Goal: Task Accomplishment & Management: Manage account settings

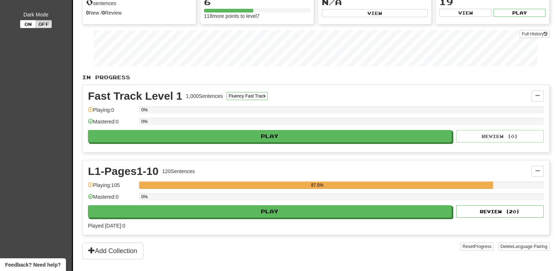
scroll to position [73, 0]
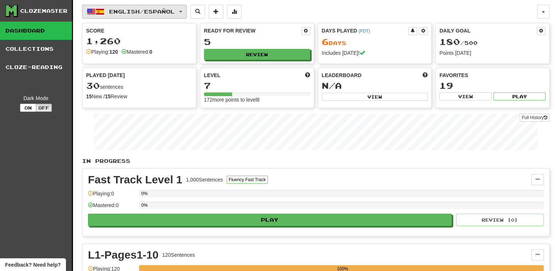
click at [181, 12] on button "English / Español" at bounding box center [134, 12] width 105 height 14
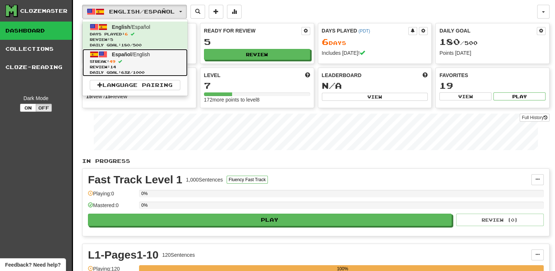
click at [134, 62] on span "Streak: 49" at bounding box center [135, 61] width 91 height 5
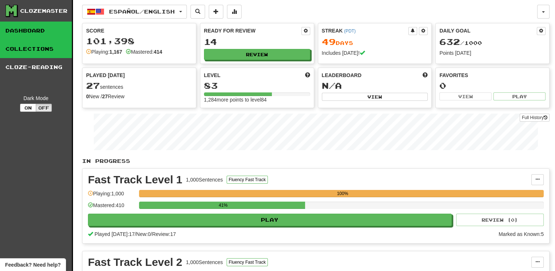
click at [28, 49] on link "Collections" at bounding box center [36, 49] width 72 height 18
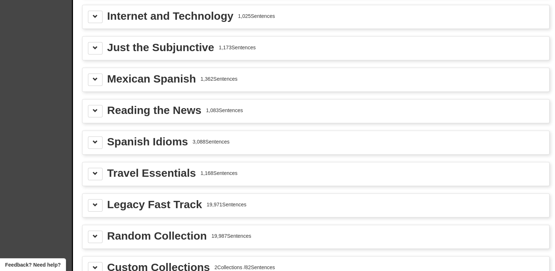
scroll to position [1059, 0]
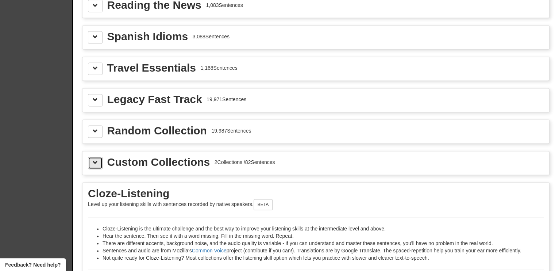
click at [91, 157] on button at bounding box center [95, 163] width 15 height 12
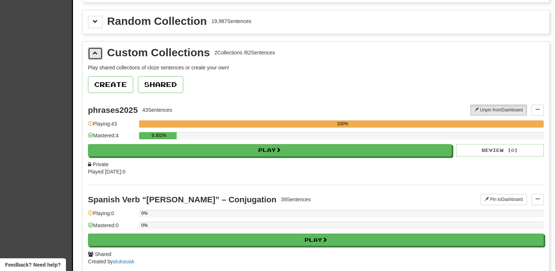
scroll to position [1169, 0]
click at [99, 47] on button at bounding box center [95, 53] width 15 height 12
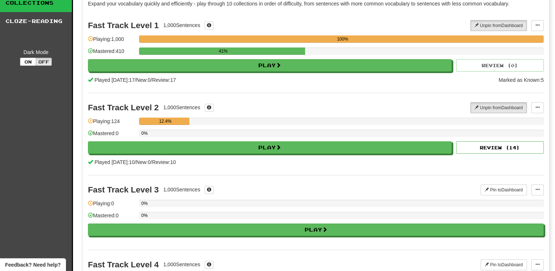
scroll to position [0, 0]
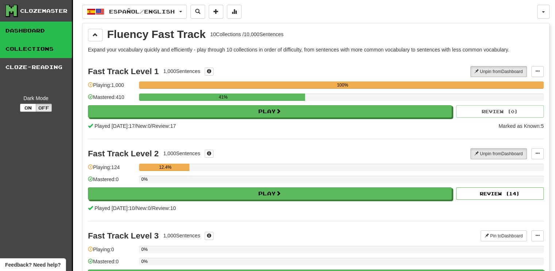
click at [25, 31] on link "Dashboard" at bounding box center [36, 31] width 72 height 18
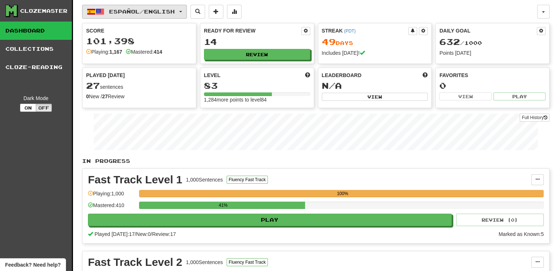
click at [187, 9] on button "Español / English" at bounding box center [134, 12] width 105 height 14
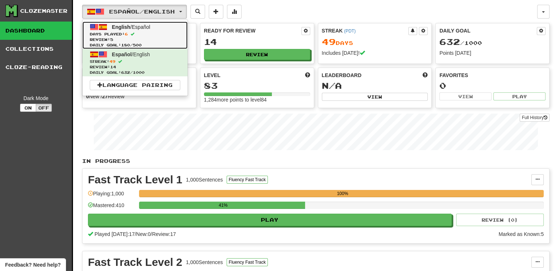
click at [127, 30] on link "English / Español Days Played: 6 Review: 5 Daily Goal: 180 / 500" at bounding box center [135, 35] width 105 height 27
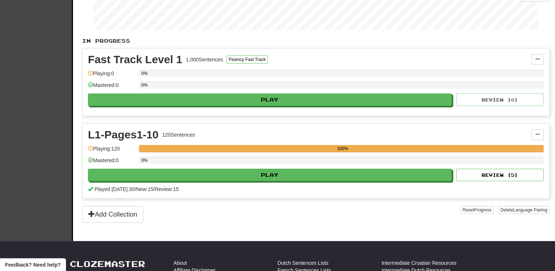
scroll to position [183, 0]
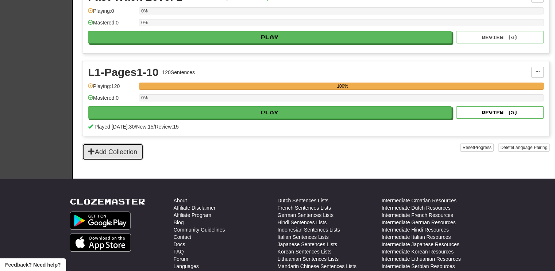
click at [109, 153] on button "Add Collection" at bounding box center [112, 152] width 61 height 17
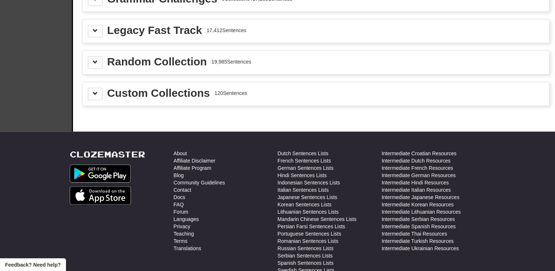
scroll to position [803, 0]
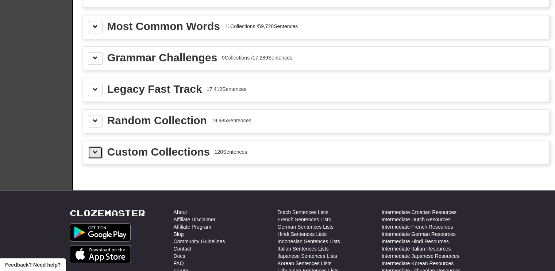
click at [96, 150] on span at bounding box center [95, 152] width 5 height 5
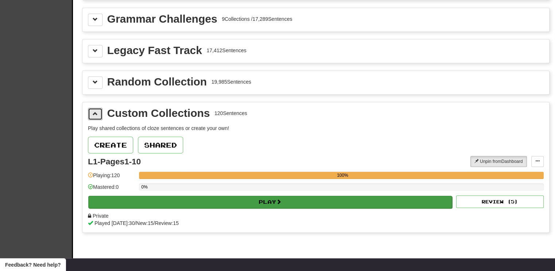
scroll to position [913, 0]
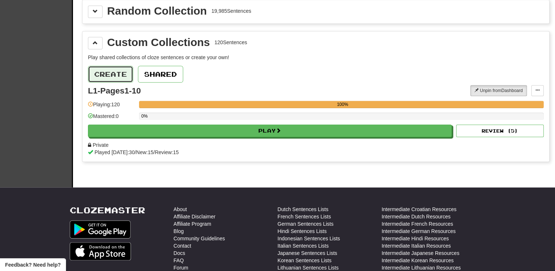
click at [112, 66] on button "Create" at bounding box center [110, 74] width 45 height 17
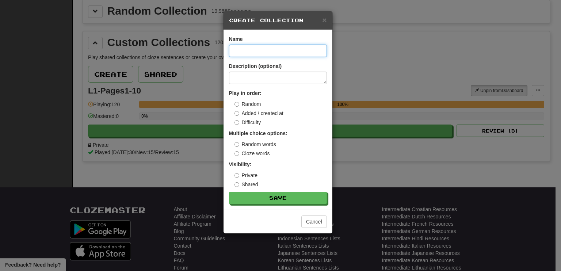
click at [280, 53] on input at bounding box center [278, 51] width 98 height 12
click at [278, 52] on input "**********" at bounding box center [278, 51] width 98 height 12
type input "**********"
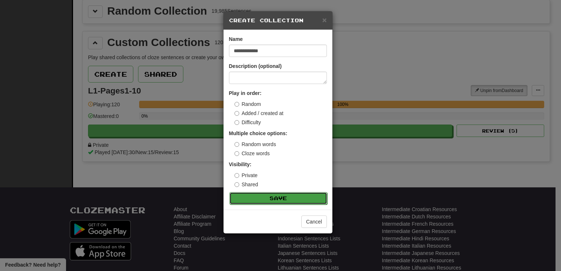
click at [279, 196] on button "Save" at bounding box center [278, 198] width 98 height 12
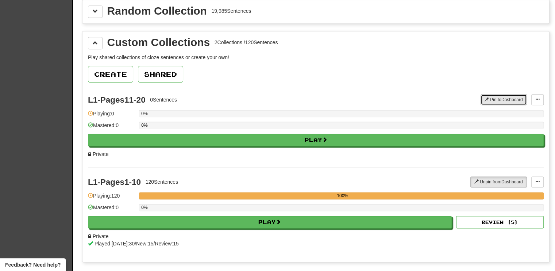
click at [512, 94] on button "Pin to Dashboard" at bounding box center [504, 99] width 46 height 11
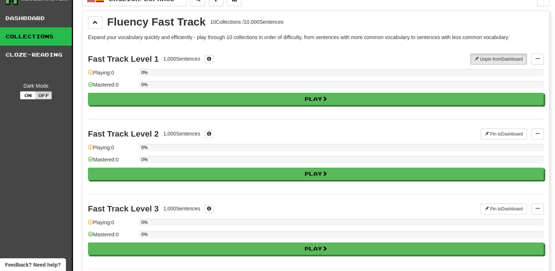
scroll to position [0, 0]
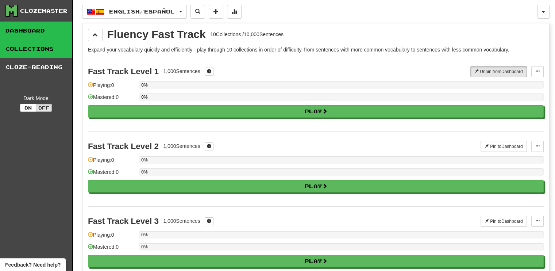
click at [27, 26] on link "Dashboard" at bounding box center [36, 31] width 72 height 18
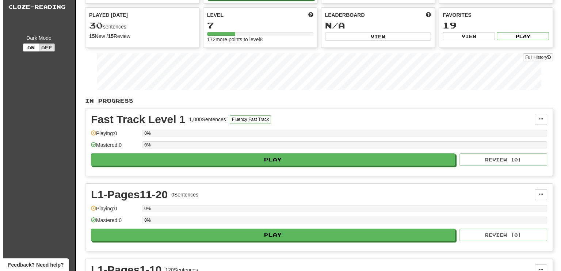
scroll to position [73, 0]
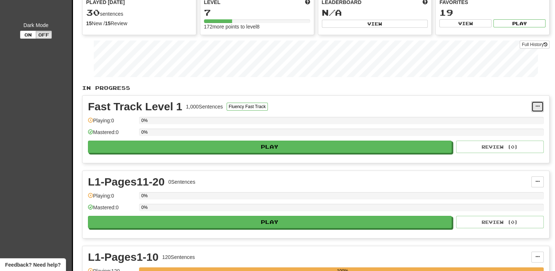
click at [535, 106] on button at bounding box center [538, 106] width 12 height 11
click at [511, 121] on span "Manage Sentences" at bounding box center [507, 120] width 44 height 6
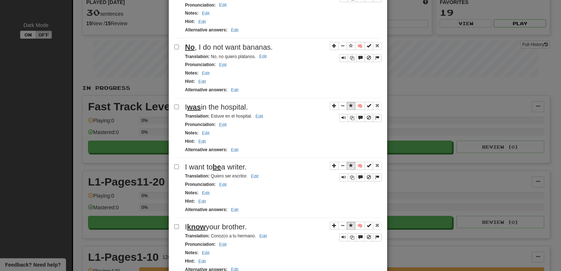
scroll to position [1078, 0]
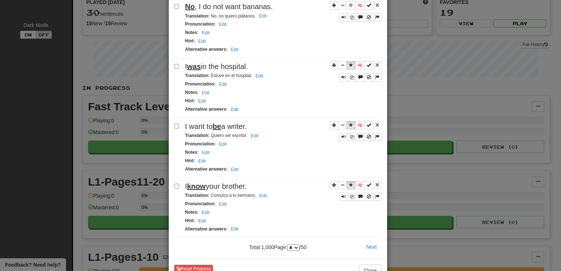
click at [297, 244] on select "* * * * * * * * * ** ** ** ** ** ** ** ** ** ** ** ** ** ** ** ** ** ** ** ** *…" at bounding box center [293, 247] width 12 height 7
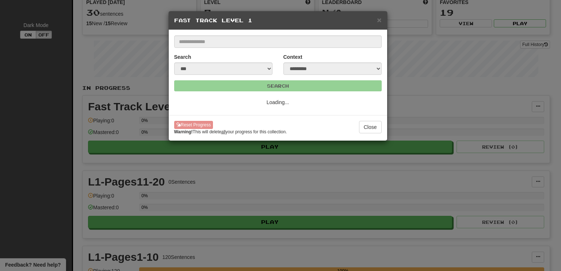
scroll to position [0, 0]
select select "**"
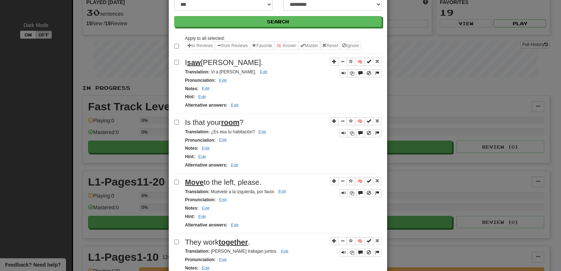
scroll to position [73, 0]
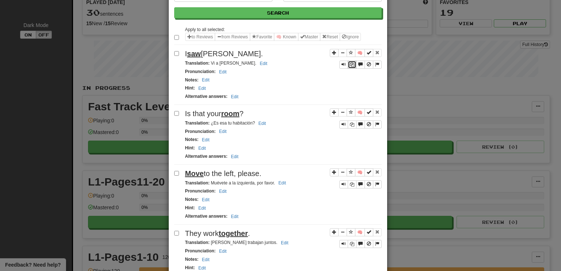
click at [350, 64] on icon "Sentence controls" at bounding box center [352, 64] width 4 height 4
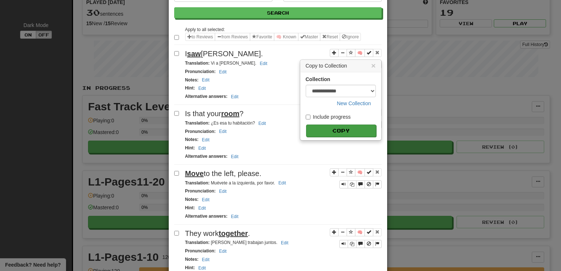
click at [345, 130] on button "Copy" at bounding box center [341, 131] width 70 height 12
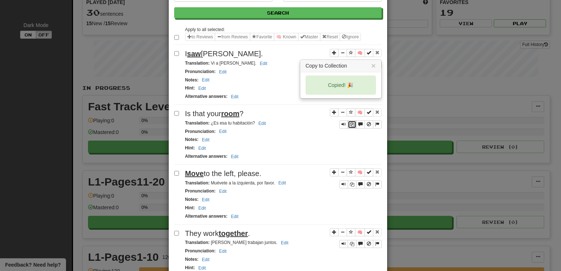
click at [350, 122] on icon "Sentence controls" at bounding box center [352, 124] width 4 height 4
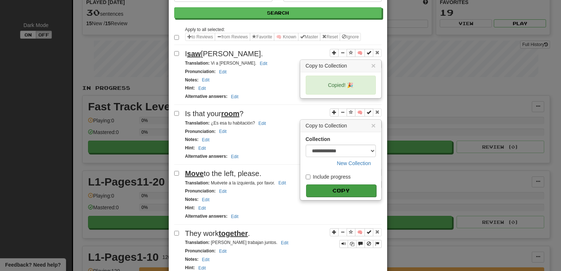
click at [341, 190] on button "Copy" at bounding box center [341, 190] width 70 height 12
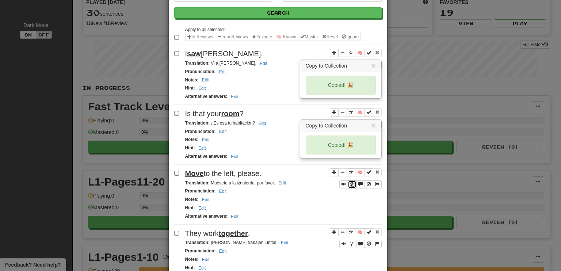
click at [350, 182] on icon "Sentence controls" at bounding box center [352, 184] width 4 height 4
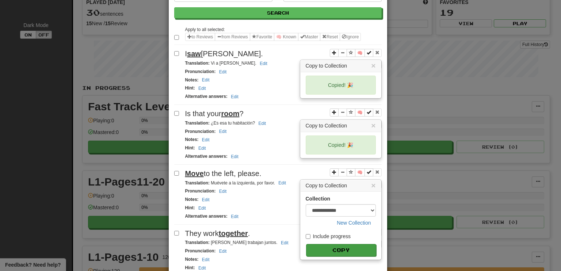
click at [340, 244] on button "Copy" at bounding box center [341, 250] width 70 height 12
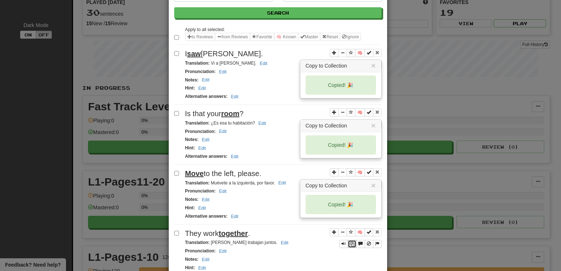
click at [350, 242] on icon "Sentence controls" at bounding box center [352, 244] width 4 height 4
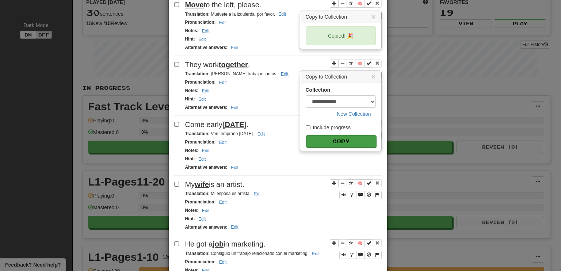
click at [336, 135] on button "Copy" at bounding box center [341, 141] width 70 height 12
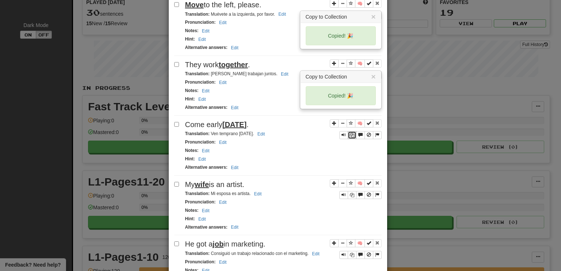
click at [351, 133] on icon "Sentence controls" at bounding box center [352, 135] width 4 height 4
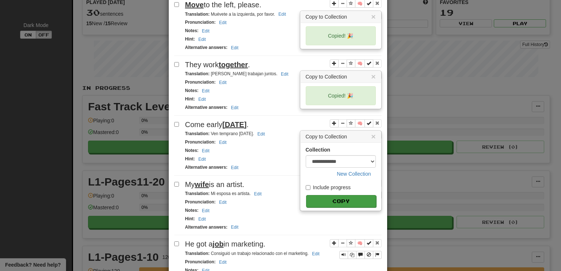
click at [334, 195] on button "Copy" at bounding box center [341, 201] width 70 height 12
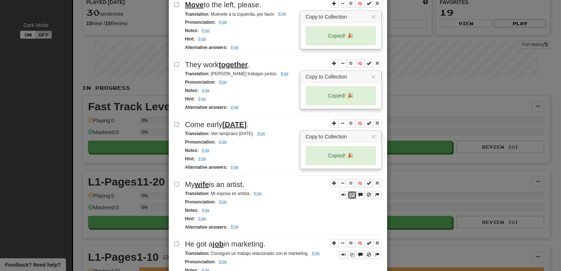
click at [350, 193] on icon "Sentence controls" at bounding box center [352, 195] width 4 height 4
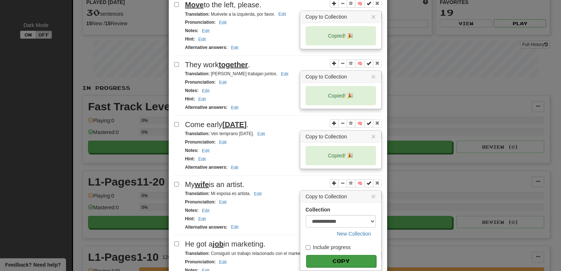
click at [337, 255] on button "Copy" at bounding box center [341, 261] width 70 height 12
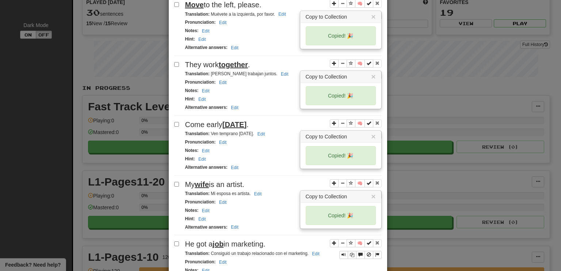
scroll to position [315, 0]
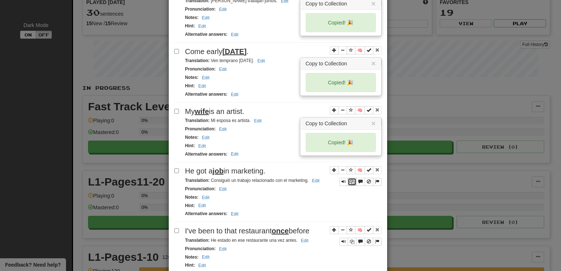
click at [350, 180] on icon "Sentence controls" at bounding box center [352, 182] width 4 height 4
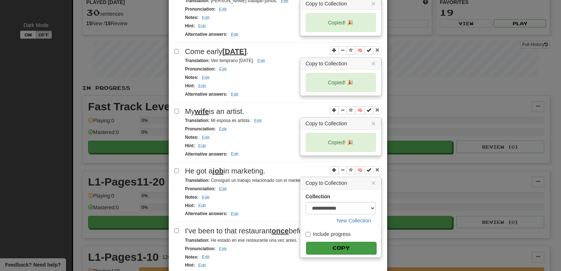
click at [348, 242] on button "Copy" at bounding box center [341, 248] width 70 height 12
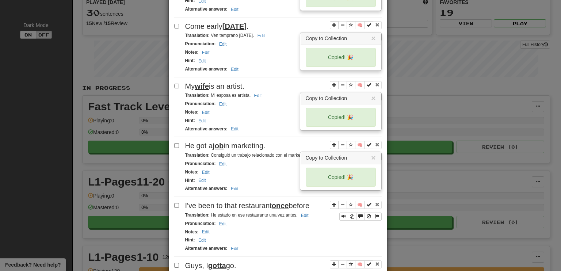
scroll to position [351, 0]
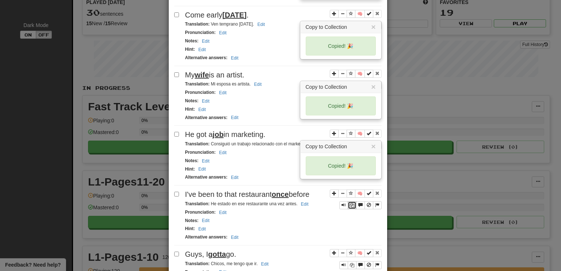
click at [350, 203] on icon "Sentence controls" at bounding box center [352, 205] width 4 height 4
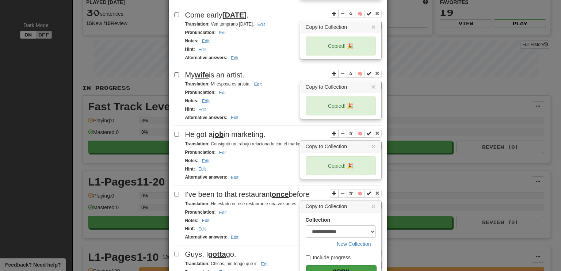
click at [344, 265] on button "Copy" at bounding box center [341, 271] width 70 height 12
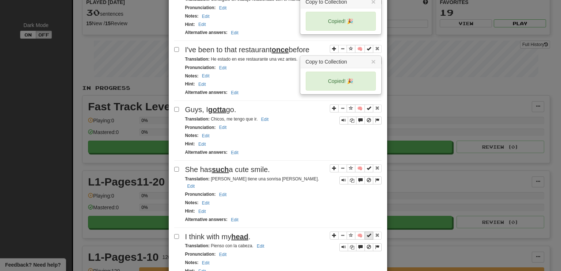
scroll to position [461, 0]
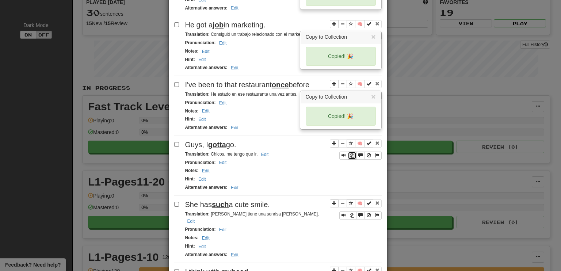
click at [350, 153] on icon "Sentence controls" at bounding box center [352, 155] width 4 height 4
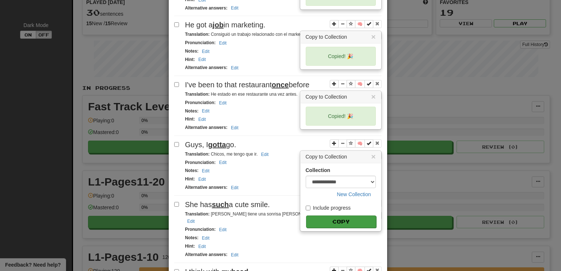
click at [344, 215] on button "Copy" at bounding box center [341, 221] width 70 height 12
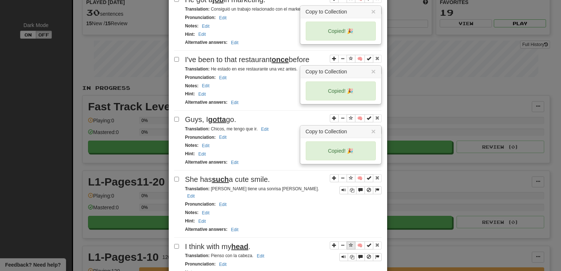
scroll to position [497, 0]
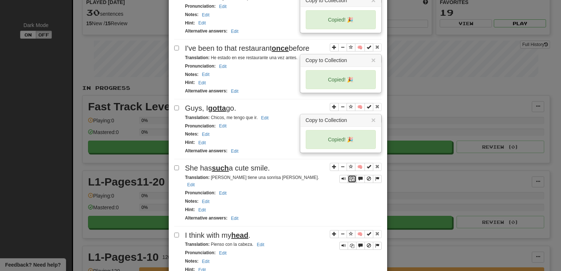
click at [350, 177] on icon "Sentence controls" at bounding box center [352, 179] width 4 height 4
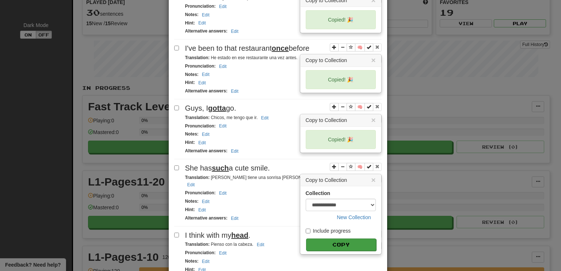
click at [352, 238] on button "Copy" at bounding box center [341, 244] width 70 height 12
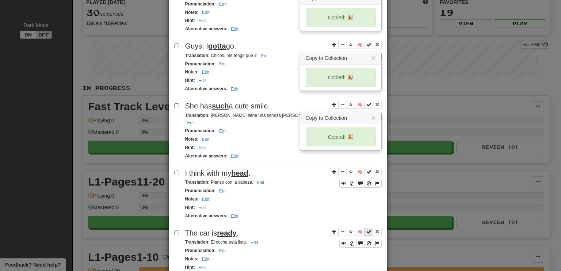
scroll to position [570, 0]
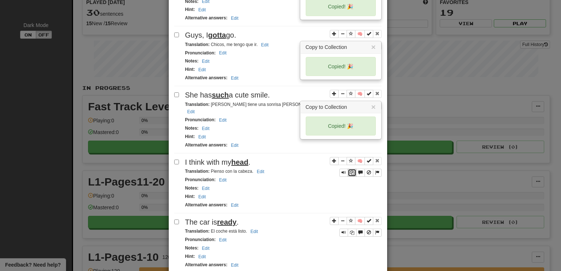
click at [350, 171] on icon "Sentence controls" at bounding box center [352, 173] width 4 height 4
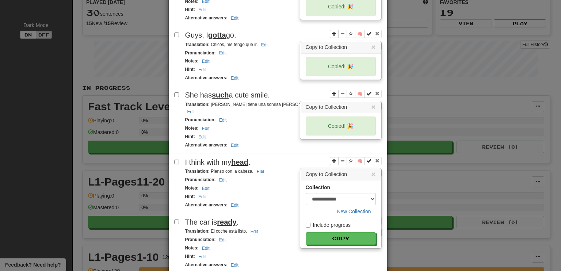
click at [345, 232] on button "Copy" at bounding box center [341, 238] width 70 height 12
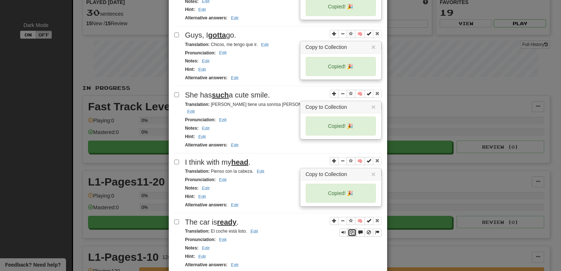
click at [350, 230] on icon "Sentence controls" at bounding box center [352, 232] width 4 height 4
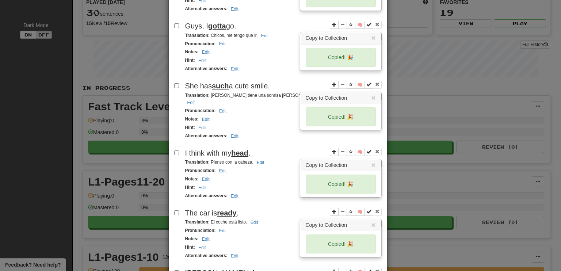
scroll to position [653, 0]
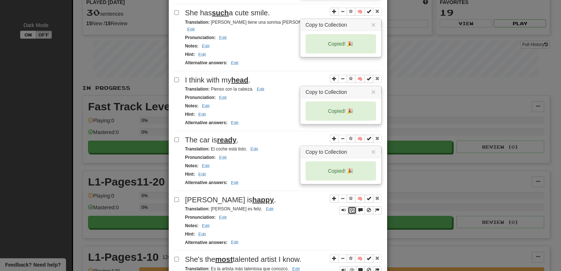
click at [350, 208] on icon "Sentence controls" at bounding box center [352, 210] width 4 height 4
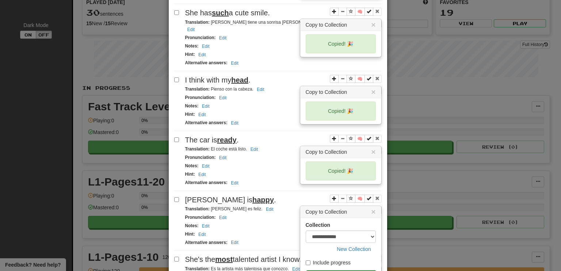
click at [342, 270] on button "Copy" at bounding box center [341, 276] width 70 height 12
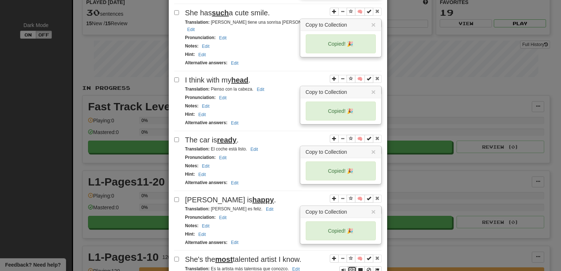
click at [350, 268] on icon "Sentence controls" at bounding box center [352, 270] width 4 height 4
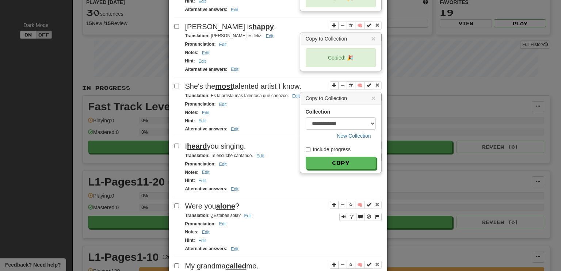
scroll to position [899, 0]
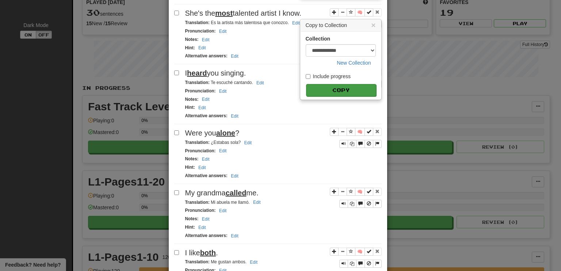
click at [349, 84] on button "Copy" at bounding box center [341, 90] width 70 height 12
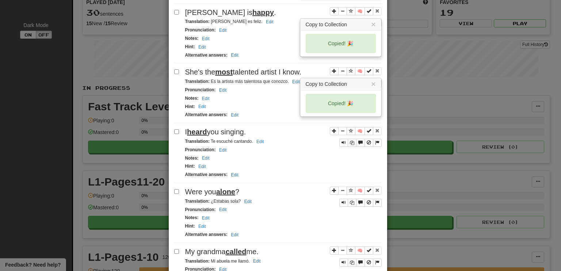
scroll to position [876, 0]
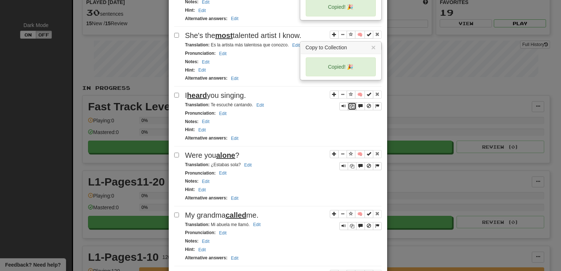
click at [350, 104] on icon "Sentence controls" at bounding box center [352, 106] width 4 height 4
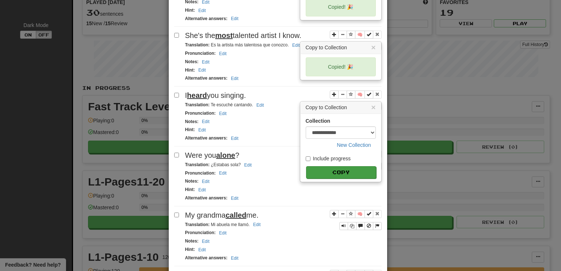
click at [342, 166] on button "Copy" at bounding box center [341, 172] width 70 height 12
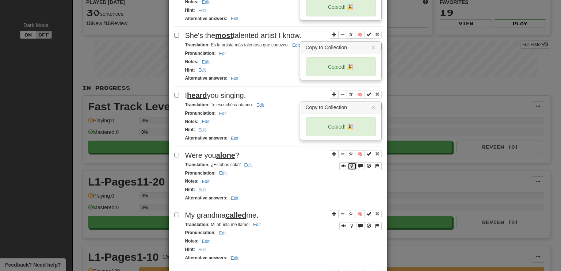
click at [351, 164] on icon "Sentence controls" at bounding box center [352, 166] width 4 height 4
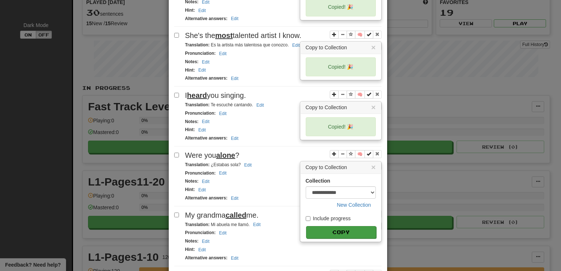
click at [352, 226] on button "Copy" at bounding box center [341, 232] width 70 height 12
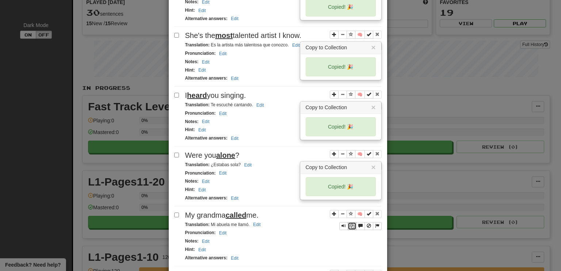
click at [351, 224] on icon "Sentence controls" at bounding box center [352, 226] width 4 height 4
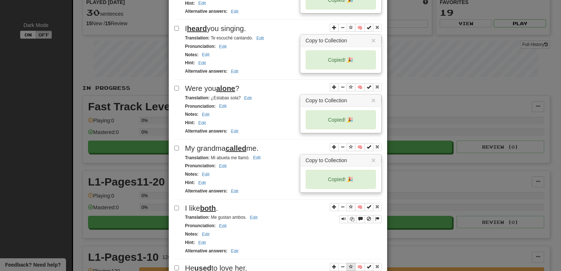
scroll to position [950, 0]
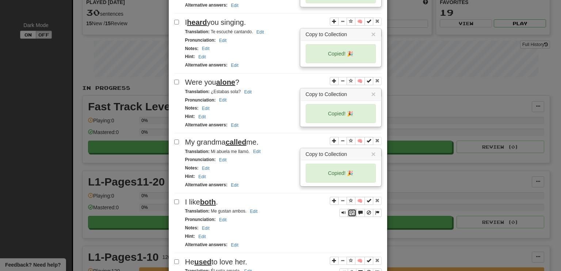
click at [350, 211] on icon "Sentence controls" at bounding box center [352, 213] width 4 height 4
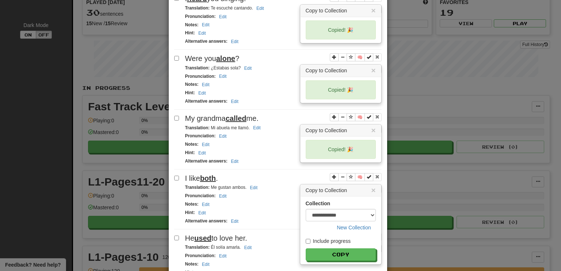
scroll to position [986, 0]
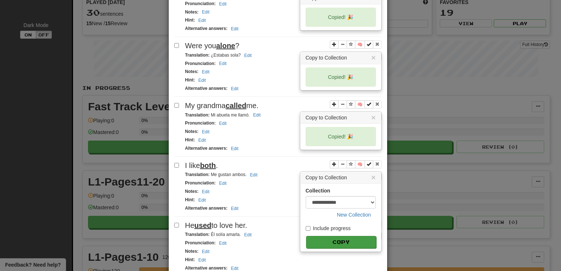
click at [339, 236] on button "Copy" at bounding box center [341, 242] width 70 height 12
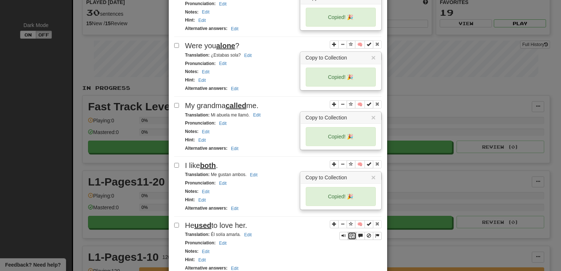
click at [348, 232] on button "Sentence controls" at bounding box center [352, 236] width 9 height 8
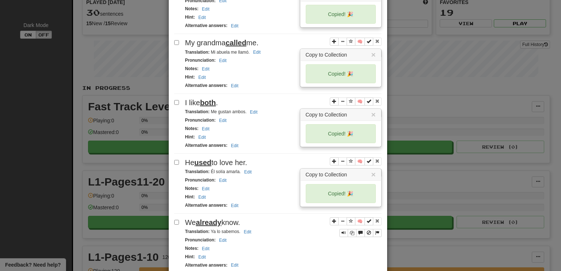
scroll to position [1062, 0]
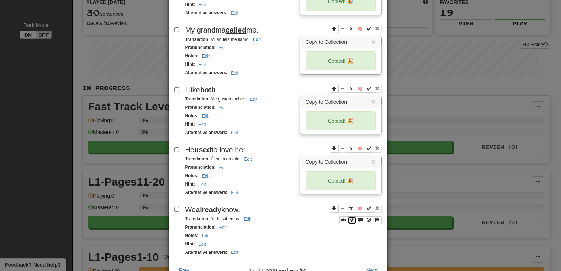
click at [350, 218] on icon "Sentence controls" at bounding box center [352, 220] width 4 height 4
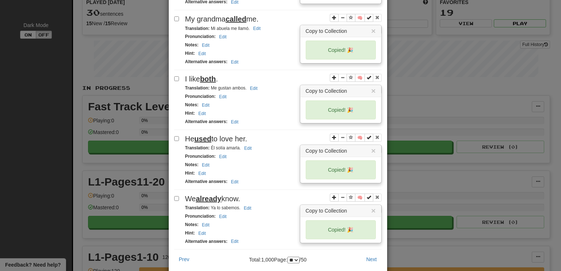
scroll to position [1078, 0]
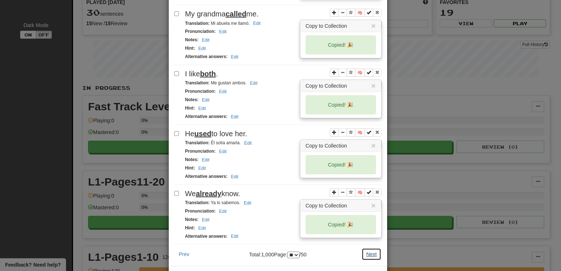
click at [365, 248] on button "Next" at bounding box center [372, 254] width 20 height 12
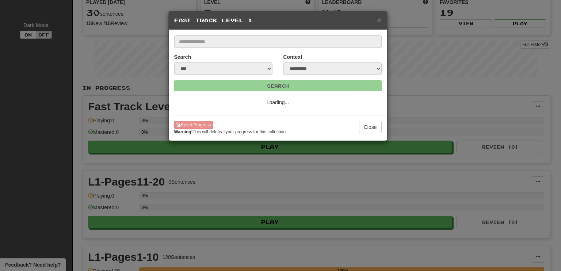
select select "**"
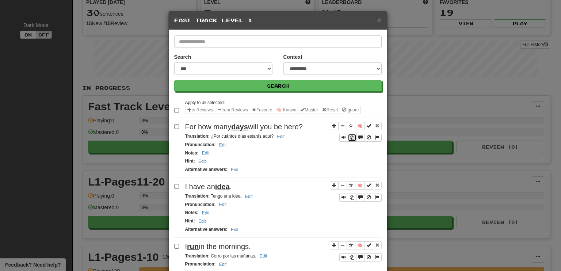
click at [350, 137] on icon "Sentence controls" at bounding box center [352, 137] width 4 height 4
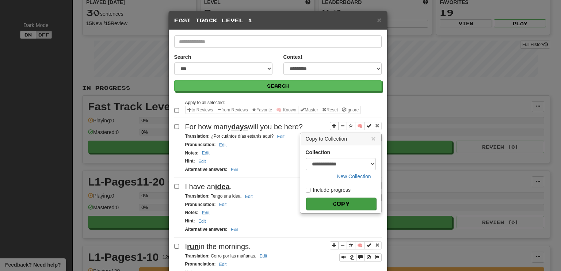
click at [331, 203] on button "Copy" at bounding box center [341, 204] width 70 height 12
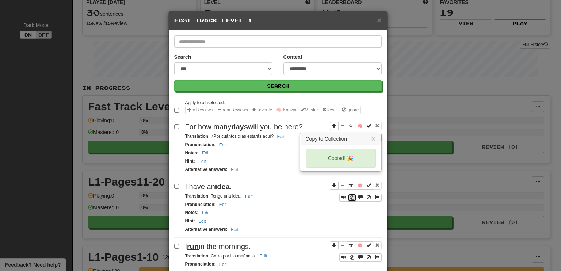
click at [350, 197] on icon "Sentence controls" at bounding box center [352, 197] width 4 height 4
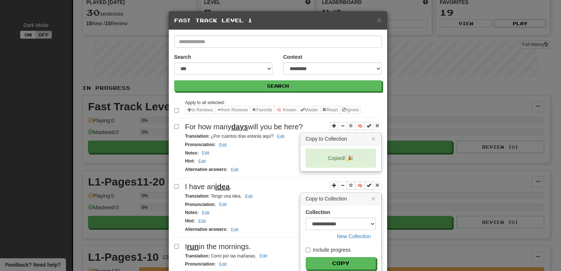
click at [321, 258] on button "Copy" at bounding box center [341, 263] width 70 height 12
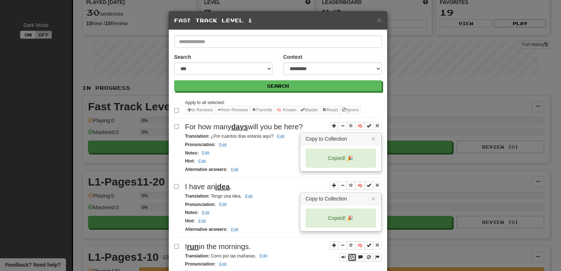
click at [350, 255] on icon "Sentence controls" at bounding box center [352, 257] width 4 height 4
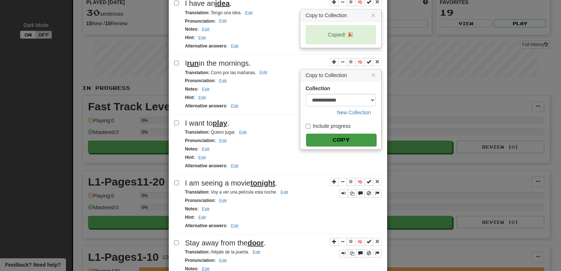
click at [328, 139] on button "Copy" at bounding box center [341, 140] width 70 height 12
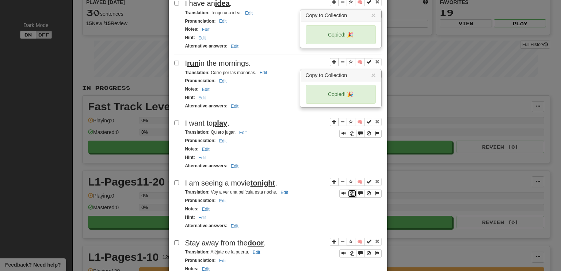
click at [350, 191] on icon "Sentence controls" at bounding box center [352, 193] width 4 height 4
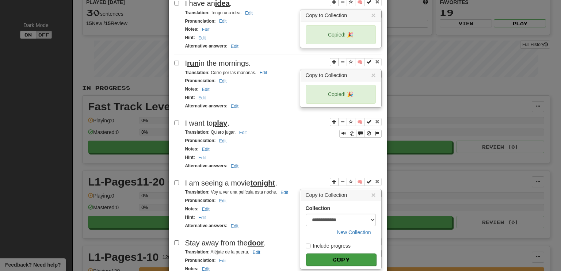
click at [333, 253] on button "Copy" at bounding box center [341, 259] width 70 height 12
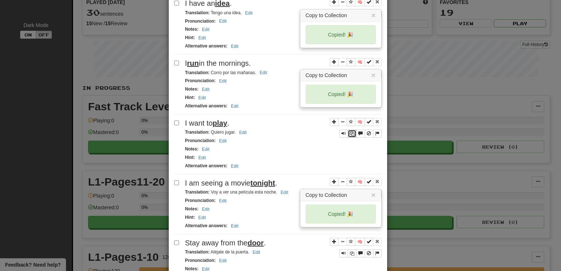
click at [349, 130] on button "Sentence controls" at bounding box center [352, 134] width 9 height 8
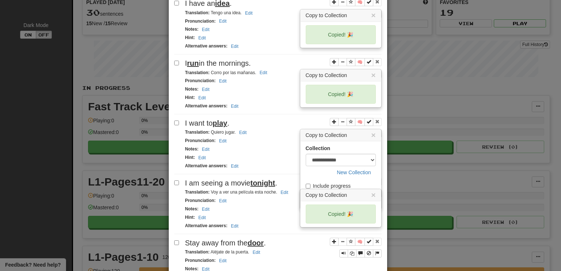
click at [326, 170] on div "New Collection" at bounding box center [341, 172] width 70 height 12
click at [347, 130] on h3 "× Copy to Collection" at bounding box center [341, 136] width 80 height 12
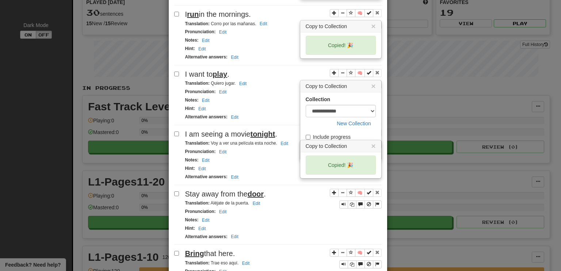
scroll to position [220, 0]
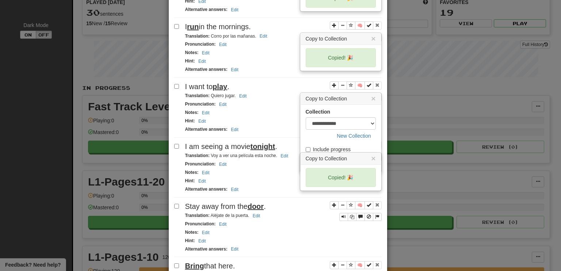
click at [351, 137] on div "**********" at bounding box center [341, 139] width 80 height 68
click at [371, 154] on button "×" at bounding box center [373, 158] width 4 height 8
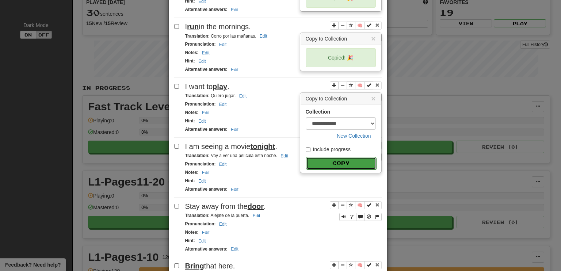
click at [364, 157] on button "Copy" at bounding box center [341, 163] width 70 height 12
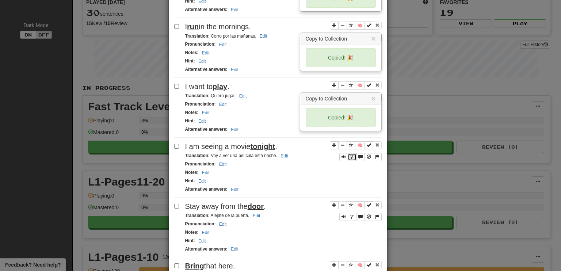
click at [350, 155] on icon "Sentence controls" at bounding box center [352, 157] width 4 height 4
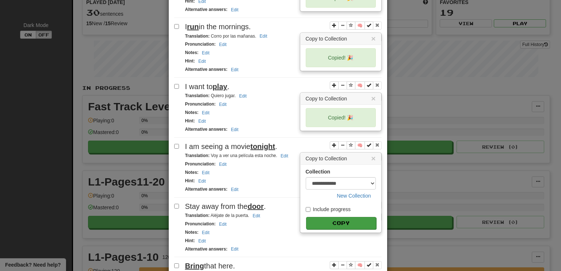
click at [342, 217] on button "Copy" at bounding box center [341, 223] width 70 height 12
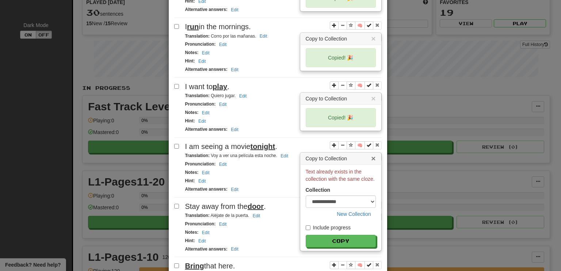
click at [371, 154] on button "×" at bounding box center [373, 158] width 4 height 8
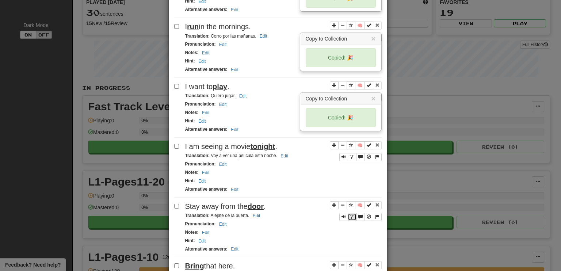
click at [350, 215] on icon "Sentence controls" at bounding box center [352, 217] width 4 height 4
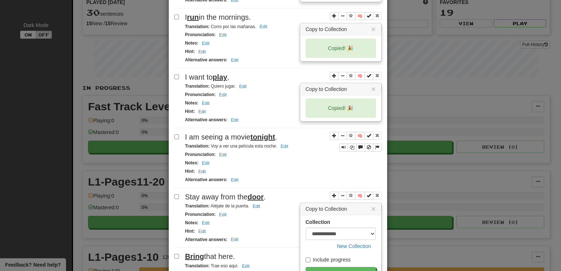
click at [343, 270] on button "Copy" at bounding box center [341, 273] width 70 height 12
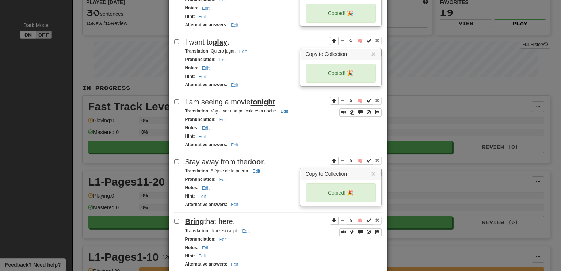
scroll to position [302, 0]
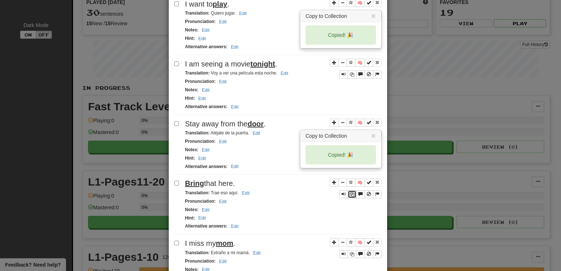
click at [350, 192] on icon "Sentence controls" at bounding box center [352, 194] width 4 height 4
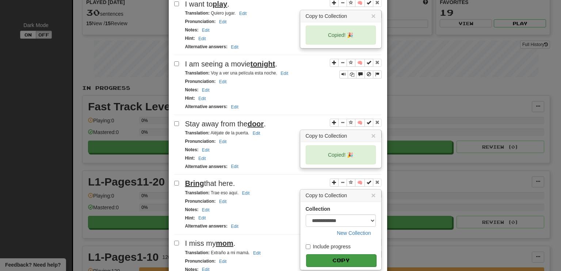
click at [345, 254] on button "Copy" at bounding box center [341, 260] width 70 height 12
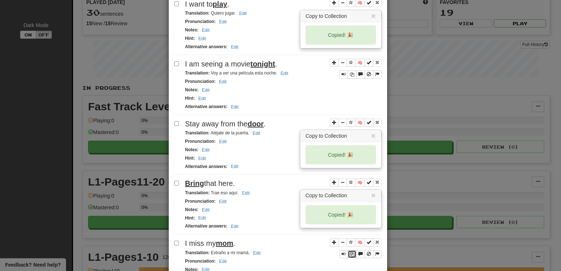
click at [350, 252] on icon "Sentence controls" at bounding box center [352, 254] width 4 height 4
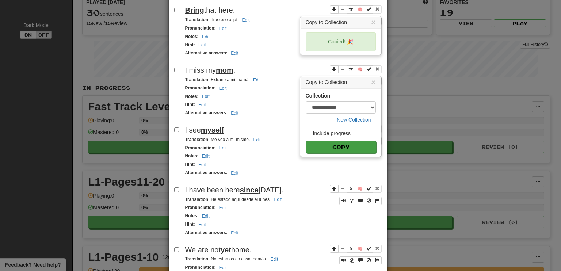
click at [340, 141] on button "Copy" at bounding box center [341, 147] width 70 height 12
click at [340, 152] on div "Notes : Edit" at bounding box center [283, 156] width 196 height 8
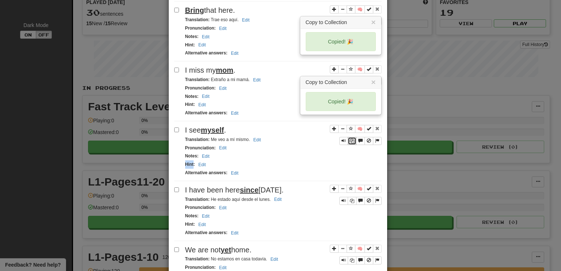
click at [350, 137] on button "Sentence controls" at bounding box center [352, 141] width 9 height 8
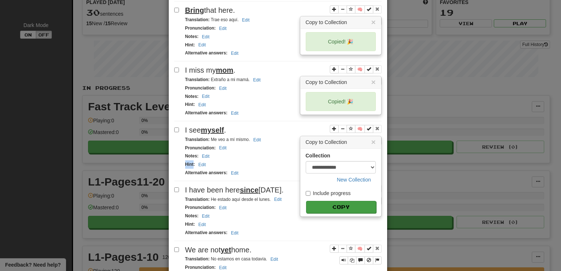
click at [341, 201] on button "Copy" at bounding box center [341, 207] width 70 height 12
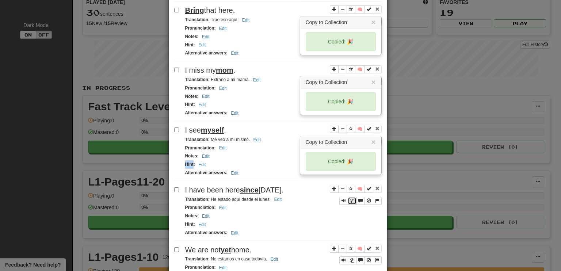
click at [350, 199] on icon "Sentence controls" at bounding box center [352, 201] width 4 height 4
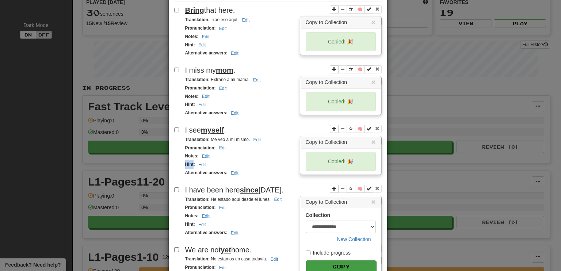
click at [350, 260] on button "Copy" at bounding box center [341, 266] width 70 height 12
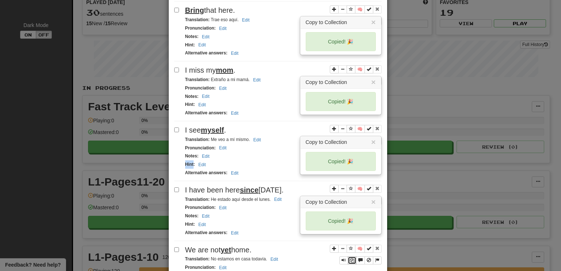
click at [351, 258] on icon "Sentence controls" at bounding box center [352, 260] width 4 height 4
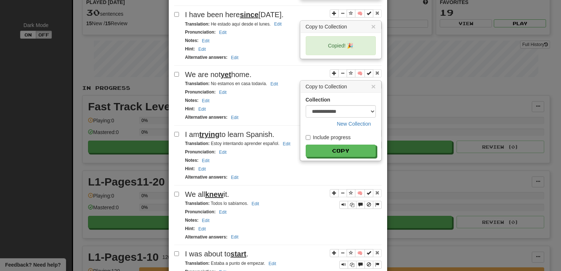
scroll to position [760, 0]
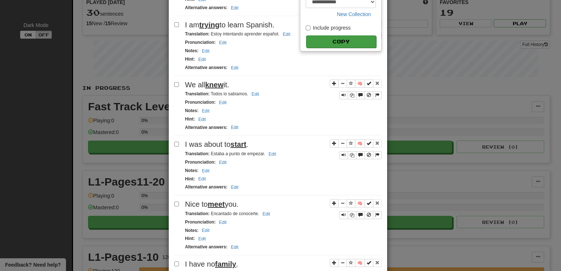
click at [329, 35] on button "Copy" at bounding box center [341, 41] width 70 height 12
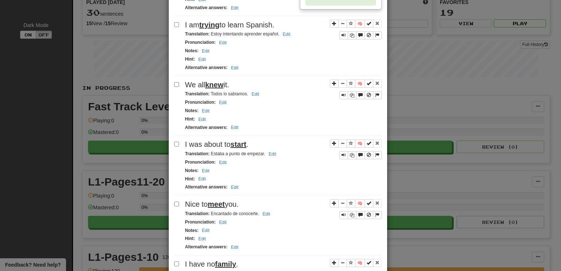
scroll to position [687, 0]
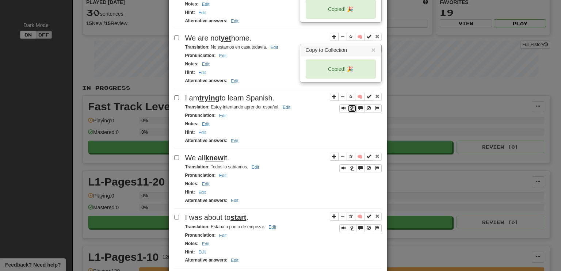
click at [350, 106] on icon "Sentence controls" at bounding box center [352, 108] width 4 height 4
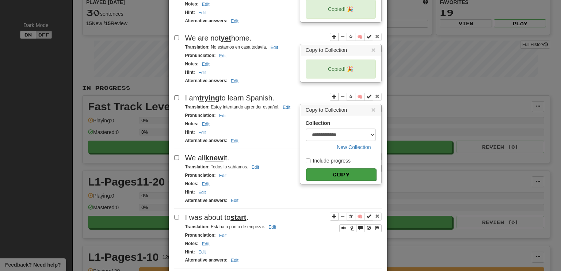
click at [336, 168] on button "Copy" at bounding box center [341, 174] width 70 height 12
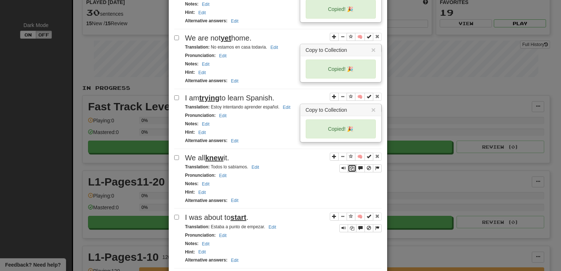
click at [351, 166] on icon "Sentence controls" at bounding box center [352, 168] width 4 height 4
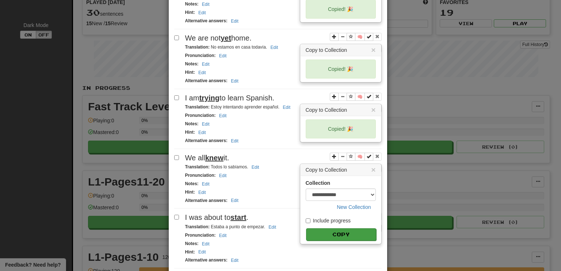
click at [347, 228] on button "Copy" at bounding box center [341, 234] width 70 height 12
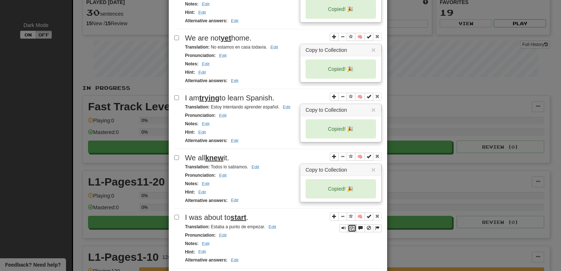
click at [350, 226] on icon "Sentence controls" at bounding box center [352, 228] width 4 height 4
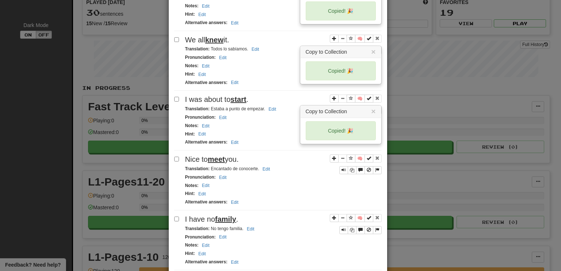
scroll to position [843, 0]
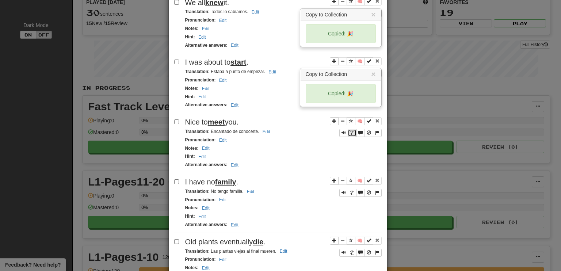
click at [350, 131] on icon "Sentence controls" at bounding box center [352, 133] width 4 height 4
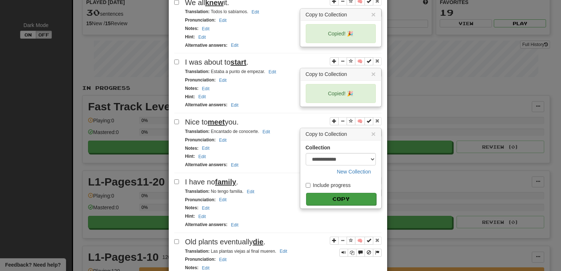
click at [343, 193] on button "Copy" at bounding box center [341, 199] width 70 height 12
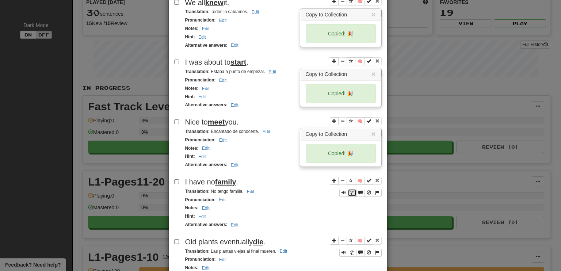
click at [350, 191] on icon "Sentence controls" at bounding box center [352, 193] width 4 height 4
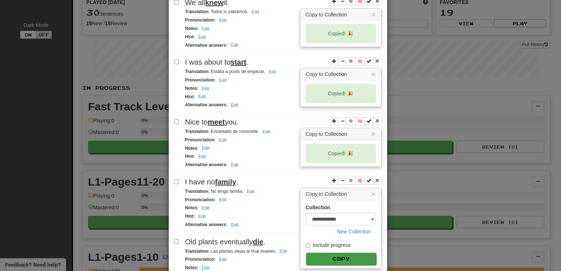
click at [323, 253] on button "Copy" at bounding box center [341, 259] width 70 height 12
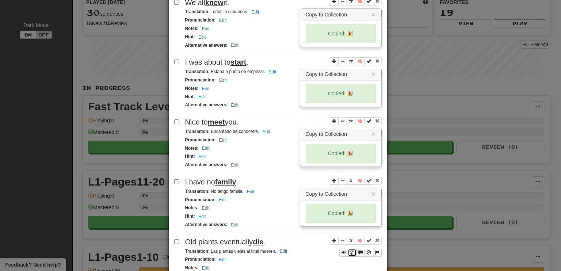
click at [350, 251] on icon "Sentence controls" at bounding box center [352, 253] width 4 height 4
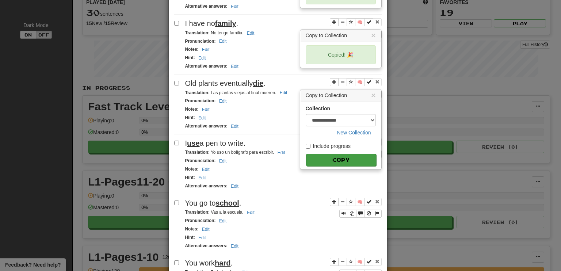
click at [324, 154] on button "Copy" at bounding box center [341, 160] width 70 height 12
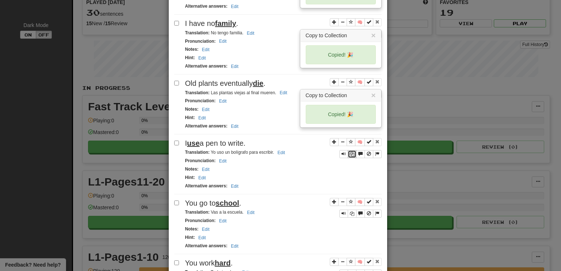
click at [352, 152] on icon "Sentence controls" at bounding box center [352, 154] width 4 height 4
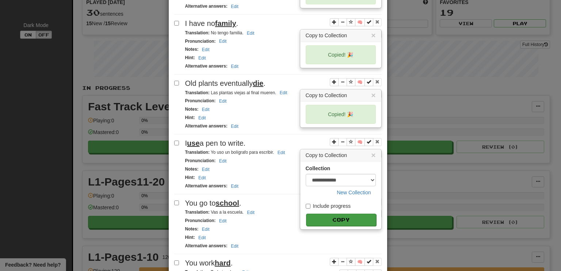
click at [332, 214] on button "Copy" at bounding box center [341, 220] width 70 height 12
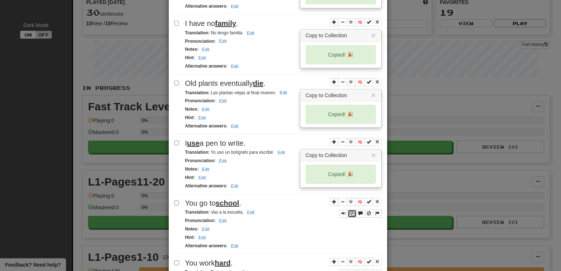
click at [350, 211] on icon "Sentence controls" at bounding box center [352, 213] width 4 height 4
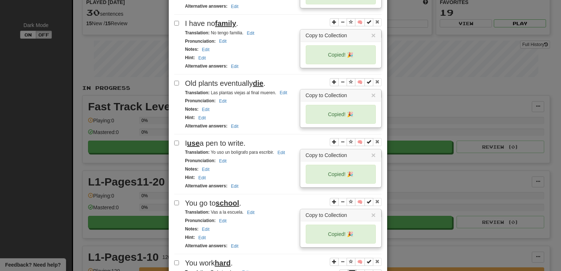
click at [351, 271] on icon "Sentence controls" at bounding box center [352, 273] width 4 height 4
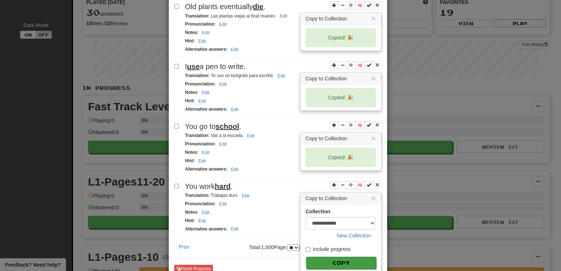
click at [344, 257] on button "Copy" at bounding box center [341, 263] width 70 height 12
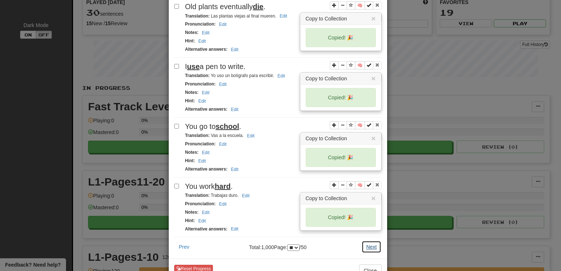
click at [367, 241] on button "Next" at bounding box center [372, 247] width 20 height 12
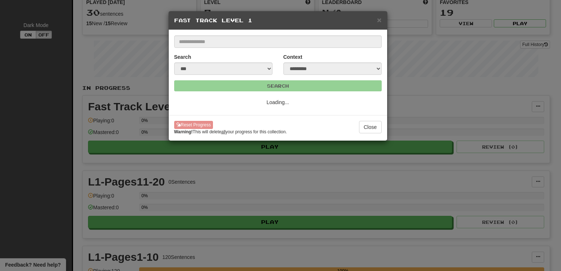
select select "**"
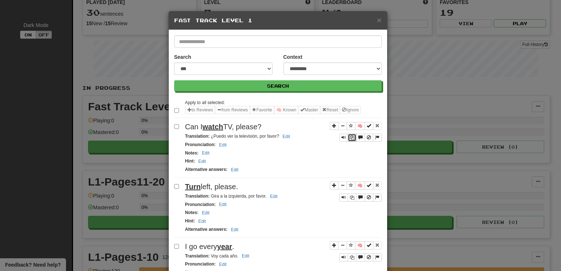
click at [350, 138] on icon "Sentence controls" at bounding box center [352, 137] width 4 height 4
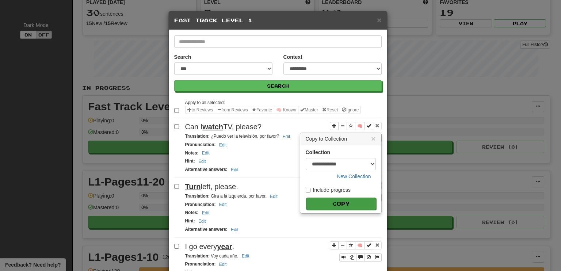
click at [348, 204] on button "Copy" at bounding box center [341, 204] width 70 height 12
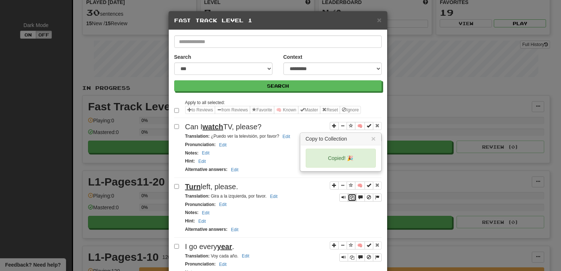
click at [348, 196] on button "Sentence controls" at bounding box center [352, 198] width 9 height 8
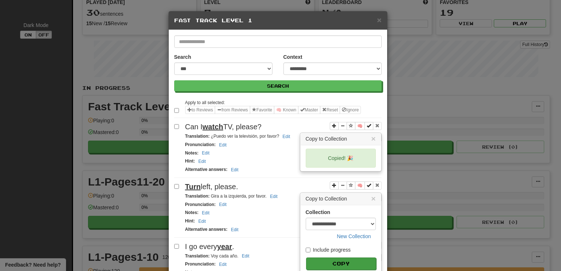
click at [345, 261] on button "Copy" at bounding box center [341, 263] width 70 height 12
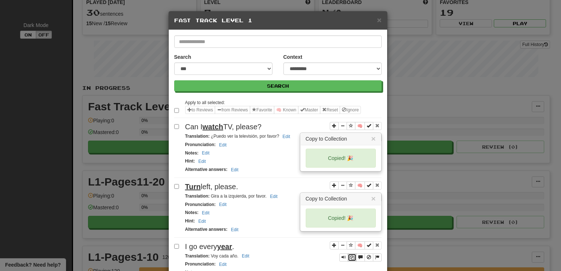
click at [351, 255] on icon "Sentence controls" at bounding box center [352, 257] width 4 height 4
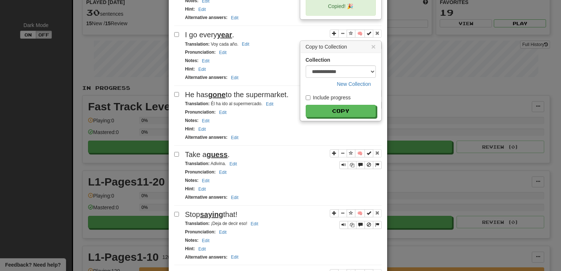
scroll to position [256, 0]
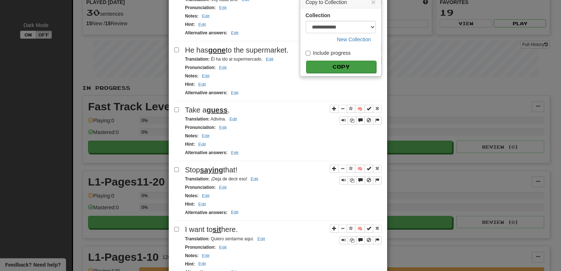
click at [335, 61] on button "Copy" at bounding box center [341, 67] width 70 height 12
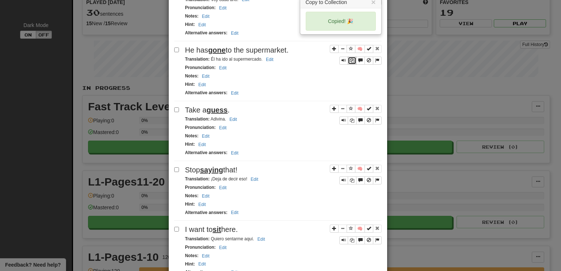
click at [350, 58] on icon "Sentence controls" at bounding box center [352, 60] width 4 height 4
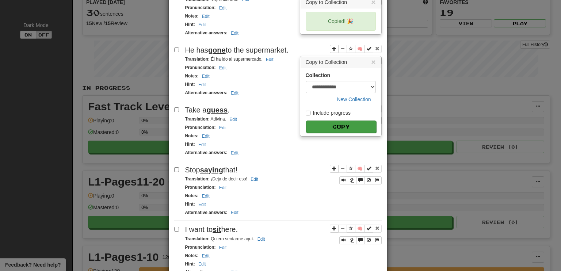
click at [341, 121] on button "Copy" at bounding box center [341, 127] width 70 height 12
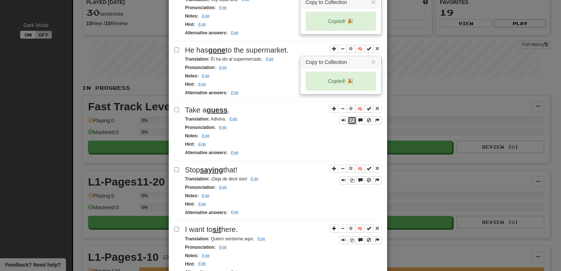
click at [351, 118] on icon "Sentence controls" at bounding box center [352, 120] width 4 height 4
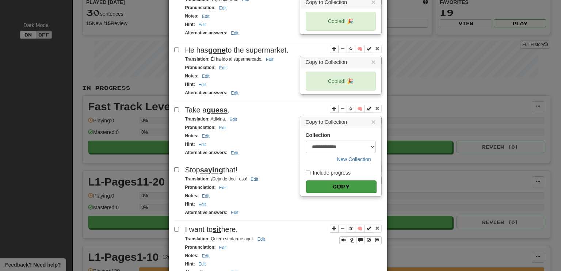
click at [358, 180] on button "Copy" at bounding box center [341, 186] width 70 height 12
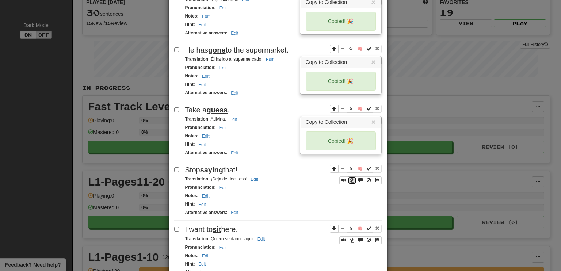
click at [351, 178] on icon "Sentence controls" at bounding box center [352, 180] width 4 height 4
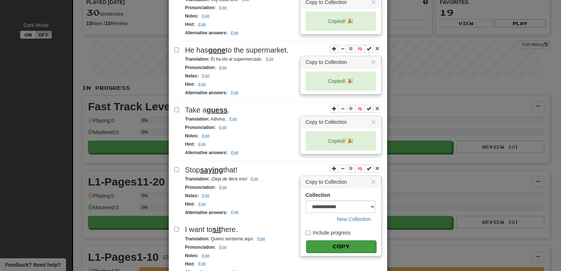
click at [353, 240] on button "Copy" at bounding box center [341, 246] width 70 height 12
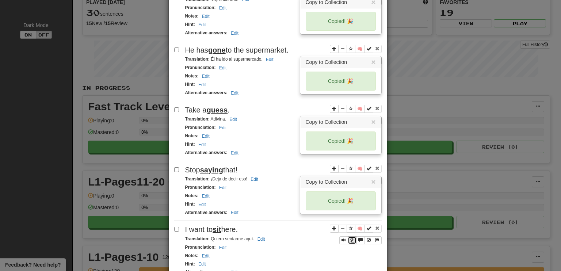
click at [351, 238] on icon "Sentence controls" at bounding box center [352, 240] width 4 height 4
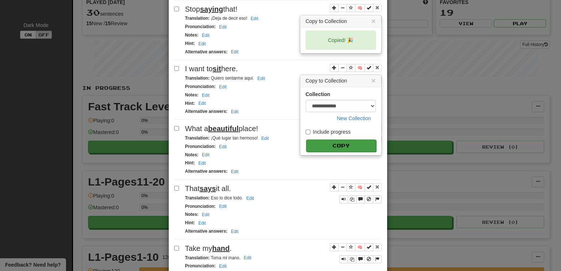
click at [328, 140] on button "Copy" at bounding box center [341, 146] width 70 height 12
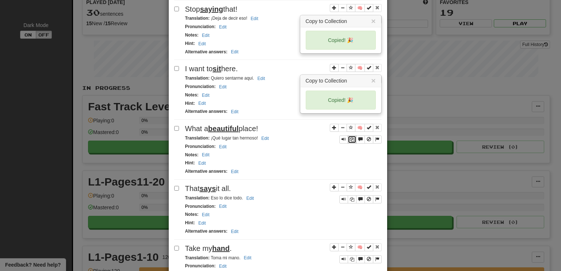
click at [350, 137] on icon "Sentence controls" at bounding box center [352, 139] width 4 height 4
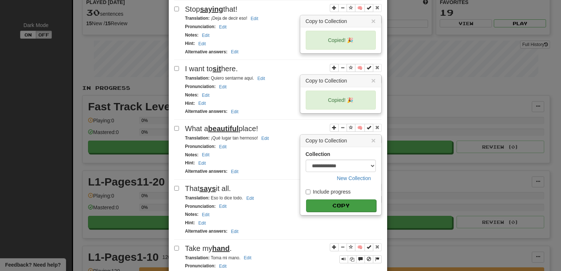
click at [343, 199] on button "Copy" at bounding box center [341, 205] width 70 height 12
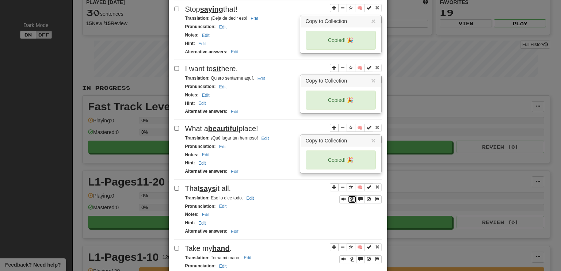
click at [350, 197] on icon "Sentence controls" at bounding box center [352, 199] width 4 height 4
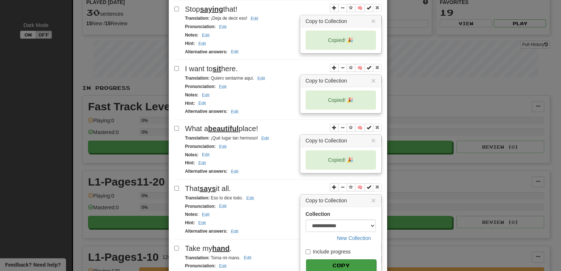
click at [349, 259] on button "Copy" at bounding box center [341, 265] width 70 height 12
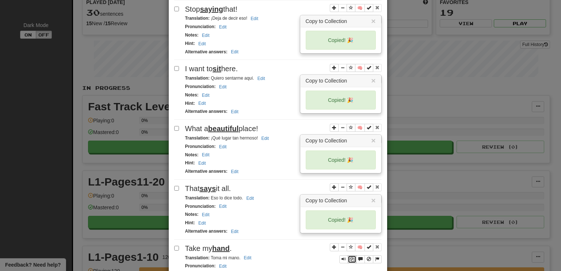
click at [350, 257] on icon "Sentence controls" at bounding box center [352, 259] width 4 height 4
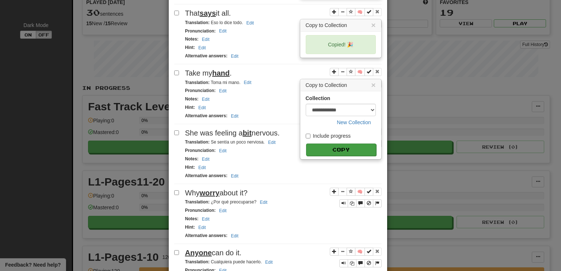
drag, startPoint x: 317, startPoint y: 135, endPoint x: 266, endPoint y: 123, distance: 52.4
click at [313, 143] on button "Copy" at bounding box center [341, 149] width 70 height 12
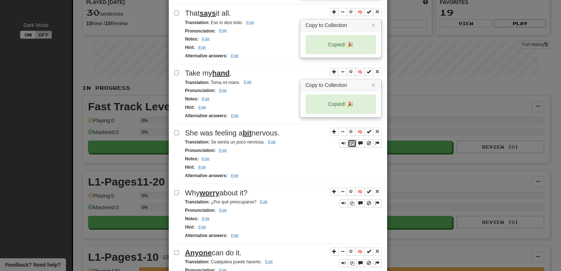
click at [350, 141] on icon "Sentence controls" at bounding box center [352, 143] width 4 height 4
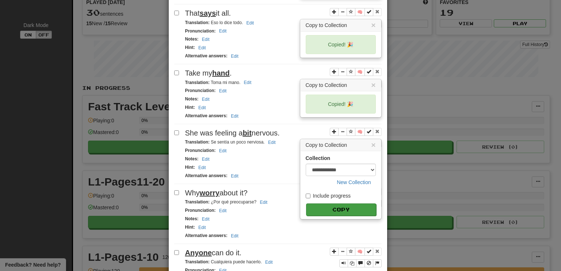
click at [347, 203] on button "Copy" at bounding box center [341, 209] width 70 height 12
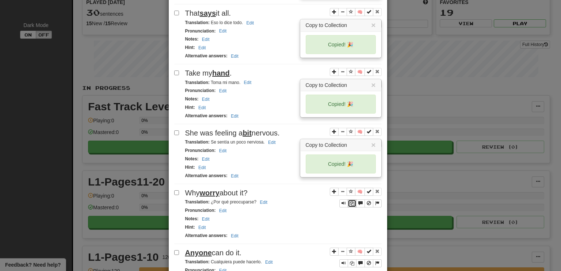
click at [350, 201] on icon "Sentence controls" at bounding box center [352, 203] width 4 height 4
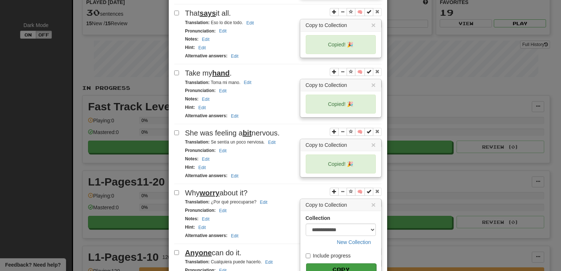
click at [339, 263] on button "Copy" at bounding box center [341, 269] width 70 height 12
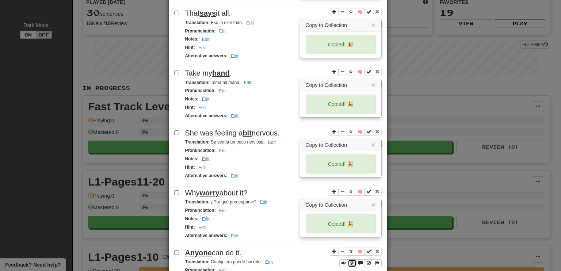
click at [351, 261] on icon "Sentence controls" at bounding box center [352, 263] width 4 height 4
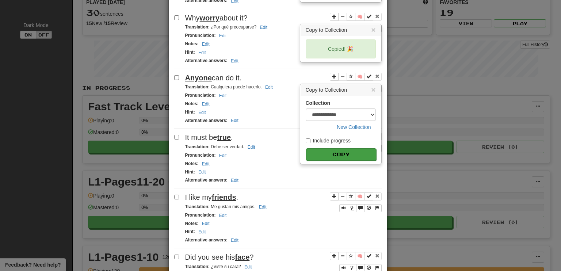
click at [330, 148] on button "Copy" at bounding box center [341, 154] width 70 height 12
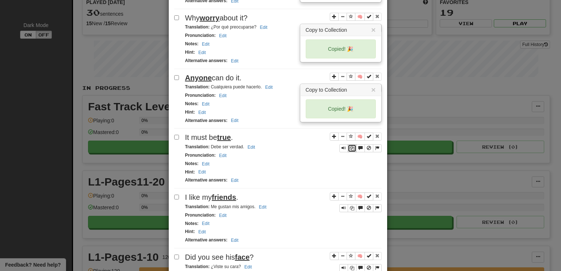
click at [350, 146] on icon "Sentence controls" at bounding box center [352, 148] width 4 height 4
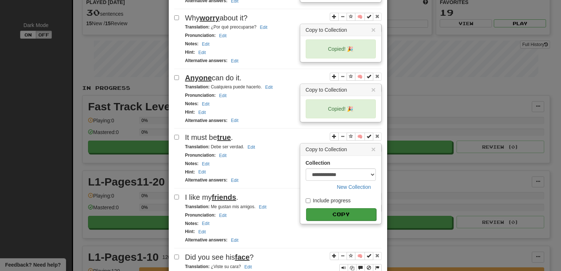
click at [345, 208] on button "Copy" at bounding box center [341, 214] width 70 height 12
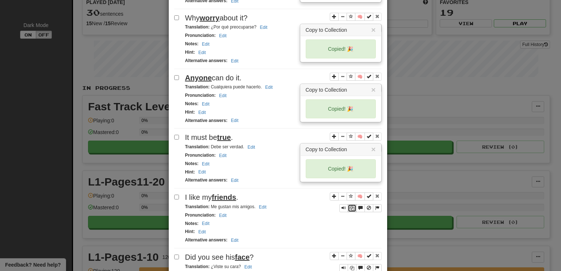
click at [350, 206] on icon "Sentence controls" at bounding box center [352, 208] width 4 height 4
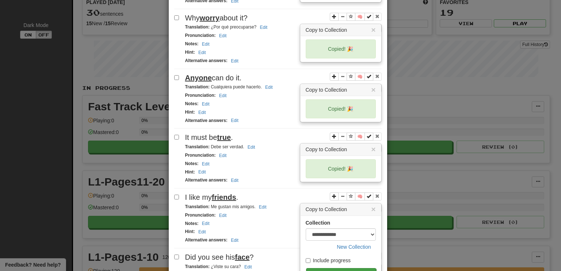
click at [351, 268] on button "Copy" at bounding box center [341, 274] width 70 height 12
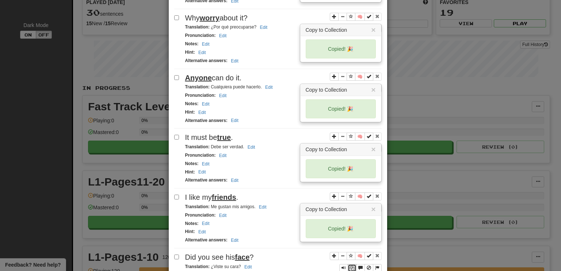
click at [350, 266] on icon "Sentence controls" at bounding box center [352, 268] width 4 height 4
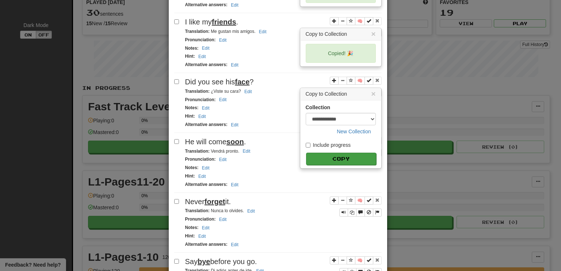
click at [330, 153] on button "Copy" at bounding box center [341, 159] width 70 height 12
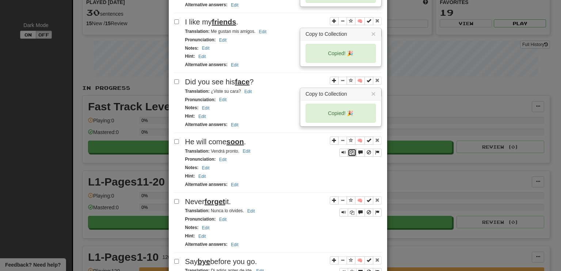
click at [350, 150] on icon "Sentence controls" at bounding box center [352, 152] width 4 height 4
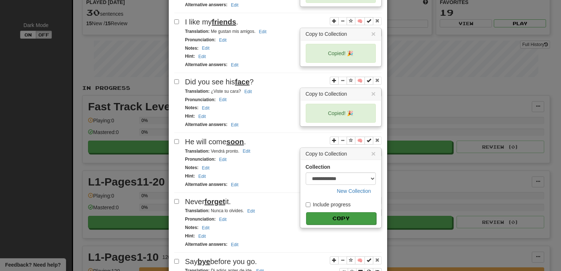
click at [339, 212] on button "Copy" at bounding box center [341, 218] width 70 height 12
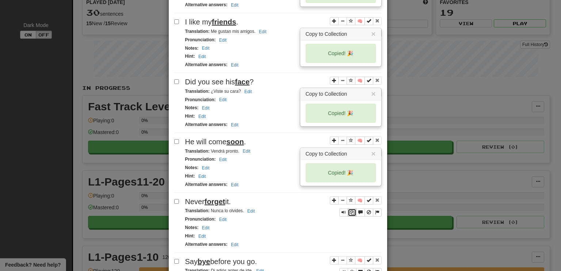
click at [348, 209] on button "Sentence controls" at bounding box center [352, 213] width 9 height 8
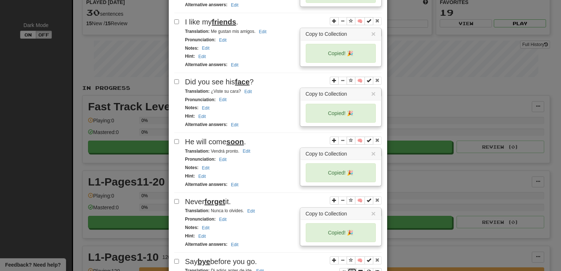
click at [350, 270] on icon "Sentence controls" at bounding box center [352, 272] width 4 height 4
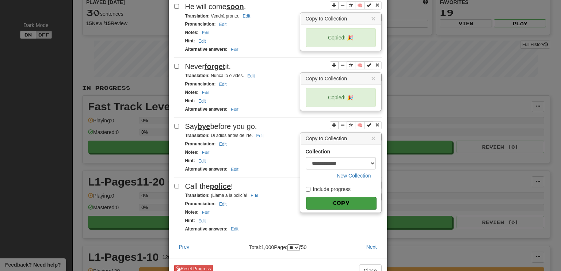
click at [358, 197] on button "Copy" at bounding box center [341, 203] width 70 height 12
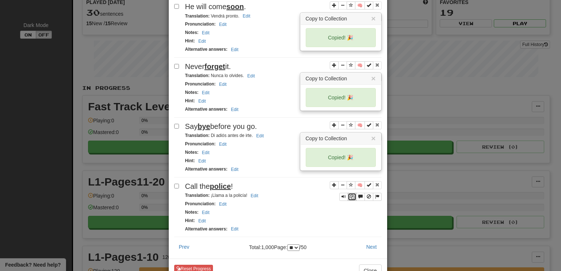
click at [350, 195] on icon "Sentence controls" at bounding box center [352, 197] width 4 height 4
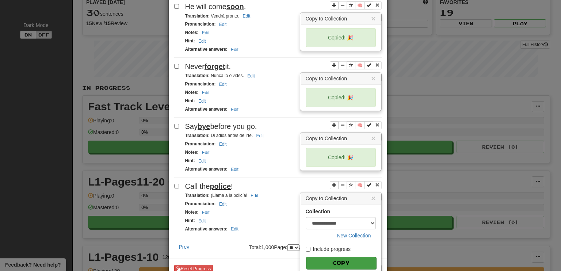
click at [359, 257] on button "Copy" at bounding box center [341, 263] width 70 height 12
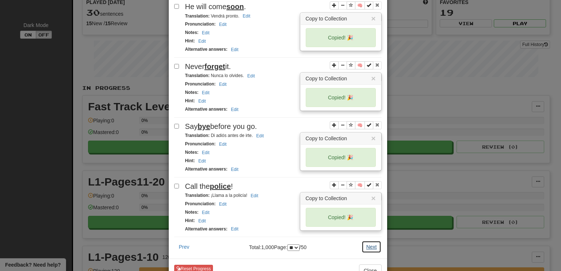
click at [371, 241] on button "Next" at bounding box center [372, 247] width 20 height 12
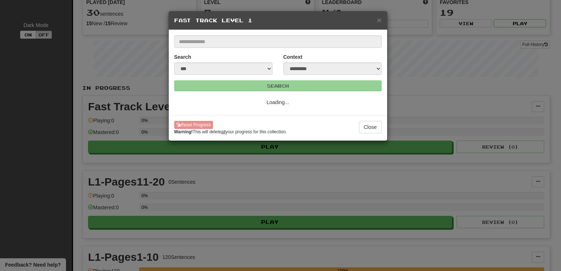
scroll to position [0, 0]
select select "**"
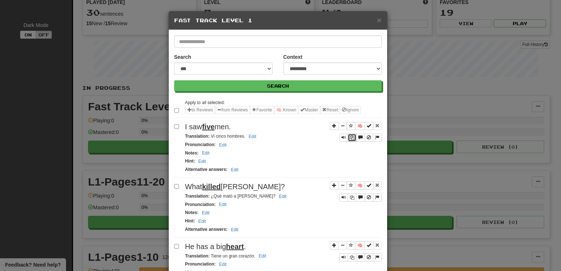
click at [350, 135] on icon "Sentence controls" at bounding box center [352, 137] width 4 height 4
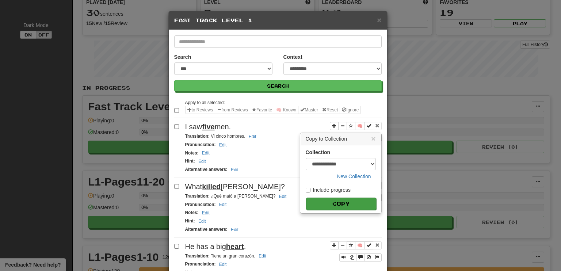
click at [341, 204] on button "Copy" at bounding box center [341, 204] width 70 height 12
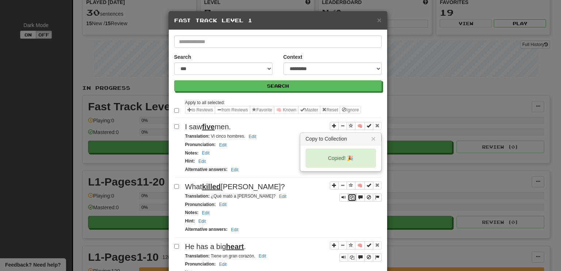
click at [350, 195] on icon "Sentence controls" at bounding box center [352, 197] width 4 height 4
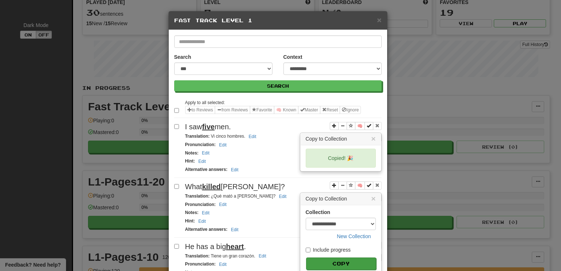
click at [337, 258] on button "Copy" at bounding box center [341, 263] width 70 height 12
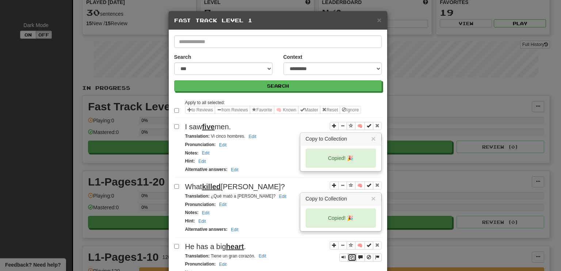
click at [351, 255] on icon "Sentence controls" at bounding box center [352, 257] width 4 height 4
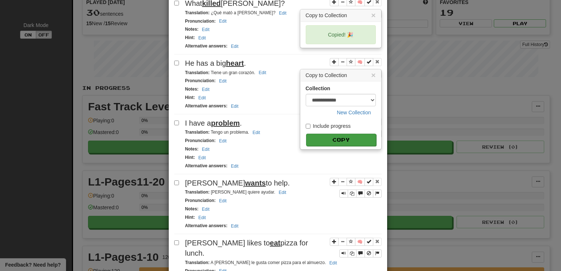
click at [342, 137] on button "Copy" at bounding box center [341, 140] width 70 height 12
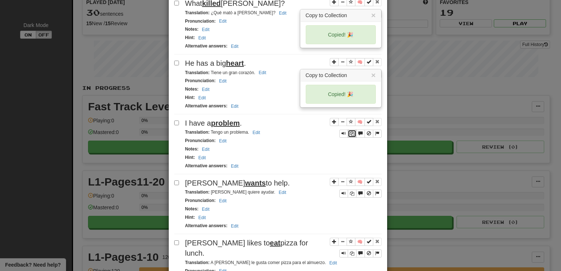
click at [350, 131] on icon "Sentence controls" at bounding box center [352, 133] width 4 height 4
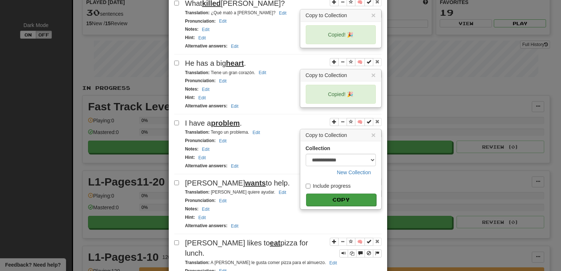
click at [343, 194] on button "Copy" at bounding box center [341, 200] width 70 height 12
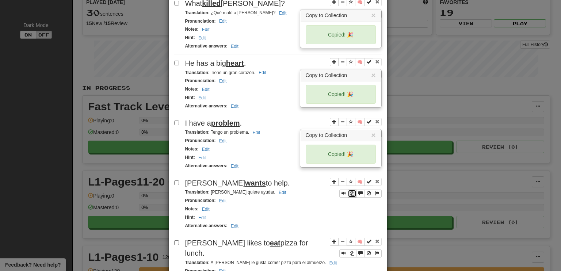
click at [350, 191] on icon "Sentence controls" at bounding box center [352, 193] width 4 height 4
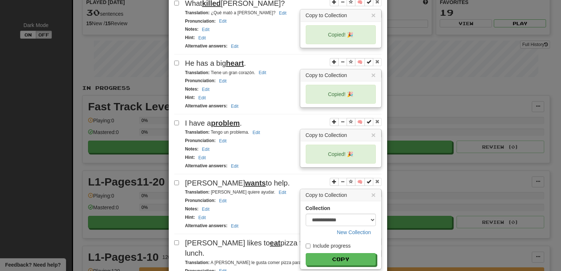
click at [345, 253] on button "Copy" at bounding box center [341, 259] width 70 height 12
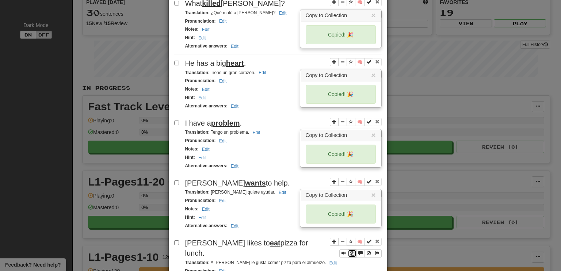
click at [352, 251] on icon "Sentence controls" at bounding box center [352, 253] width 4 height 4
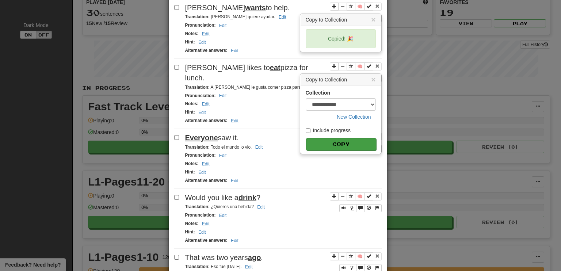
click at [335, 138] on button "Copy" at bounding box center [341, 144] width 70 height 12
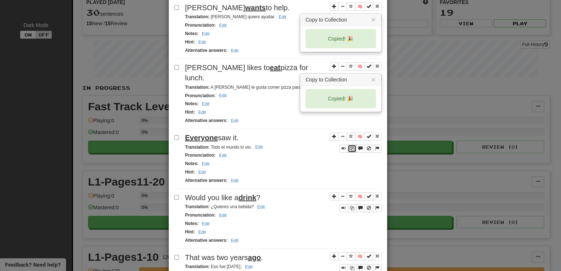
click at [350, 146] on icon "Sentence controls" at bounding box center [352, 148] width 4 height 4
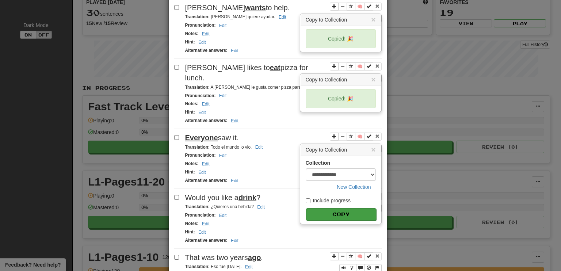
click at [335, 208] on button "Copy" at bounding box center [341, 214] width 70 height 12
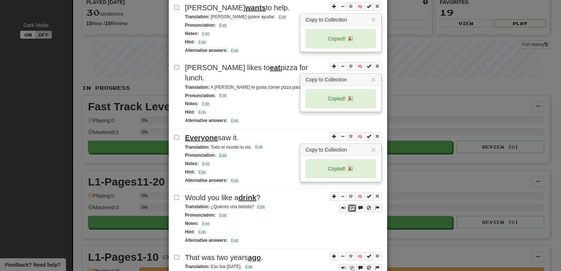
click at [351, 206] on icon "Sentence controls" at bounding box center [352, 208] width 4 height 4
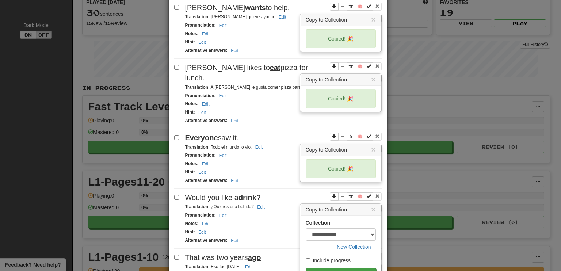
click at [352, 268] on button "Copy" at bounding box center [341, 274] width 70 height 12
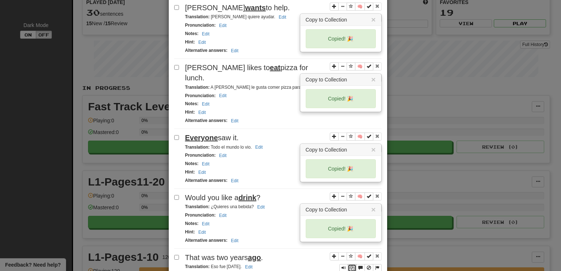
click at [351, 266] on icon "Sentence controls" at bounding box center [352, 268] width 4 height 4
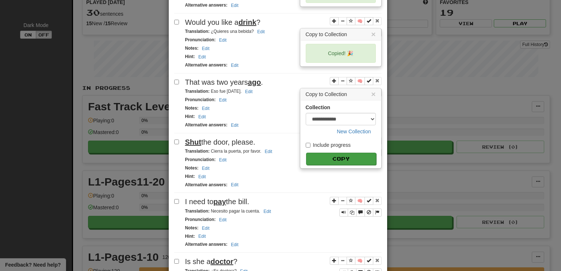
click at [342, 153] on button "Copy" at bounding box center [341, 159] width 70 height 12
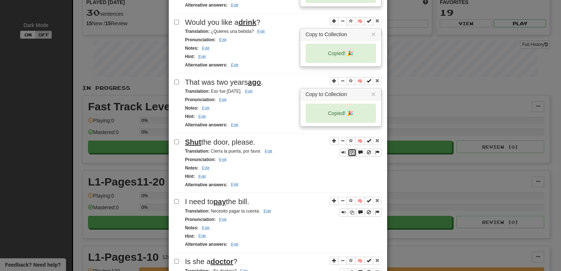
click at [350, 150] on icon "Sentence controls" at bounding box center [352, 152] width 4 height 4
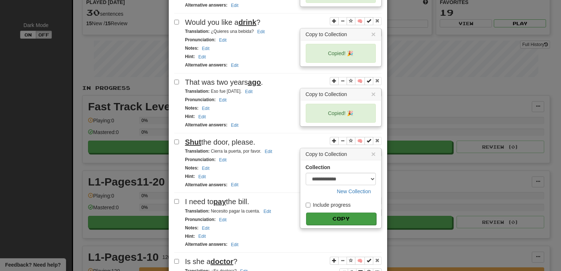
click at [340, 213] on button "Copy" at bounding box center [341, 219] width 70 height 12
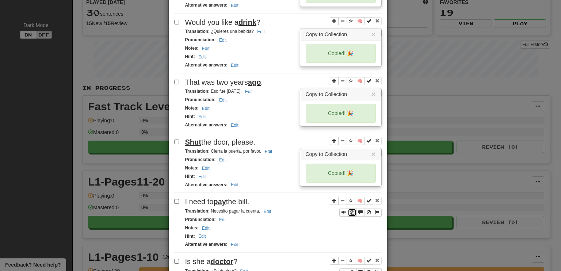
click at [350, 210] on icon "Sentence controls" at bounding box center [352, 212] width 4 height 4
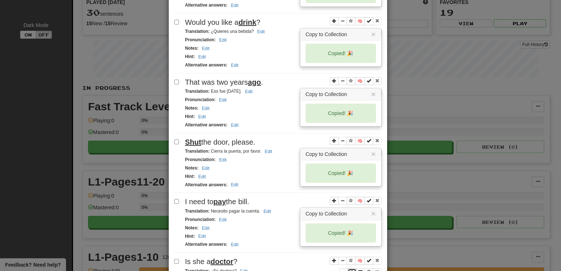
click at [351, 270] on icon "Sentence controls" at bounding box center [352, 272] width 4 height 4
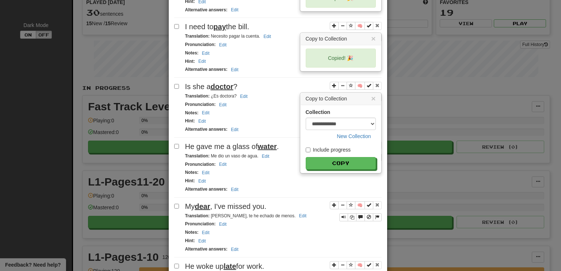
click at [329, 157] on button "Copy" at bounding box center [341, 163] width 70 height 12
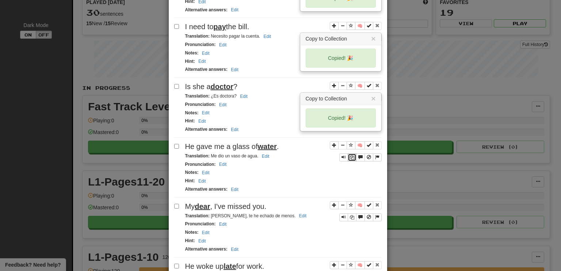
click at [350, 155] on icon "Sentence controls" at bounding box center [352, 157] width 4 height 4
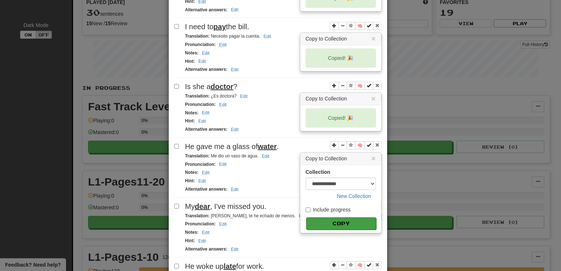
click at [339, 217] on button "Copy" at bounding box center [341, 223] width 70 height 12
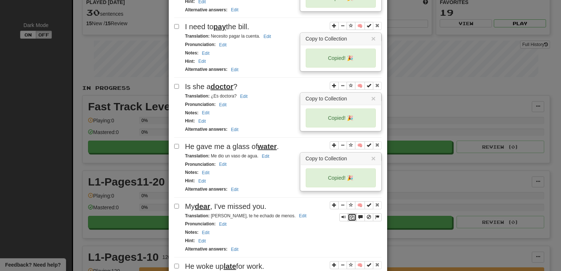
click at [352, 213] on button "Sentence controls" at bounding box center [352, 217] width 9 height 8
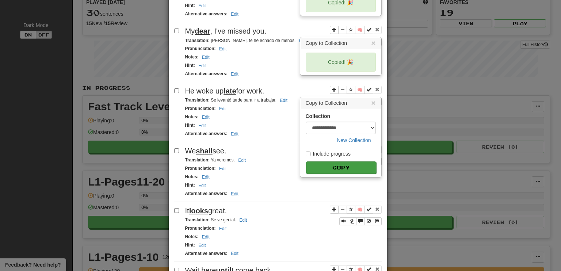
click at [323, 161] on button "Copy" at bounding box center [341, 167] width 70 height 12
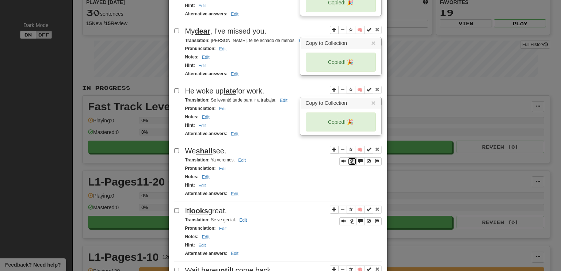
click at [350, 159] on icon "Sentence controls" at bounding box center [352, 161] width 4 height 4
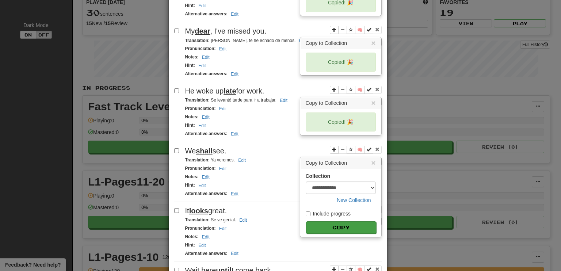
click at [332, 221] on button "Copy" at bounding box center [341, 227] width 70 height 12
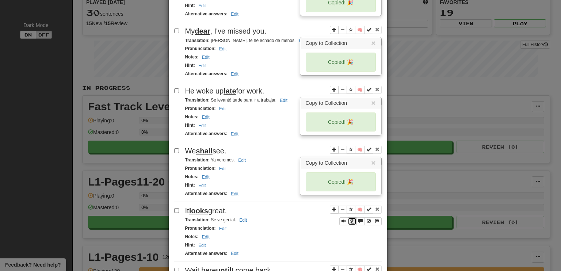
click at [348, 217] on button "Sentence controls" at bounding box center [352, 221] width 9 height 8
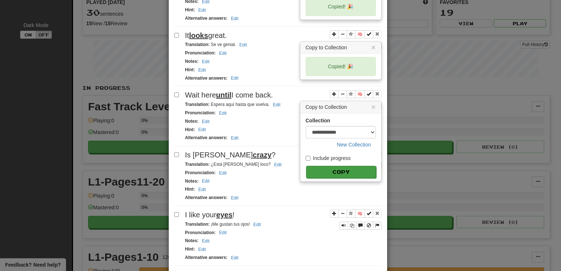
click at [340, 166] on button "Copy" at bounding box center [341, 172] width 70 height 12
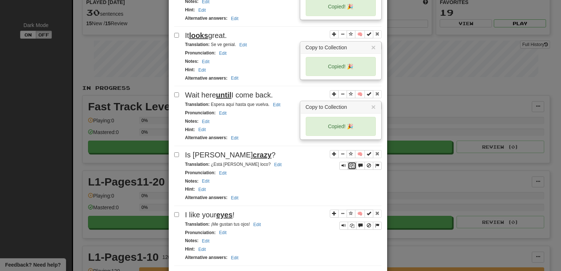
click at [350, 164] on icon "Sentence controls" at bounding box center [352, 166] width 4 height 4
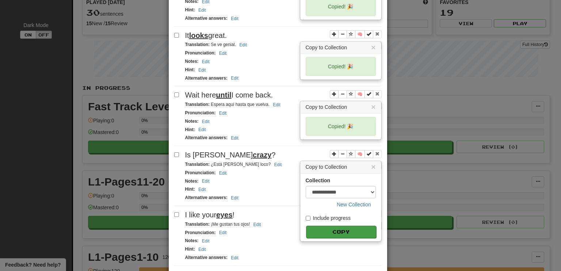
click at [333, 226] on button "Copy" at bounding box center [341, 232] width 70 height 12
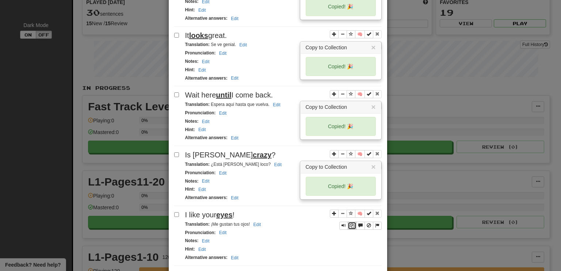
click at [350, 224] on icon "Sentence controls" at bounding box center [352, 226] width 4 height 4
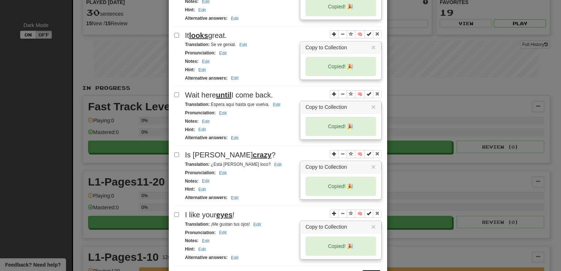
click at [366, 270] on button "Next" at bounding box center [372, 276] width 20 height 12
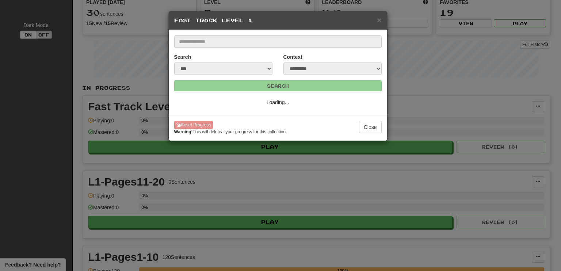
scroll to position [0, 0]
select select "**"
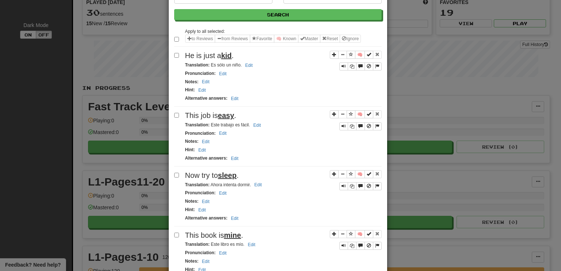
scroll to position [73, 0]
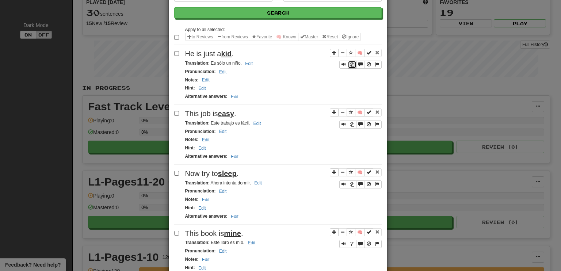
click at [350, 62] on icon "Sentence controls" at bounding box center [352, 64] width 4 height 4
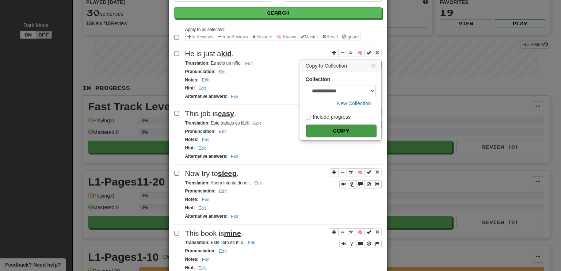
click at [342, 133] on button "Copy" at bounding box center [341, 131] width 70 height 12
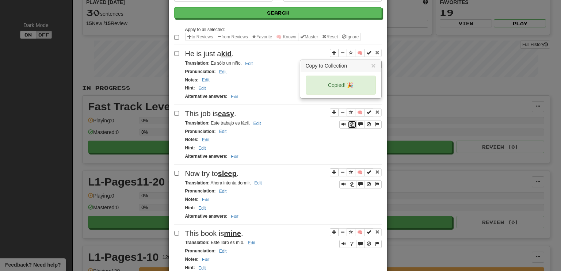
click at [348, 121] on button "Sentence controls" at bounding box center [352, 125] width 9 height 8
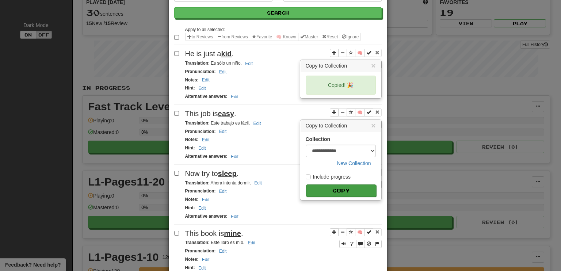
click at [341, 189] on button "Copy" at bounding box center [341, 190] width 70 height 12
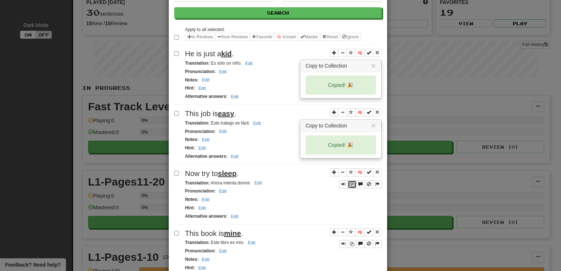
click at [350, 182] on icon "Sentence controls" at bounding box center [352, 184] width 4 height 4
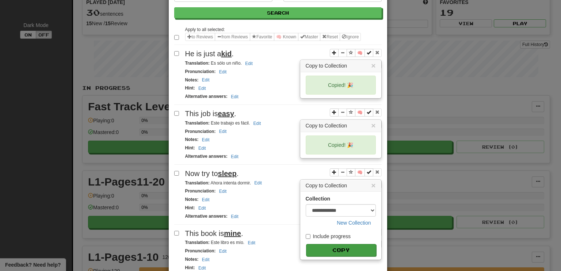
click at [352, 248] on button "Copy" at bounding box center [341, 250] width 70 height 12
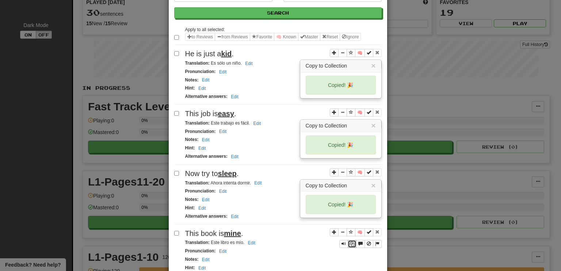
click at [350, 242] on icon "Sentence controls" at bounding box center [352, 244] width 4 height 4
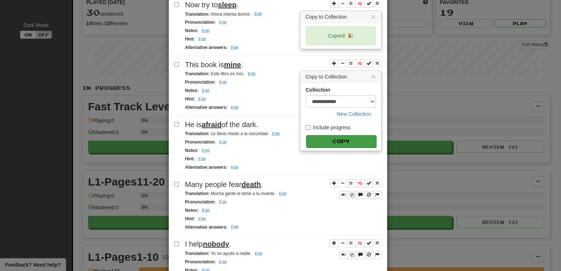
click at [331, 135] on button "Copy" at bounding box center [341, 141] width 70 height 12
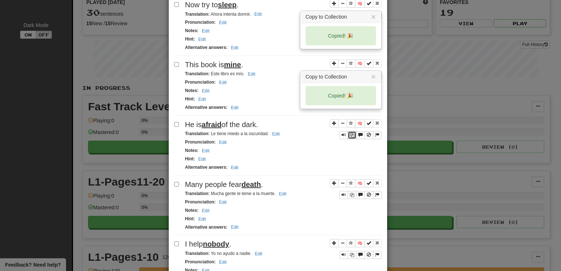
click at [350, 133] on icon "Sentence controls" at bounding box center [352, 135] width 4 height 4
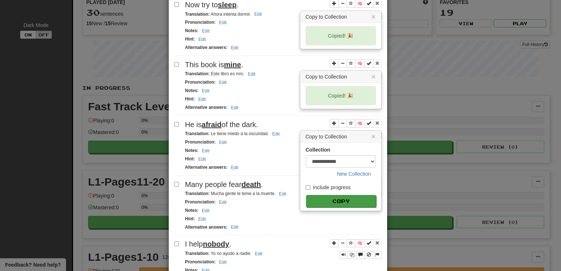
click at [343, 195] on button "Copy" at bounding box center [341, 201] width 70 height 12
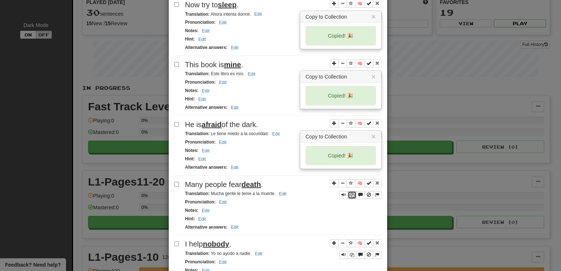
click at [350, 193] on icon "Sentence controls" at bounding box center [352, 195] width 4 height 4
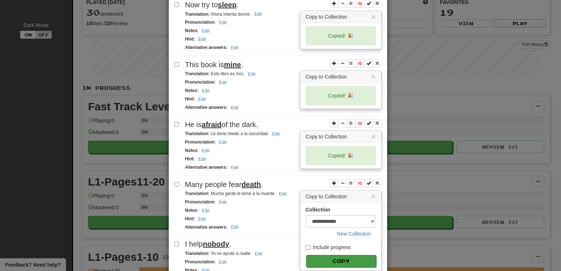
click at [352, 255] on button "Copy" at bounding box center [341, 261] width 70 height 12
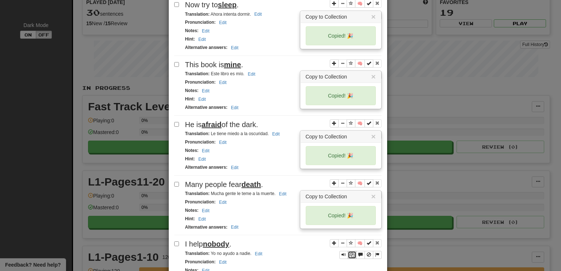
click at [350, 253] on icon "Sentence controls" at bounding box center [352, 255] width 4 height 4
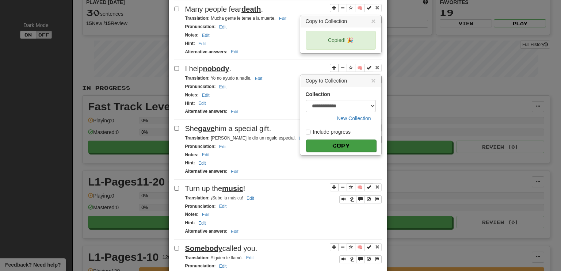
click at [339, 140] on button "Copy" at bounding box center [341, 146] width 70 height 12
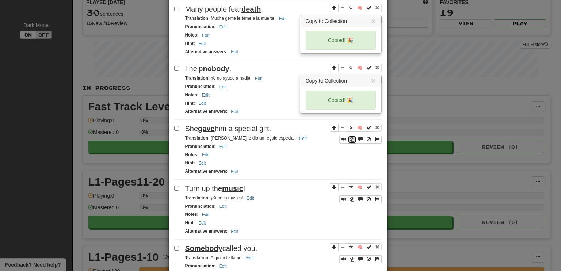
click at [350, 137] on icon "Sentence controls" at bounding box center [352, 139] width 4 height 4
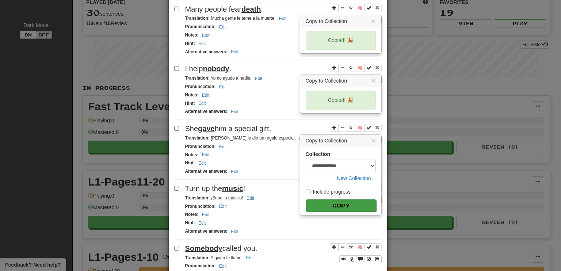
click at [348, 199] on button "Copy" at bounding box center [341, 205] width 70 height 12
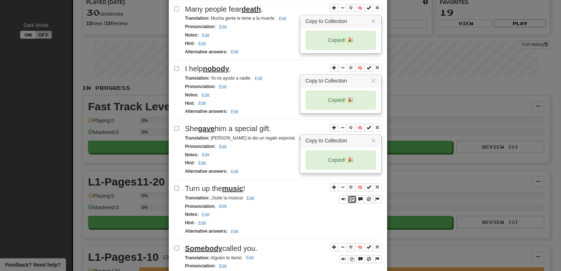
click at [348, 195] on button "Sentence controls" at bounding box center [352, 199] width 9 height 8
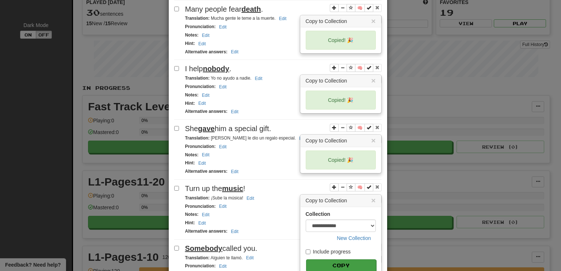
click at [352, 259] on button "Copy" at bounding box center [341, 265] width 70 height 12
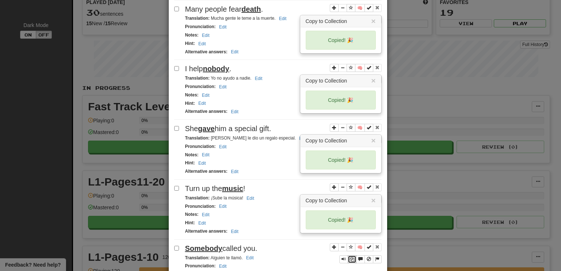
click at [348, 255] on button "Sentence controls" at bounding box center [352, 259] width 9 height 8
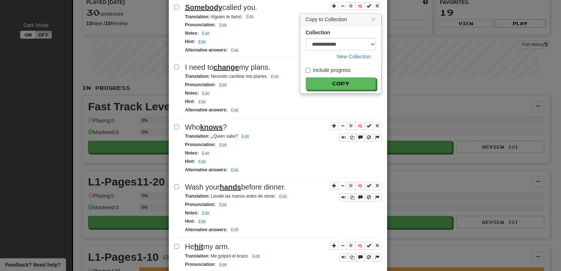
scroll to position [702, 0]
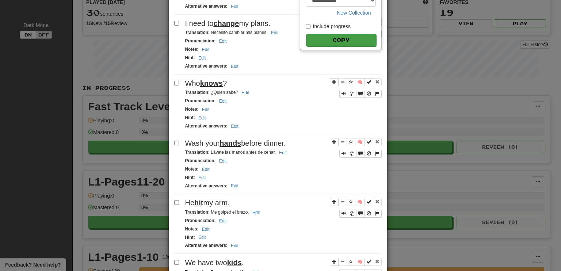
click at [326, 34] on button "Copy" at bounding box center [341, 40] width 70 height 12
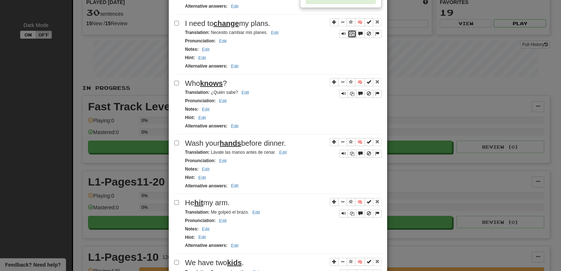
click at [350, 32] on icon "Sentence controls" at bounding box center [352, 34] width 4 height 4
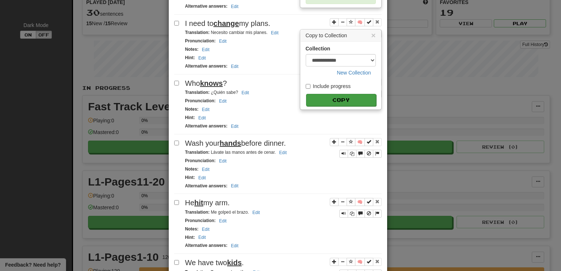
click at [336, 94] on button "Copy" at bounding box center [341, 100] width 70 height 12
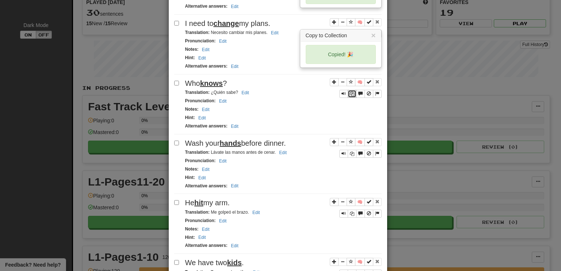
click at [351, 92] on icon "Sentence controls" at bounding box center [352, 94] width 4 height 4
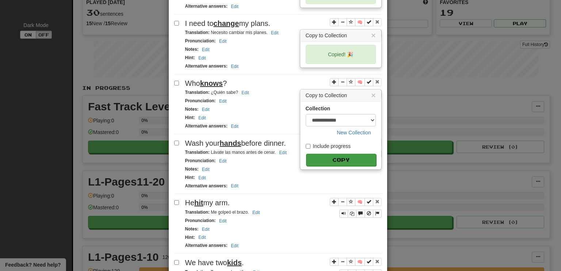
click at [326, 154] on button "Copy" at bounding box center [341, 160] width 70 height 12
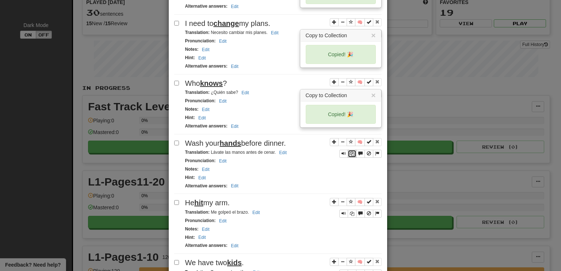
click at [350, 152] on icon "Sentence controls" at bounding box center [352, 154] width 4 height 4
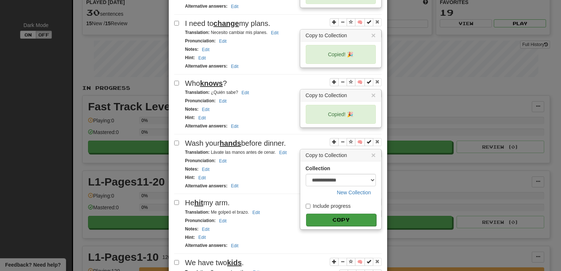
click at [349, 214] on button "Copy" at bounding box center [341, 220] width 70 height 12
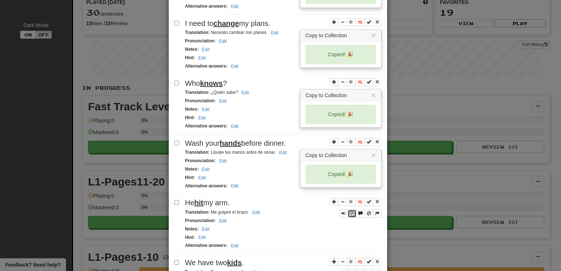
click at [351, 211] on icon "Sentence controls" at bounding box center [352, 213] width 4 height 4
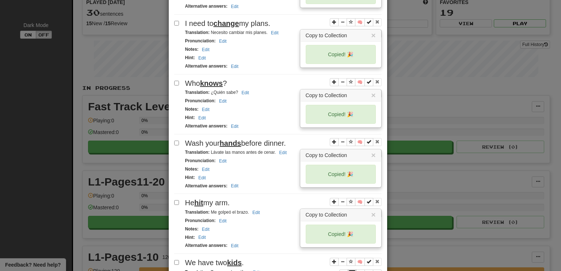
click at [351, 271] on icon "Sentence controls" at bounding box center [352, 273] width 4 height 4
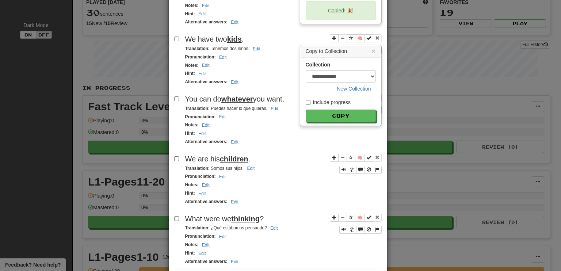
scroll to position [957, 0]
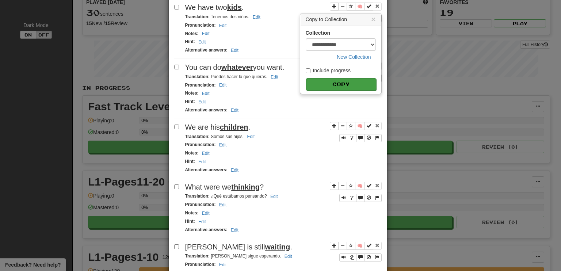
click at [332, 78] on button "Copy" at bounding box center [341, 84] width 70 height 12
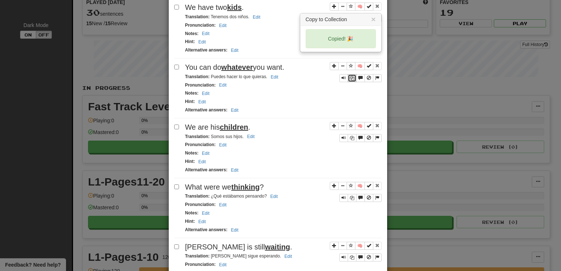
click at [351, 76] on icon "Sentence controls" at bounding box center [352, 78] width 4 height 4
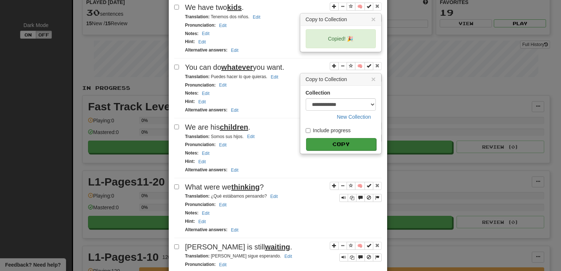
click at [342, 138] on button "Copy" at bounding box center [341, 144] width 70 height 12
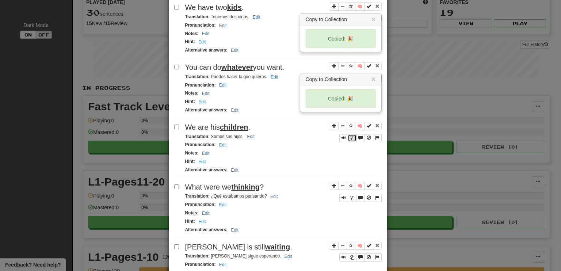
click at [351, 136] on icon "Sentence controls" at bounding box center [352, 138] width 4 height 4
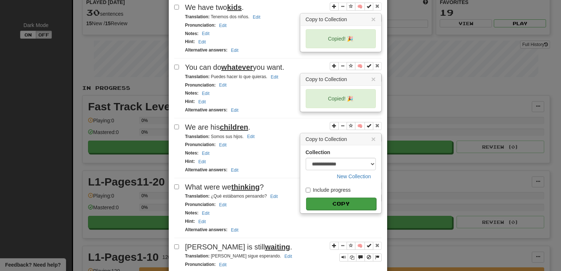
click at [348, 198] on button "Copy" at bounding box center [341, 204] width 70 height 12
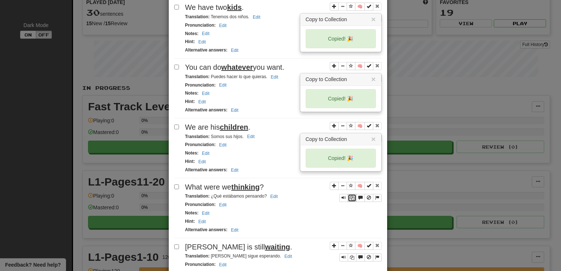
click at [351, 194] on button "Sentence controls" at bounding box center [352, 198] width 9 height 8
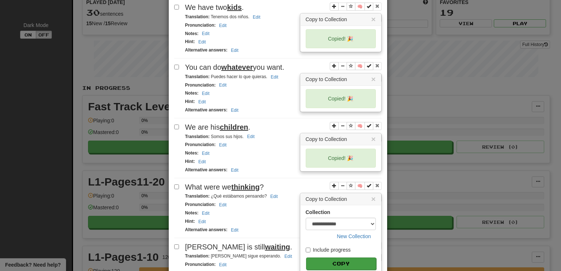
click at [347, 257] on button "Copy" at bounding box center [341, 263] width 70 height 12
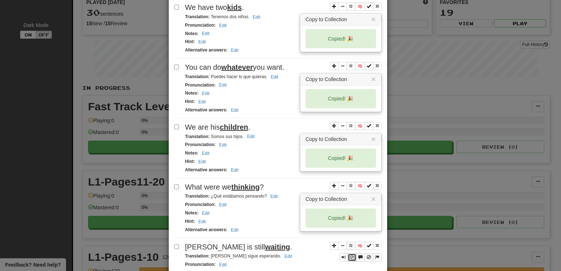
click at [351, 255] on icon "Sentence controls" at bounding box center [352, 257] width 4 height 4
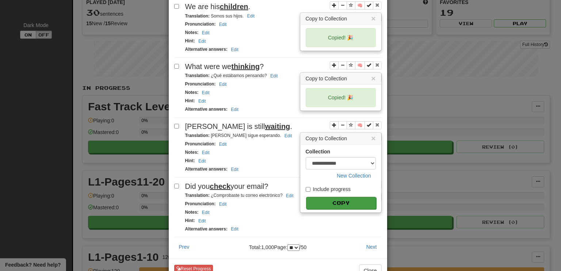
click at [341, 197] on button "Copy" at bounding box center [341, 203] width 70 height 12
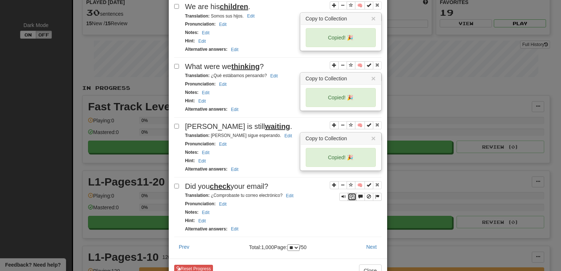
click at [350, 195] on icon "Sentence controls" at bounding box center [352, 197] width 4 height 4
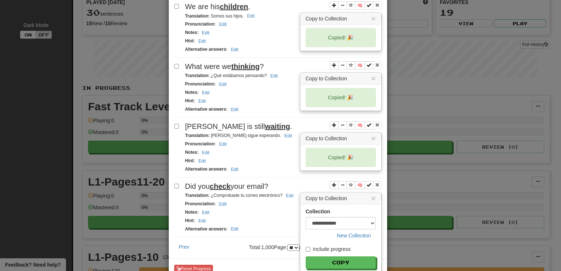
click at [356, 256] on button "Copy" at bounding box center [341, 262] width 70 height 12
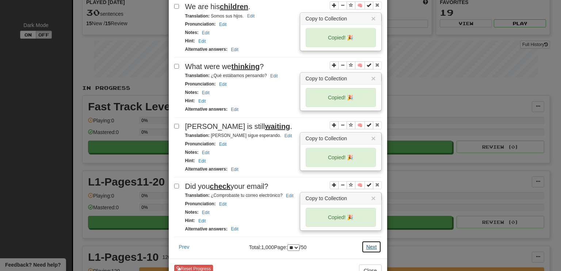
click at [367, 241] on button "Next" at bounding box center [372, 247] width 20 height 12
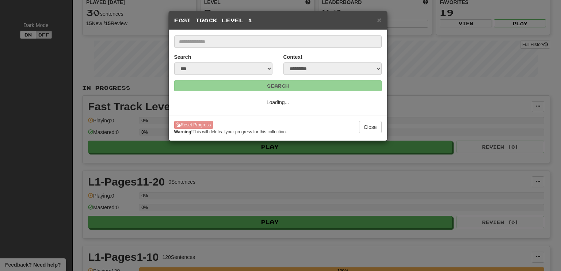
scroll to position [0, 0]
select select "**"
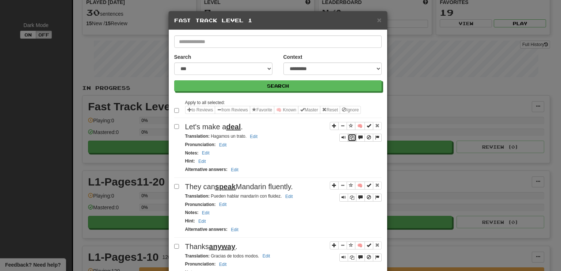
click at [350, 138] on icon "Sentence controls" at bounding box center [352, 137] width 4 height 4
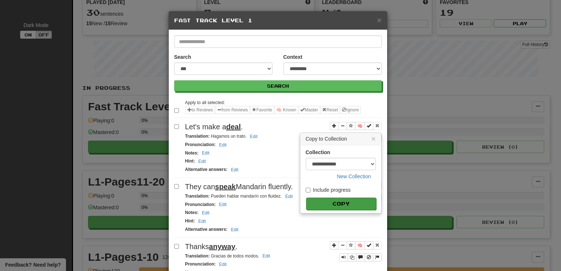
click at [320, 204] on button "Copy" at bounding box center [341, 204] width 70 height 12
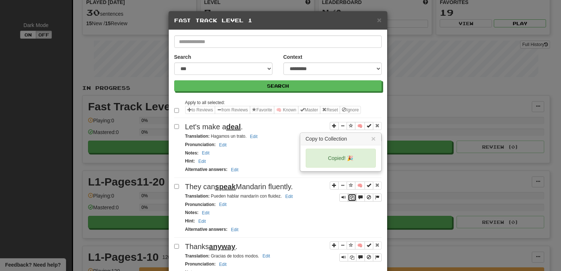
click at [350, 195] on icon "Sentence controls" at bounding box center [352, 197] width 4 height 4
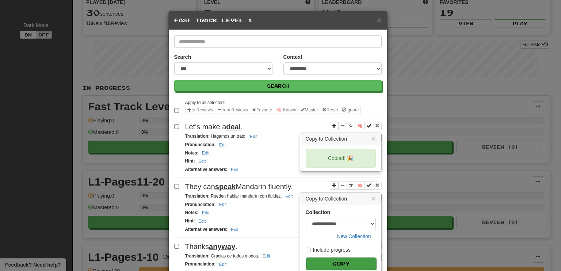
click at [358, 258] on button "Copy" at bounding box center [341, 263] width 70 height 12
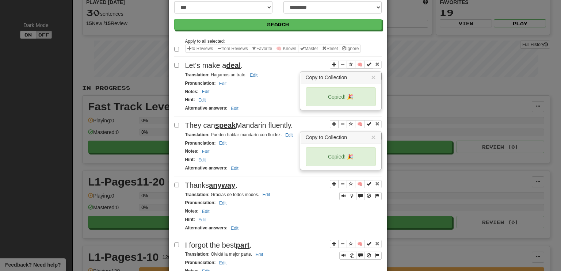
scroll to position [73, 0]
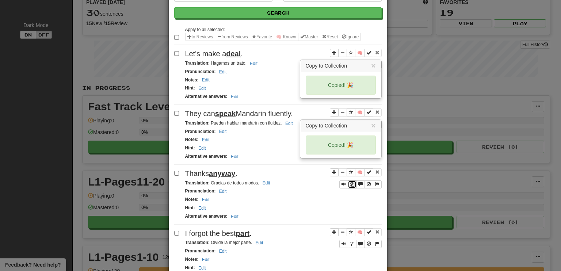
click at [350, 182] on icon "Sentence controls" at bounding box center [352, 184] width 4 height 4
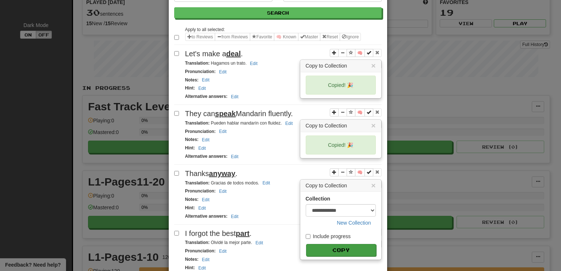
click at [352, 246] on button "Copy" at bounding box center [341, 250] width 70 height 12
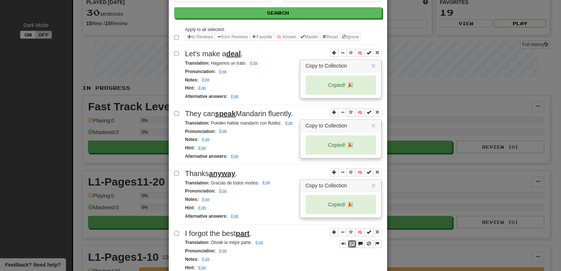
click at [350, 242] on icon "Sentence controls" at bounding box center [352, 244] width 4 height 4
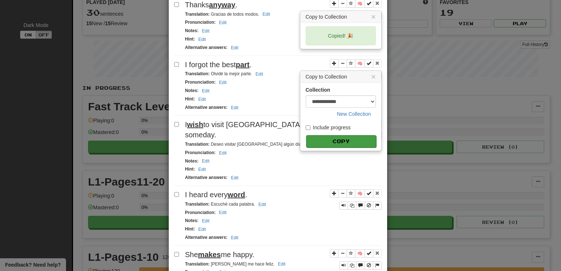
click at [352, 135] on button "Copy" at bounding box center [341, 141] width 70 height 12
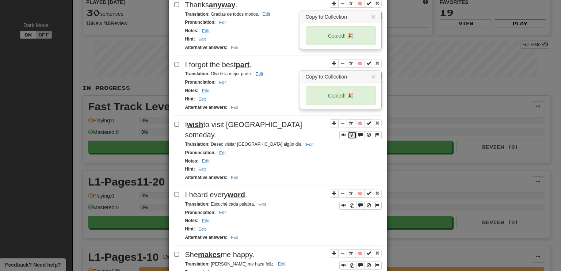
click at [350, 133] on icon "Sentence controls" at bounding box center [352, 135] width 4 height 4
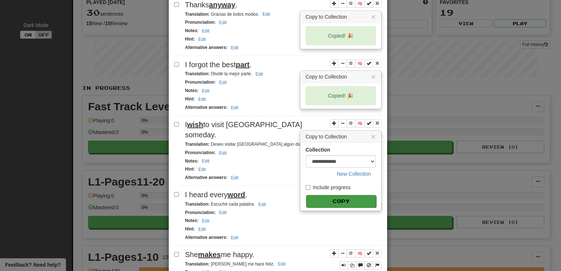
click at [330, 195] on button "Copy" at bounding box center [341, 201] width 70 height 12
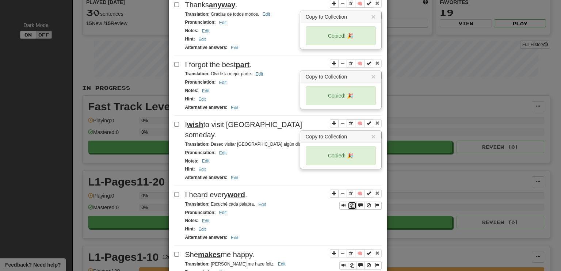
click at [348, 202] on button "Sentence controls" at bounding box center [352, 206] width 9 height 8
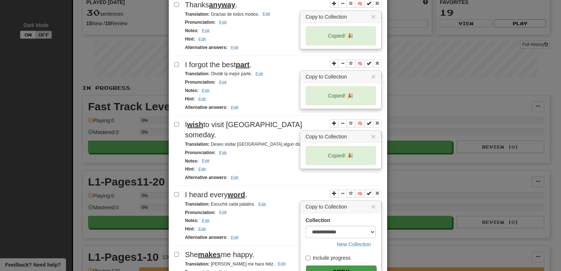
click at [351, 265] on button "Copy" at bounding box center [341, 271] width 70 height 12
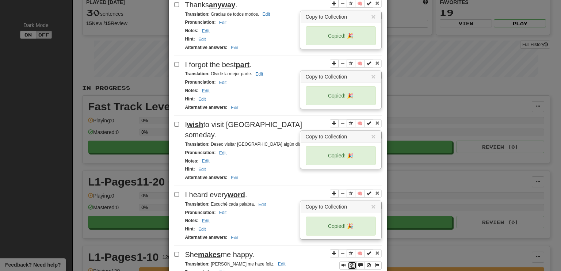
click at [350, 263] on icon "Sentence controls" at bounding box center [352, 265] width 4 height 4
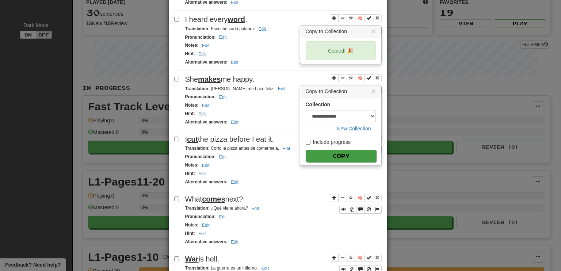
click at [340, 150] on button "Copy" at bounding box center [341, 156] width 70 height 12
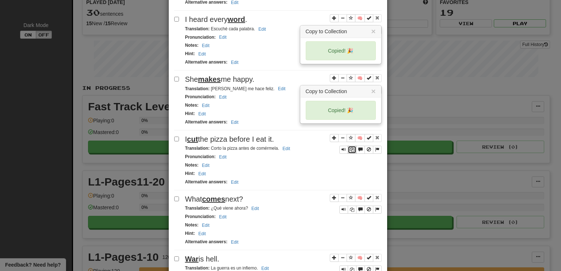
click at [350, 148] on icon "Sentence controls" at bounding box center [352, 150] width 4 height 4
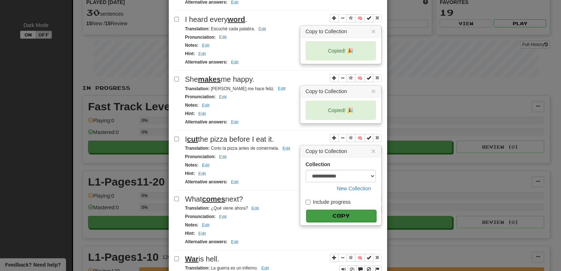
click at [339, 210] on button "Copy" at bounding box center [341, 216] width 70 height 12
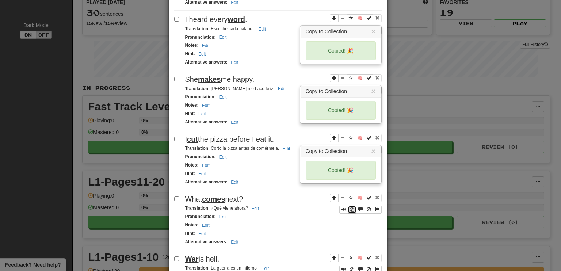
click at [350, 207] on icon "Sentence controls" at bounding box center [352, 209] width 4 height 4
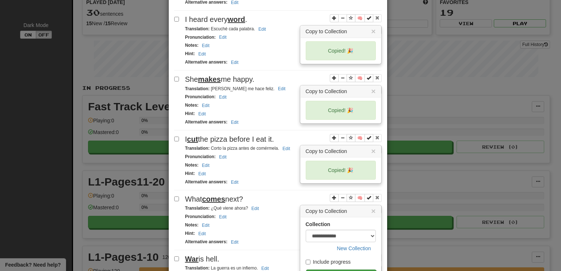
click at [345, 270] on button "Copy" at bounding box center [341, 276] width 70 height 12
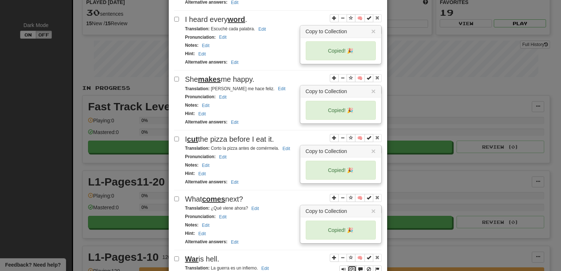
click at [351, 265] on button "Sentence controls" at bounding box center [352, 269] width 9 height 8
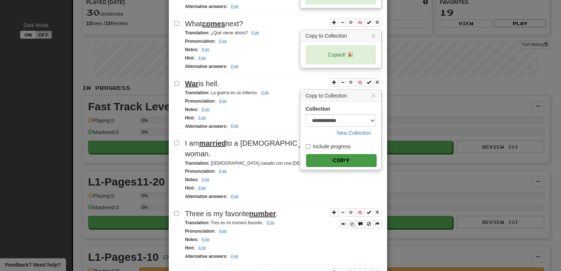
click at [345, 154] on button "Copy" at bounding box center [341, 160] width 70 height 12
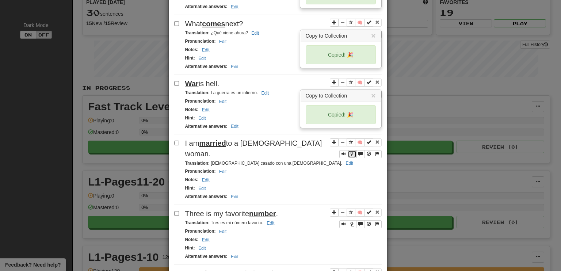
click at [350, 152] on icon "Sentence controls" at bounding box center [352, 154] width 4 height 4
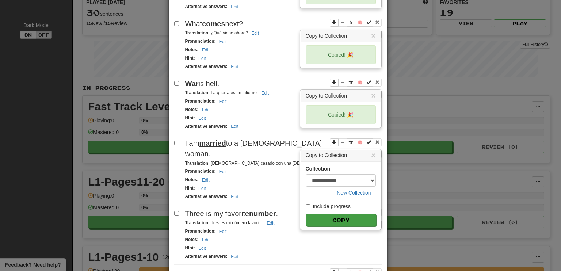
click at [327, 214] on button "Copy" at bounding box center [341, 220] width 70 height 12
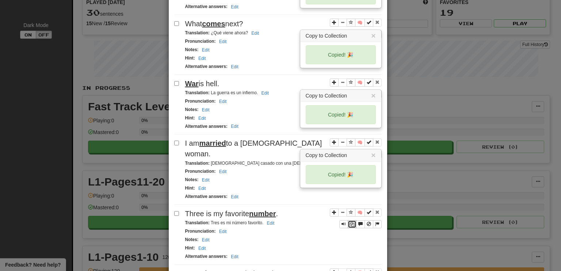
click at [350, 222] on icon "Sentence controls" at bounding box center [352, 224] width 4 height 4
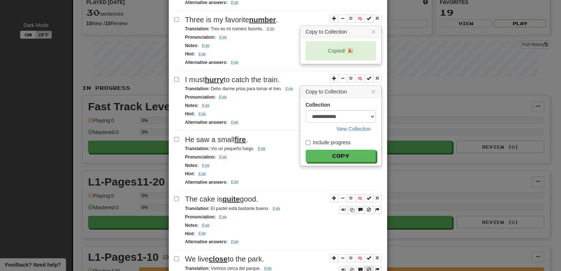
scroll to position [804, 0]
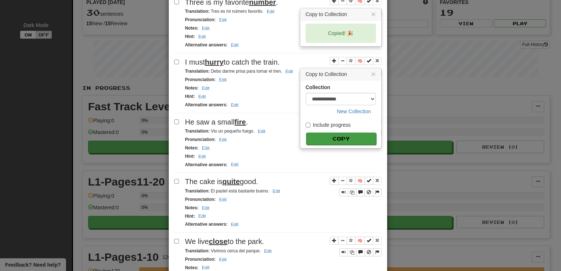
click at [358, 133] on button "Copy" at bounding box center [341, 139] width 70 height 12
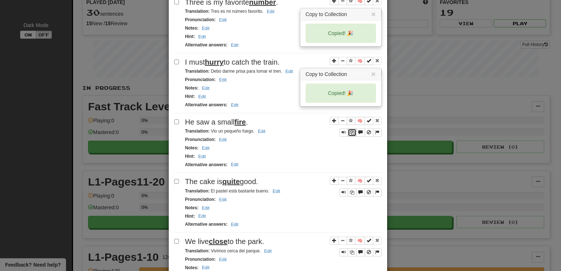
click at [350, 130] on icon "Sentence controls" at bounding box center [352, 132] width 4 height 4
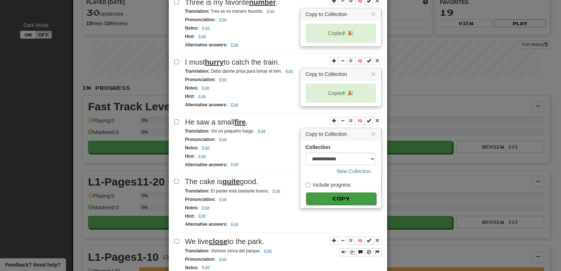
click at [343, 192] on button "Copy" at bounding box center [341, 198] width 70 height 12
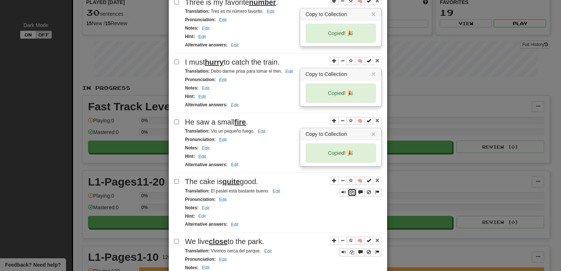
click at [350, 190] on icon "Sentence controls" at bounding box center [352, 192] width 4 height 4
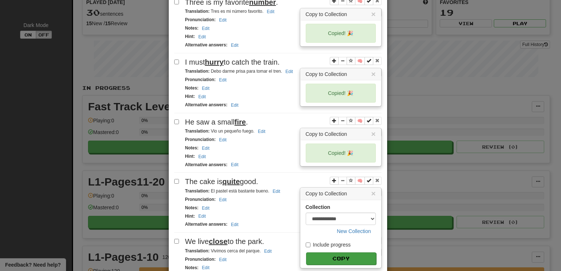
click at [345, 252] on button "Copy" at bounding box center [341, 258] width 70 height 12
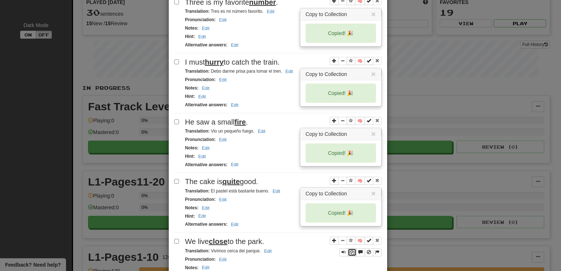
click at [350, 250] on icon "Sentence controls" at bounding box center [352, 252] width 4 height 4
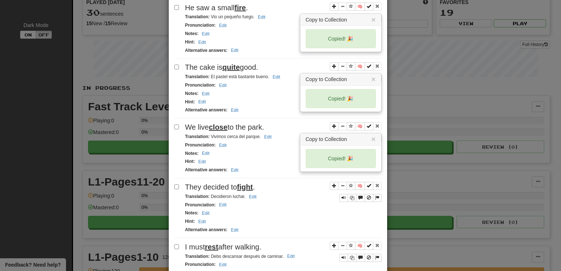
scroll to position [923, 0]
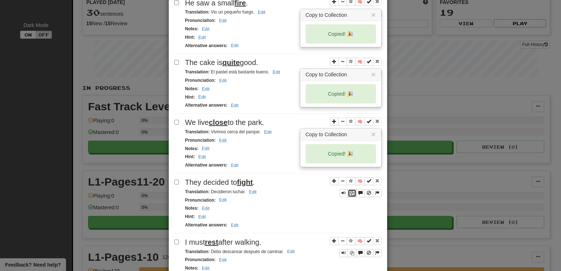
click at [350, 191] on icon "Sentence controls" at bounding box center [352, 193] width 4 height 4
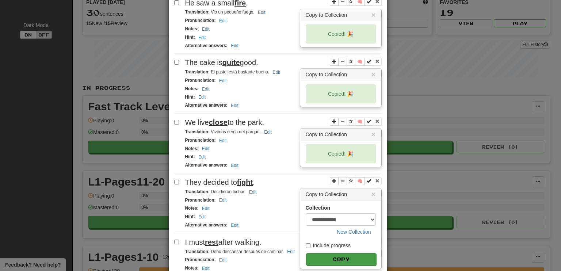
click at [347, 253] on button "Copy" at bounding box center [341, 259] width 70 height 12
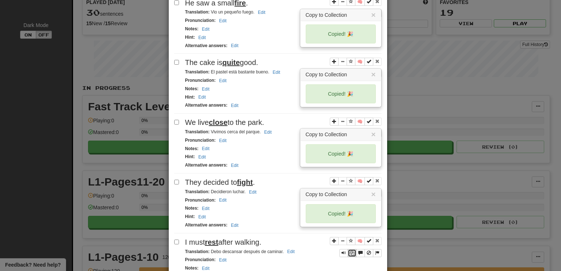
click at [351, 251] on icon "Sentence controls" at bounding box center [352, 253] width 4 height 4
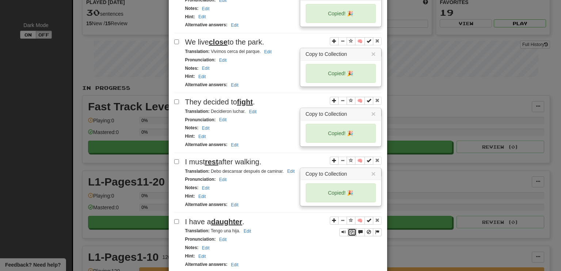
click at [350, 230] on icon "Sentence controls" at bounding box center [352, 232] width 4 height 4
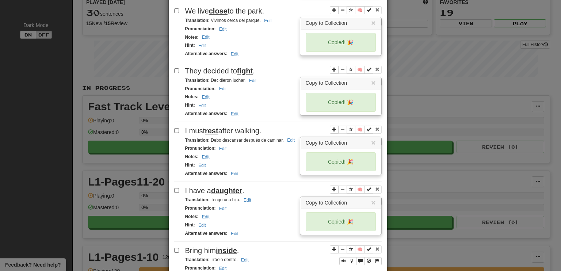
scroll to position [1076, 0]
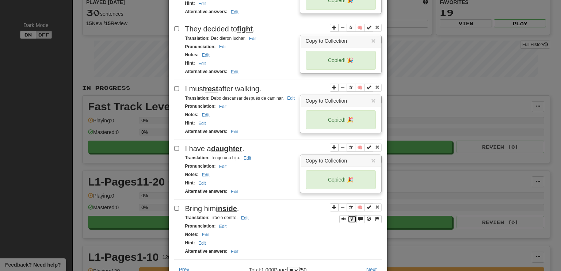
click at [350, 217] on icon "Sentence controls" at bounding box center [352, 219] width 4 height 4
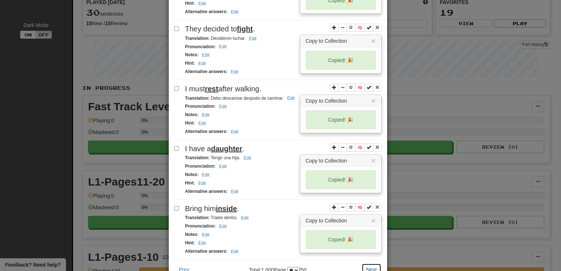
click at [371, 263] on button "Next" at bounding box center [372, 269] width 20 height 12
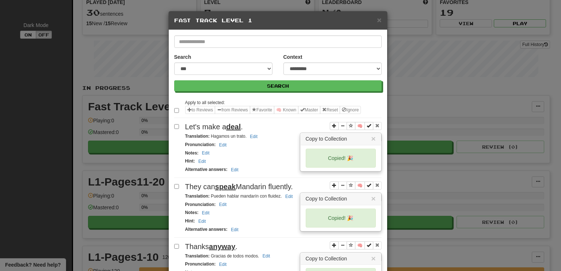
select select "**"
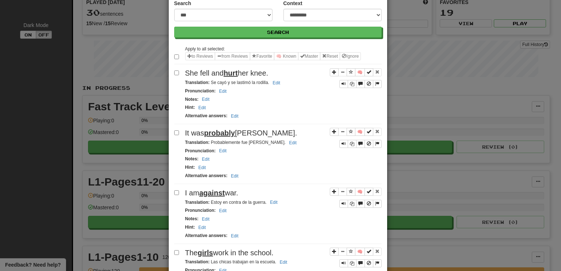
scroll to position [37, 0]
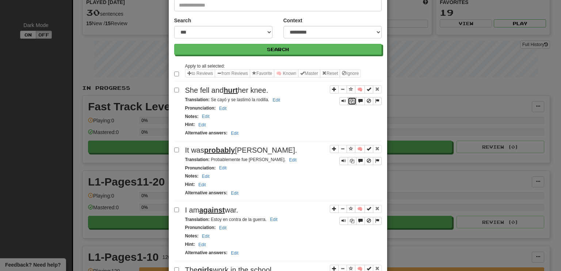
click at [350, 102] on icon "Sentence controls" at bounding box center [352, 101] width 4 height 4
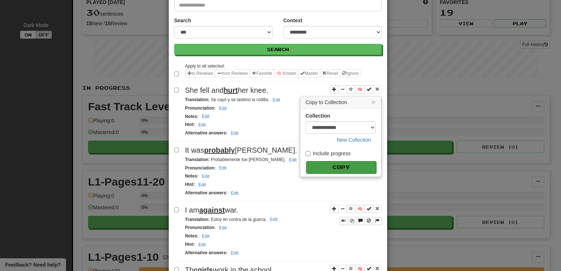
click at [332, 166] on button "Copy" at bounding box center [341, 167] width 70 height 12
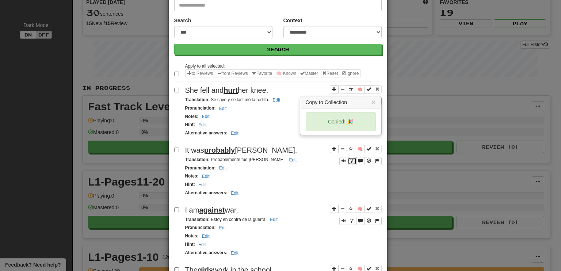
click at [350, 159] on icon "Sentence controls" at bounding box center [352, 161] width 4 height 4
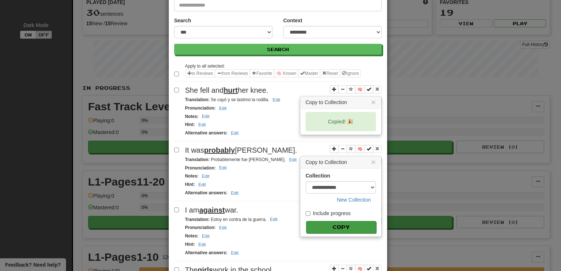
click at [335, 225] on button "Copy" at bounding box center [341, 227] width 70 height 12
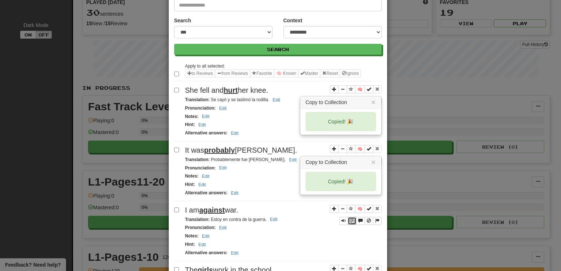
click at [350, 219] on icon "Sentence controls" at bounding box center [352, 221] width 4 height 4
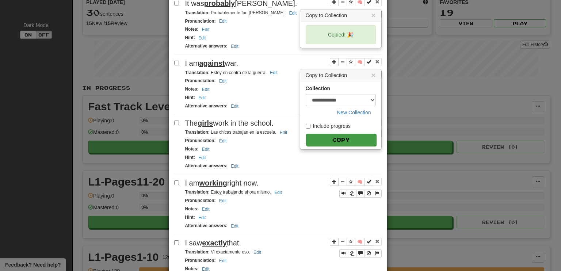
click at [343, 138] on button "Copy" at bounding box center [341, 140] width 70 height 12
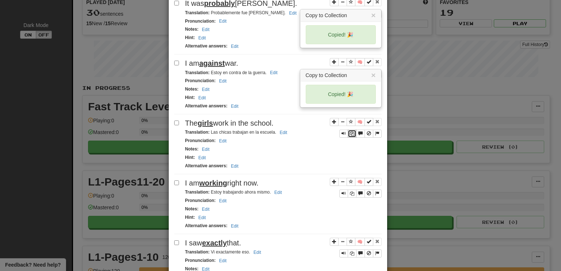
click at [350, 131] on icon "Sentence controls" at bounding box center [352, 133] width 4 height 4
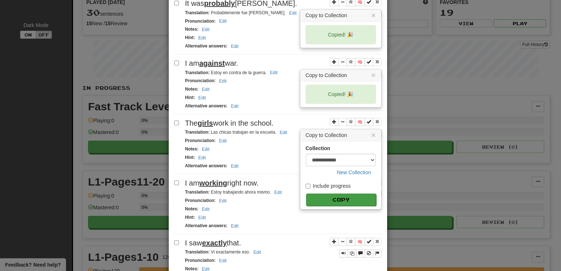
click at [332, 194] on button "Copy" at bounding box center [341, 200] width 70 height 12
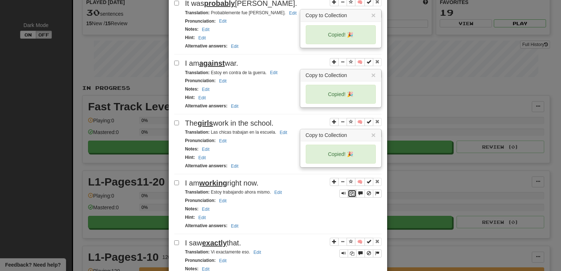
click at [350, 191] on icon "Sentence controls" at bounding box center [352, 193] width 4 height 4
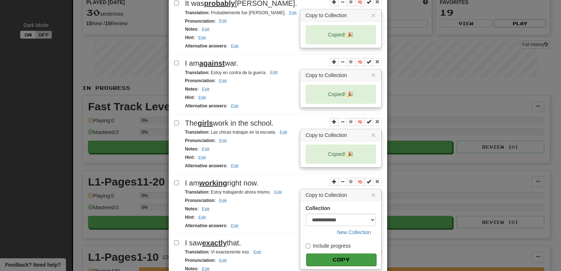
click at [352, 253] on button "Copy" at bounding box center [341, 259] width 70 height 12
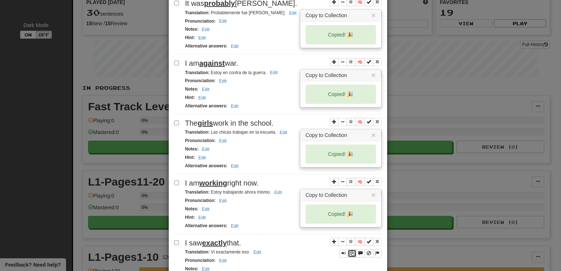
click at [350, 251] on icon "Sentence controls" at bounding box center [352, 253] width 4 height 4
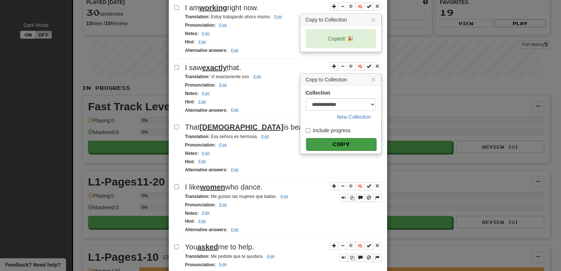
click at [337, 138] on button "Copy" at bounding box center [341, 144] width 70 height 12
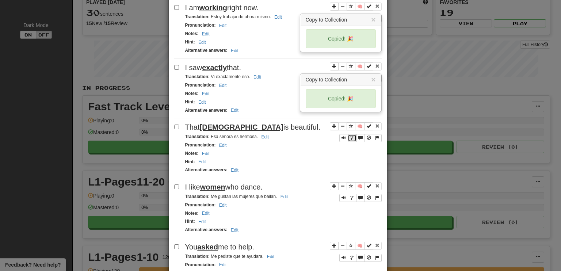
click at [350, 136] on icon "Sentence controls" at bounding box center [352, 138] width 4 height 4
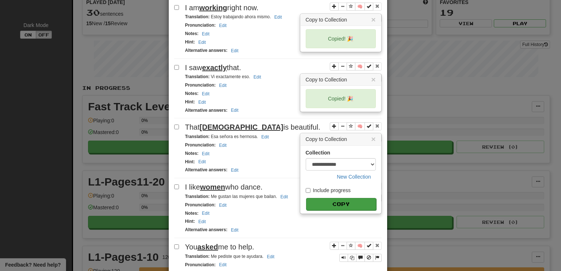
click at [320, 198] on button "Copy" at bounding box center [341, 204] width 70 height 12
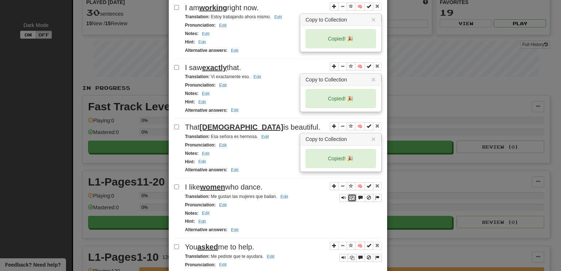
click at [350, 196] on icon "Sentence controls" at bounding box center [352, 198] width 4 height 4
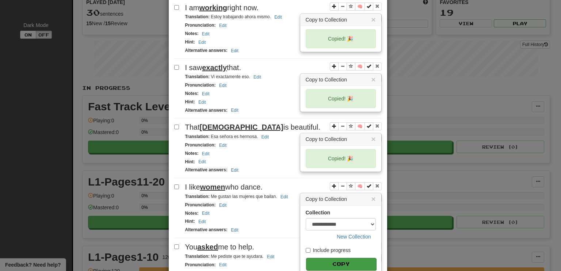
click at [330, 258] on button "Copy" at bounding box center [341, 264] width 70 height 12
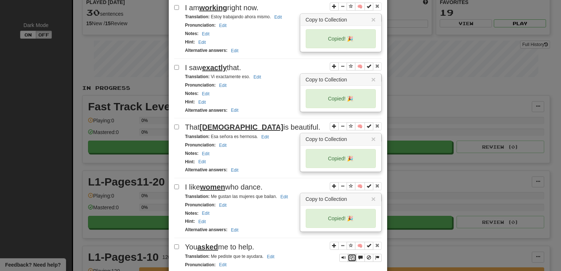
click at [350, 256] on icon "Sentence controls" at bounding box center [352, 258] width 4 height 4
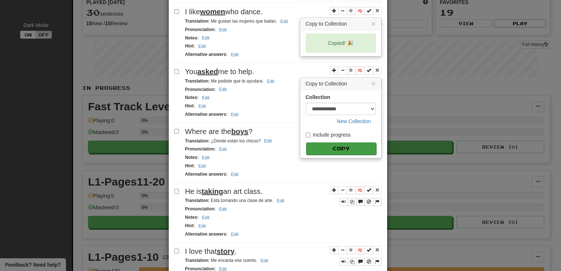
click at [351, 142] on button "Copy" at bounding box center [341, 148] width 70 height 12
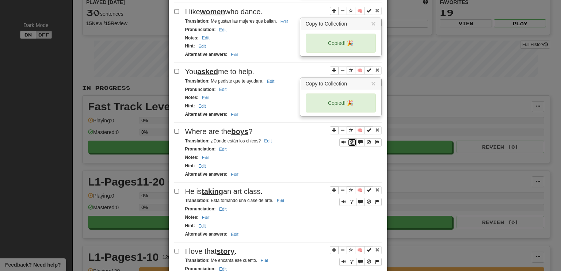
click at [350, 140] on icon "Sentence controls" at bounding box center [352, 142] width 4 height 4
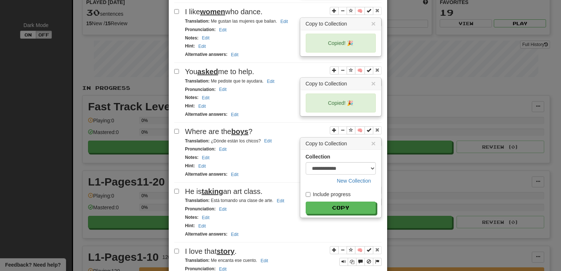
click at [317, 202] on button "Copy" at bounding box center [341, 208] width 70 height 12
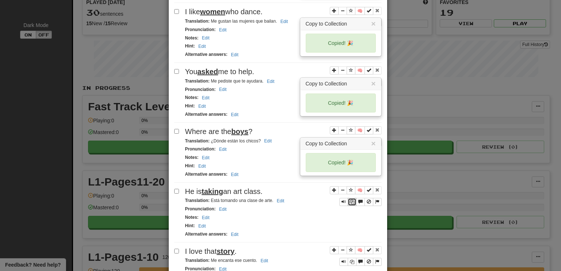
click at [350, 200] on icon "Sentence controls" at bounding box center [352, 202] width 4 height 4
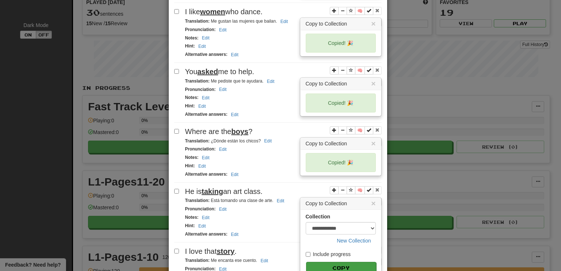
click at [342, 262] on button "Copy" at bounding box center [341, 268] width 70 height 12
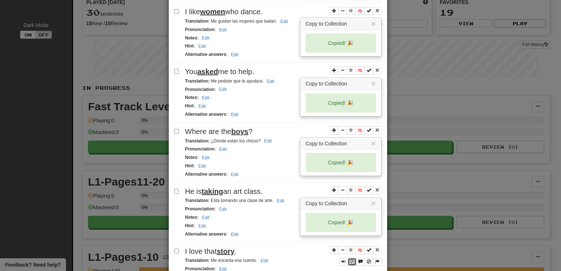
click at [350, 260] on icon "Sentence controls" at bounding box center [352, 262] width 4 height 4
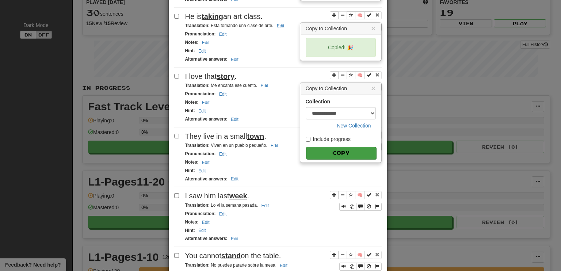
click at [337, 147] on button "Copy" at bounding box center [341, 153] width 70 height 12
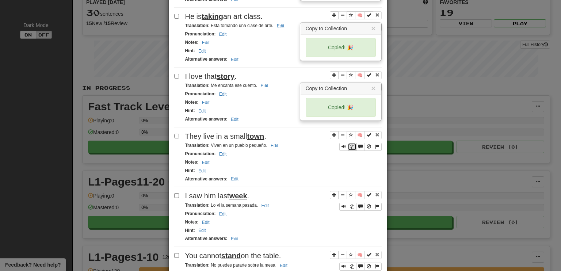
click at [351, 145] on icon "Sentence controls" at bounding box center [352, 147] width 4 height 4
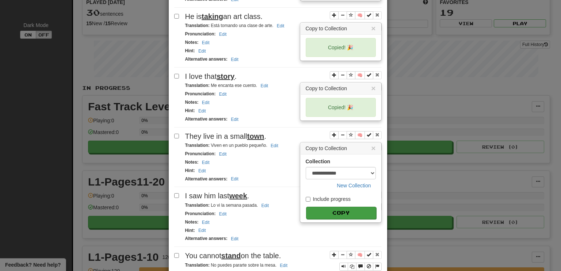
click at [337, 207] on button "Copy" at bounding box center [341, 213] width 70 height 12
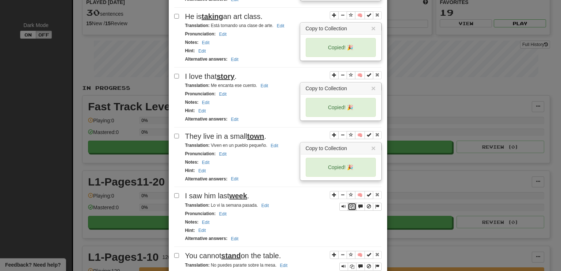
click at [350, 205] on icon "Sentence controls" at bounding box center [352, 207] width 4 height 4
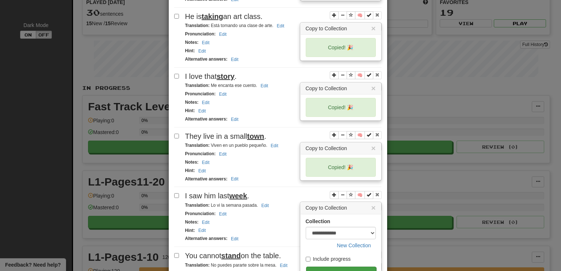
click at [336, 267] on button "Copy" at bounding box center [341, 273] width 70 height 12
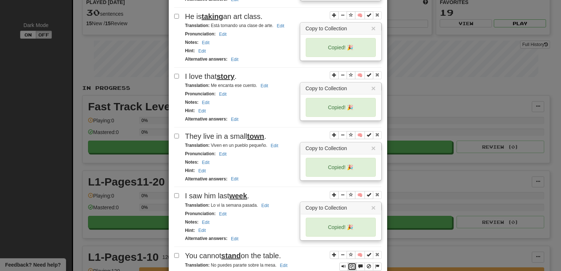
click at [351, 264] on icon "Sentence controls" at bounding box center [352, 266] width 4 height 4
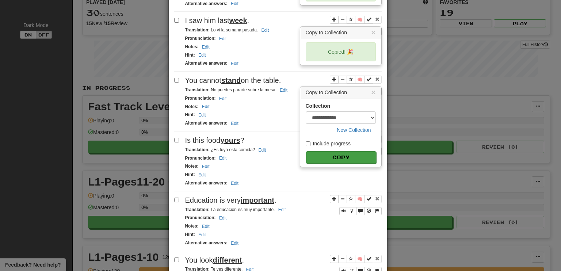
click at [341, 151] on button "Copy" at bounding box center [341, 157] width 70 height 12
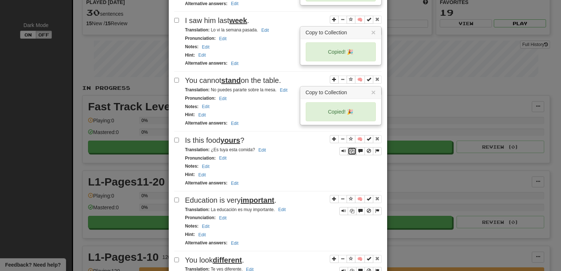
click at [350, 149] on icon "Sentence controls" at bounding box center [352, 151] width 4 height 4
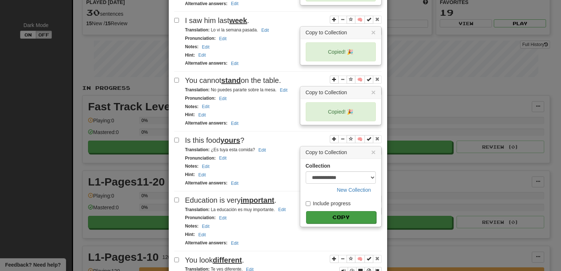
click at [328, 211] on button "Copy" at bounding box center [341, 217] width 70 height 12
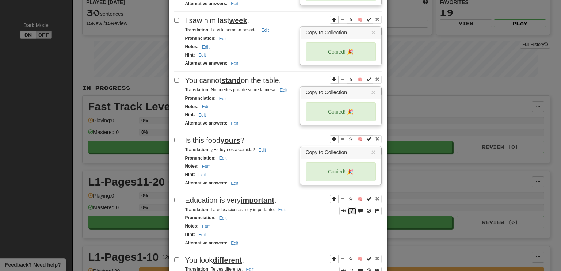
click at [351, 209] on icon "Sentence controls" at bounding box center [352, 211] width 4 height 4
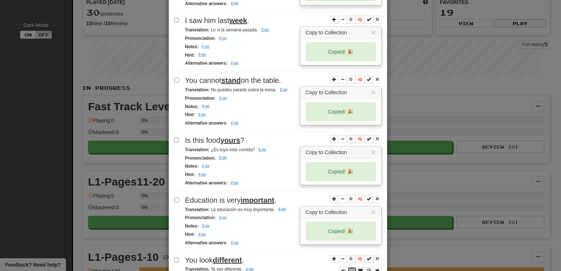
click at [350, 269] on icon "Sentence controls" at bounding box center [352, 271] width 4 height 4
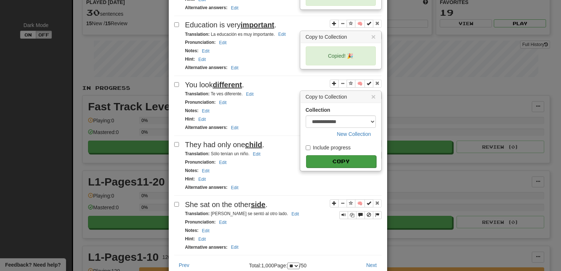
click at [351, 155] on button "Copy" at bounding box center [341, 161] width 70 height 12
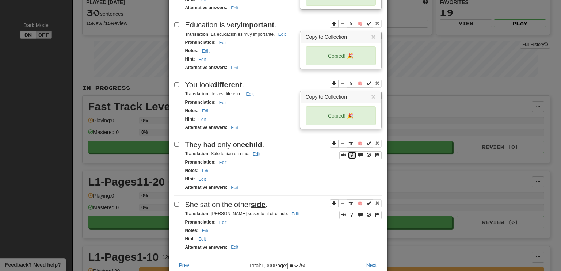
click at [350, 153] on icon "Sentence controls" at bounding box center [352, 155] width 4 height 4
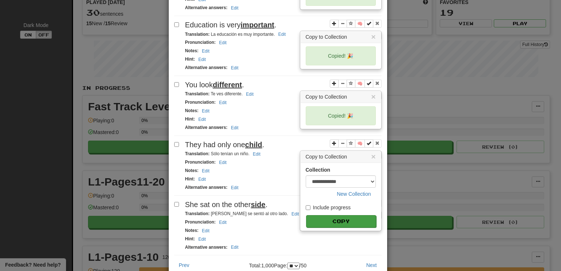
click at [344, 215] on button "Copy" at bounding box center [341, 221] width 70 height 12
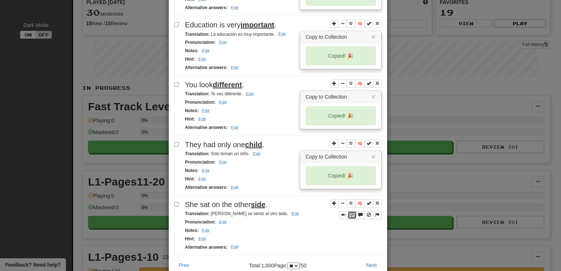
click at [350, 213] on icon "Sentence controls" at bounding box center [352, 215] width 4 height 4
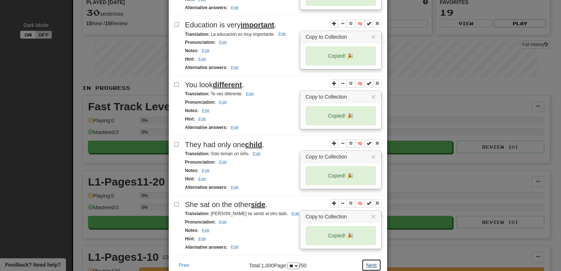
click at [368, 259] on button "Next" at bounding box center [372, 265] width 20 height 12
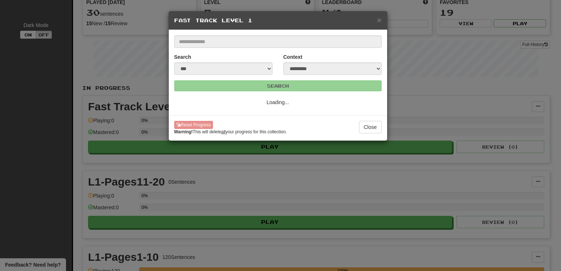
scroll to position [0, 0]
select select "**"
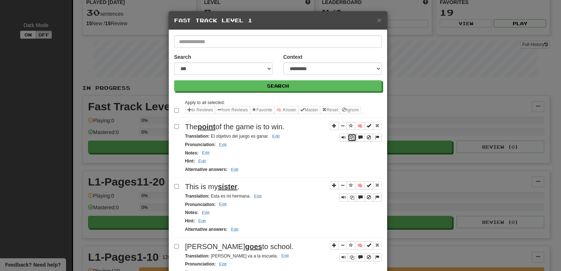
click at [350, 138] on icon "Sentence controls" at bounding box center [352, 137] width 4 height 4
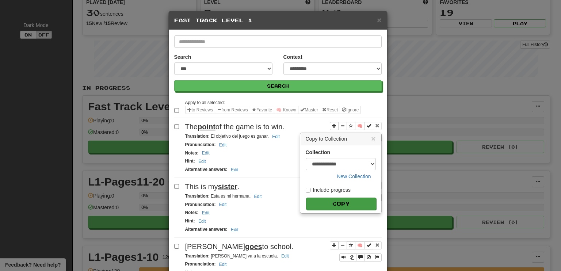
click at [346, 200] on button "Copy" at bounding box center [341, 204] width 70 height 12
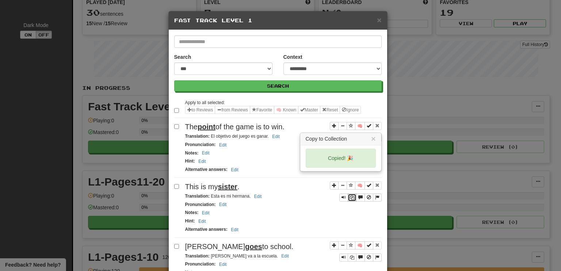
click at [350, 196] on icon "Sentence controls" at bounding box center [352, 197] width 4 height 4
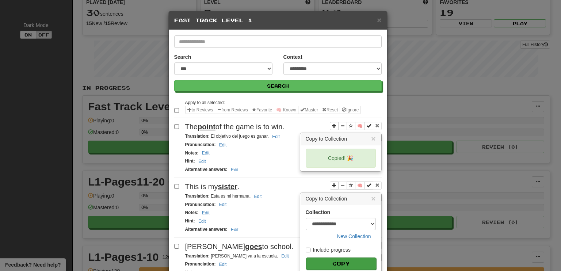
click at [346, 257] on button "Copy" at bounding box center [341, 263] width 70 height 12
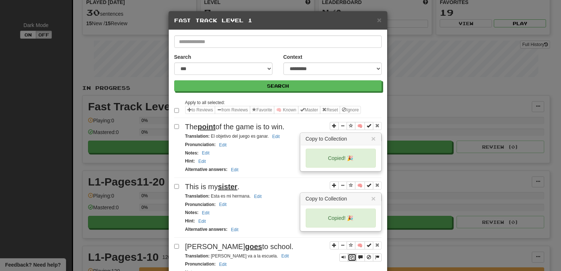
click at [351, 255] on icon "Sentence controls" at bounding box center [352, 257] width 4 height 4
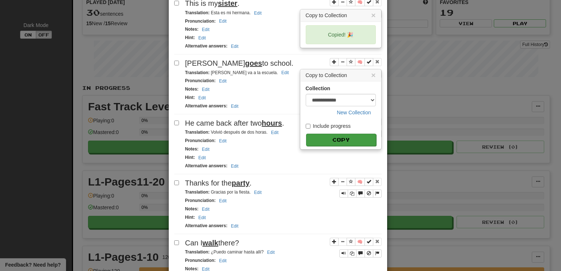
click at [343, 137] on button "Copy" at bounding box center [341, 140] width 70 height 12
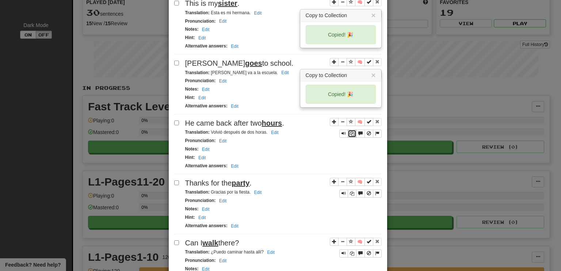
click at [350, 131] on icon "Sentence controls" at bounding box center [352, 133] width 4 height 4
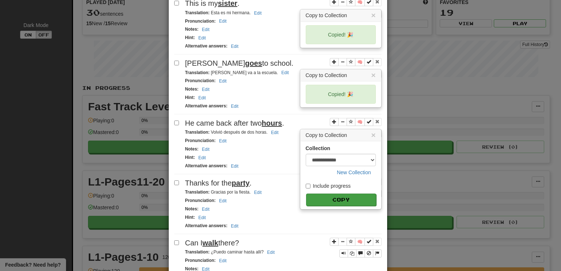
click at [331, 196] on button "Copy" at bounding box center [341, 200] width 70 height 12
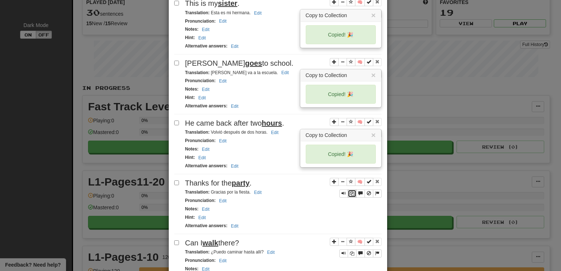
click at [350, 191] on icon "Sentence controls" at bounding box center [352, 193] width 4 height 4
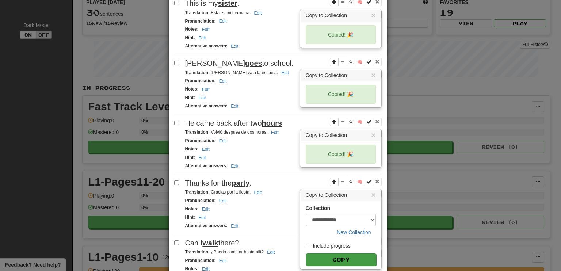
click at [344, 253] on button "Copy" at bounding box center [341, 259] width 70 height 12
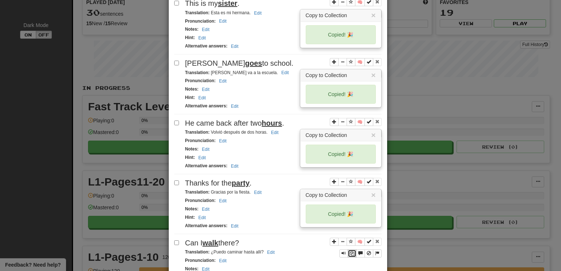
click at [351, 251] on icon "Sentence controls" at bounding box center [352, 253] width 4 height 4
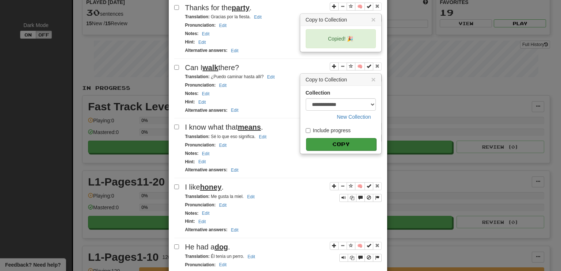
click at [347, 138] on button "Copy" at bounding box center [341, 144] width 70 height 12
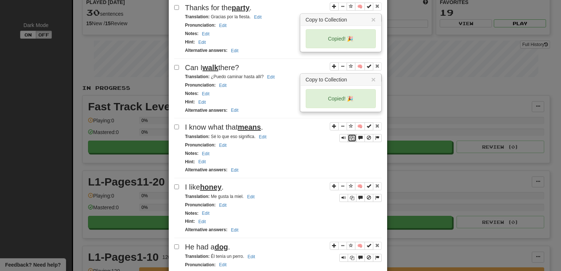
click at [350, 136] on icon "Sentence controls" at bounding box center [352, 138] width 4 height 4
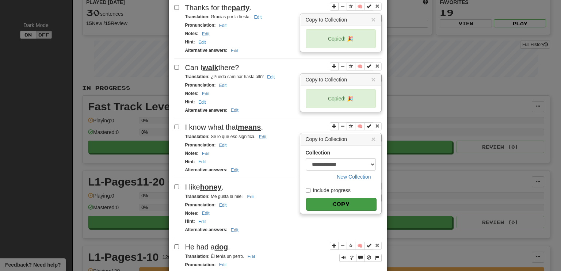
click at [343, 198] on button "Copy" at bounding box center [341, 204] width 70 height 12
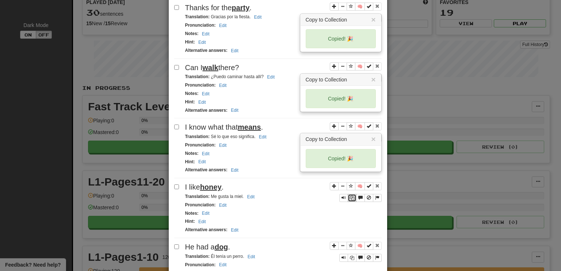
click at [350, 196] on icon "Sentence controls" at bounding box center [352, 198] width 4 height 4
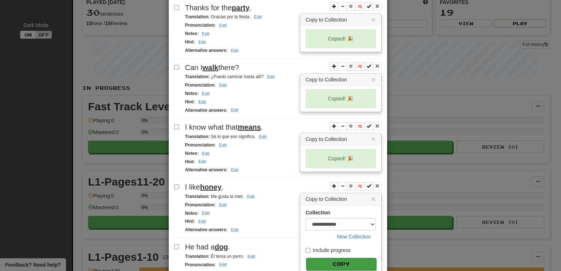
click at [345, 258] on button "Copy" at bounding box center [341, 264] width 70 height 12
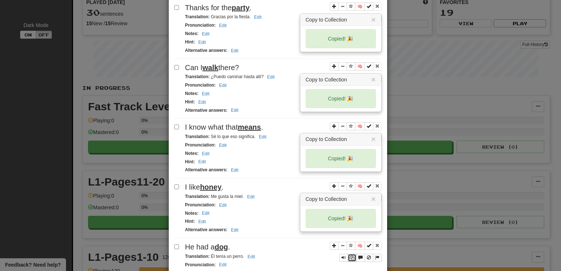
click at [350, 256] on icon "Sentence controls" at bounding box center [352, 258] width 4 height 4
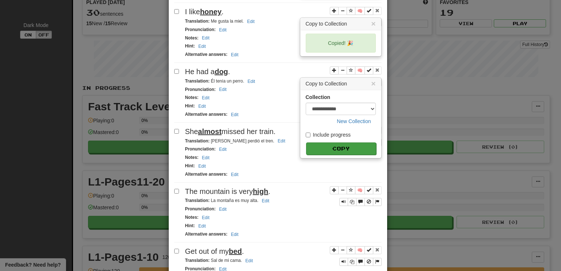
click at [337, 142] on button "Copy" at bounding box center [341, 148] width 70 height 12
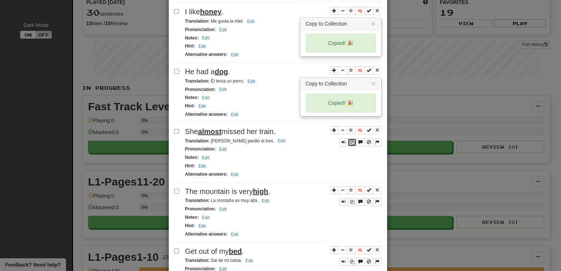
click at [350, 140] on icon "Sentence controls" at bounding box center [352, 142] width 4 height 4
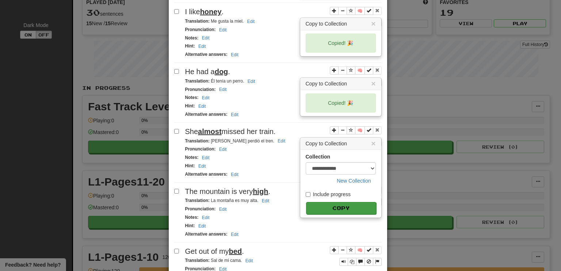
click at [338, 202] on button "Copy" at bounding box center [341, 208] width 70 height 12
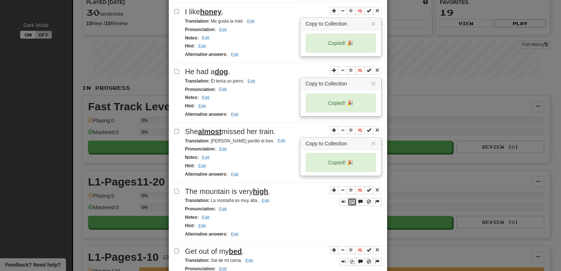
click at [350, 200] on icon "Sentence controls" at bounding box center [352, 202] width 4 height 4
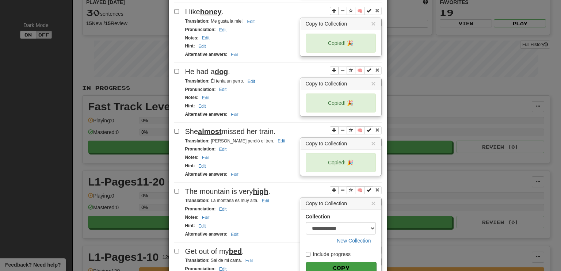
click at [341, 262] on button "Copy" at bounding box center [341, 268] width 70 height 12
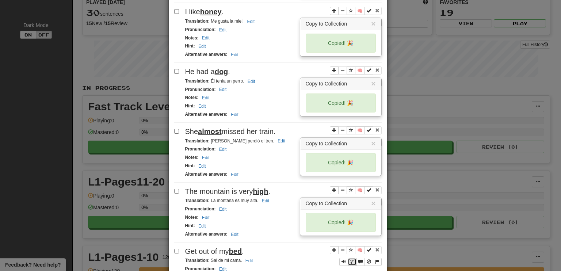
click at [350, 258] on button "Sentence controls" at bounding box center [352, 262] width 9 height 8
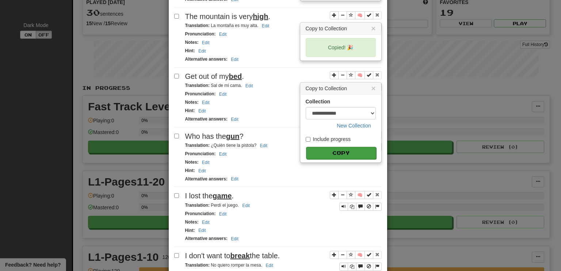
click at [333, 147] on button "Copy" at bounding box center [341, 153] width 70 height 12
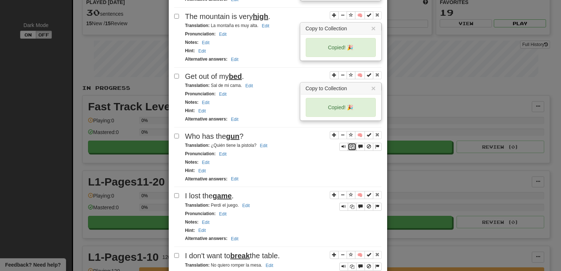
click at [350, 145] on icon "Sentence controls" at bounding box center [352, 147] width 4 height 4
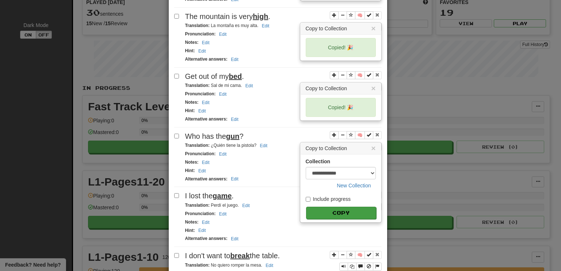
click at [335, 207] on button "Copy" at bounding box center [341, 213] width 70 height 12
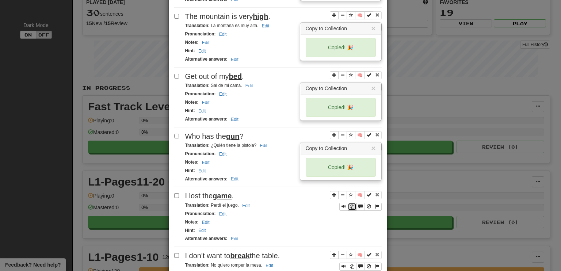
click at [350, 205] on icon "Sentence controls" at bounding box center [352, 207] width 4 height 4
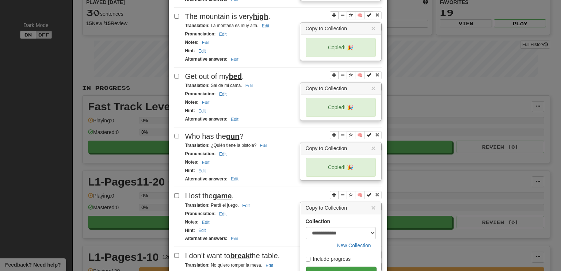
click at [340, 267] on button "Copy" at bounding box center [341, 273] width 70 height 12
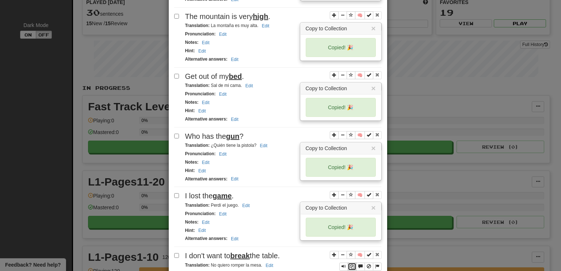
click at [351, 264] on icon "Sentence controls" at bounding box center [352, 266] width 4 height 4
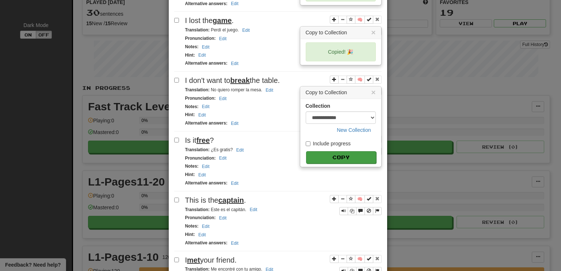
click at [344, 151] on button "Copy" at bounding box center [341, 157] width 70 height 12
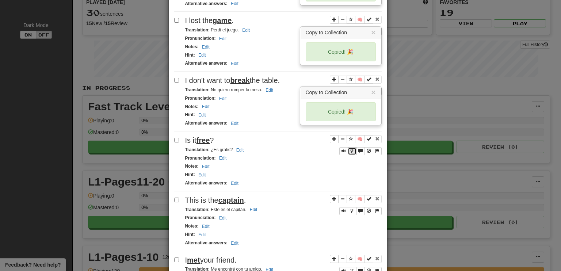
click at [351, 147] on button "Sentence controls" at bounding box center [352, 151] width 9 height 8
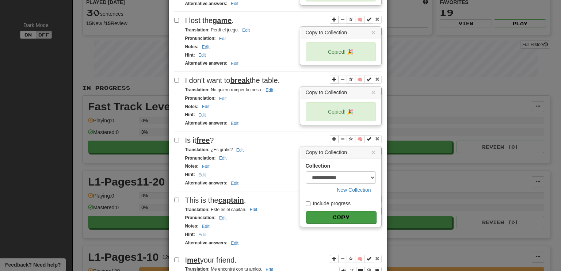
click at [348, 211] on button "Copy" at bounding box center [341, 217] width 70 height 12
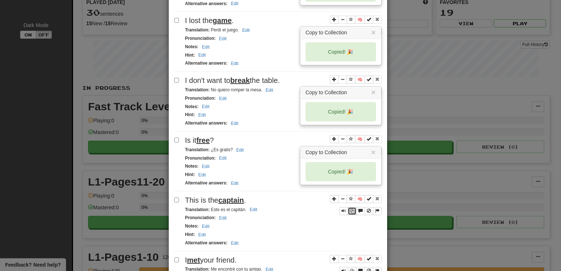
click at [350, 209] on icon "Sentence controls" at bounding box center [352, 211] width 4 height 4
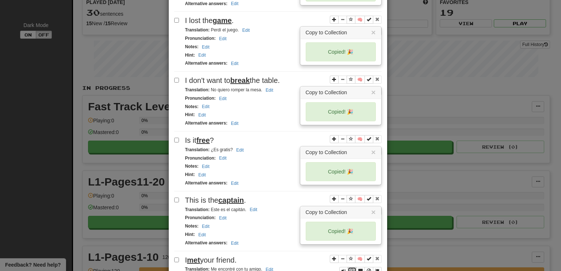
click at [350, 269] on icon "Sentence controls" at bounding box center [352, 271] width 4 height 4
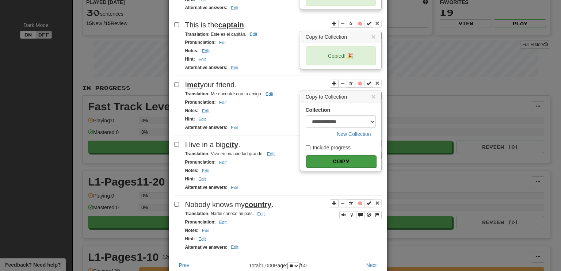
click at [328, 155] on button "Copy" at bounding box center [341, 161] width 70 height 12
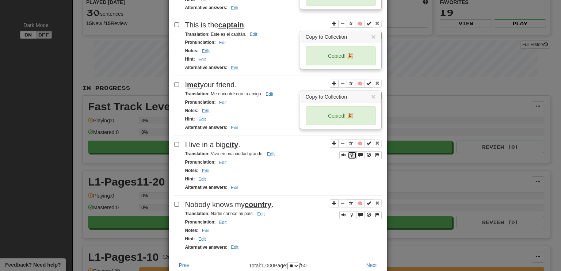
click at [350, 153] on icon "Sentence controls" at bounding box center [352, 155] width 4 height 4
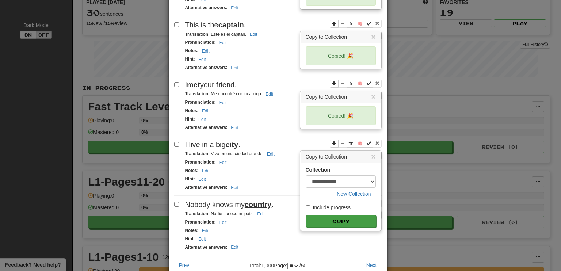
click at [337, 215] on button "Copy" at bounding box center [341, 221] width 70 height 12
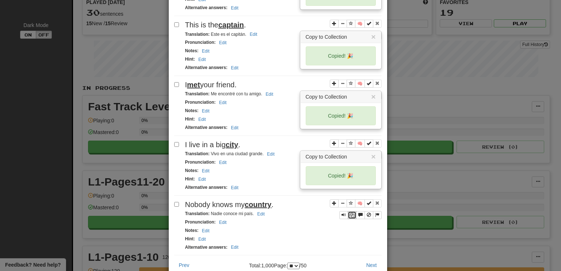
click at [350, 213] on icon "Sentence controls" at bounding box center [352, 215] width 4 height 4
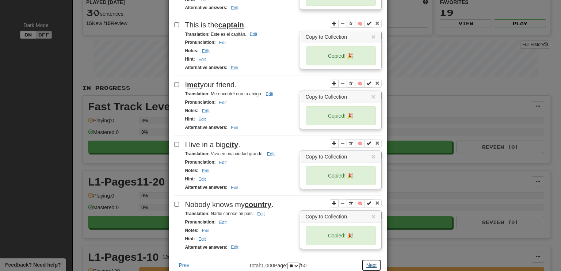
click at [371, 259] on button "Next" at bounding box center [372, 265] width 20 height 12
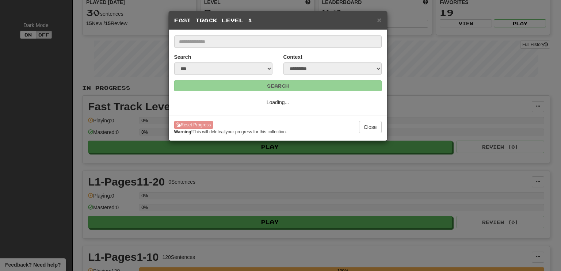
scroll to position [0, 0]
select select "**"
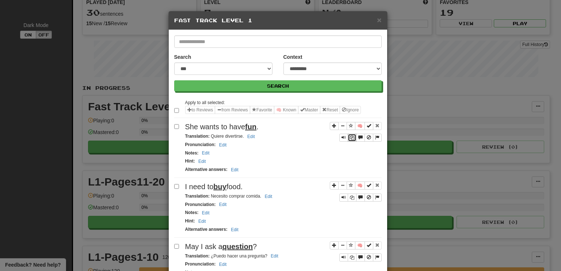
click at [350, 135] on icon "Sentence controls" at bounding box center [352, 137] width 4 height 4
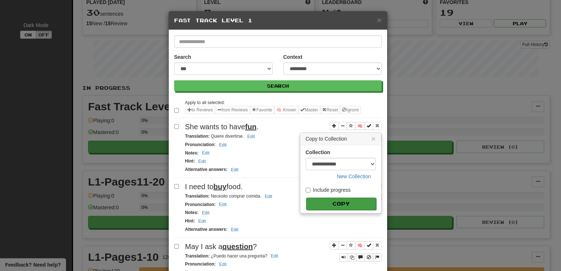
click at [339, 203] on button "Copy" at bounding box center [341, 204] width 70 height 12
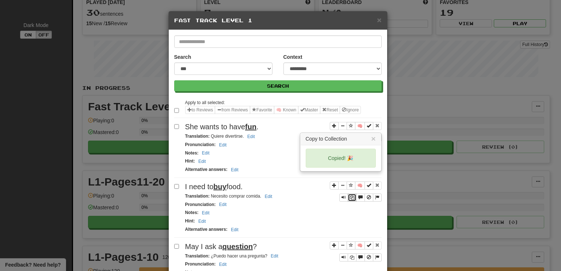
click at [350, 195] on icon "Sentence controls" at bounding box center [352, 197] width 4 height 4
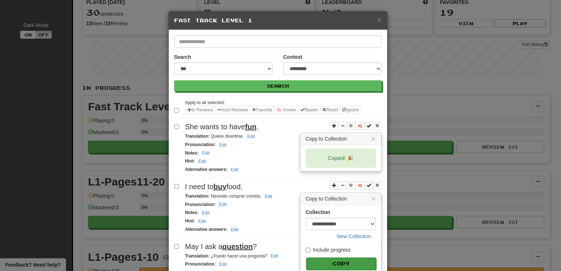
click at [342, 258] on button "Copy" at bounding box center [341, 263] width 70 height 12
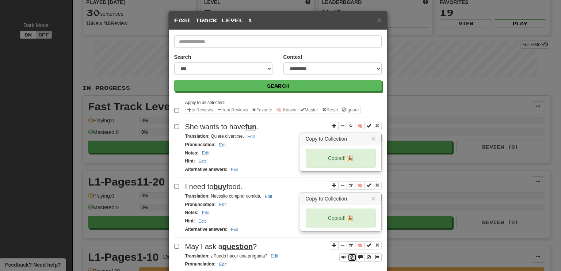
click at [351, 255] on icon "Sentence controls" at bounding box center [352, 257] width 4 height 4
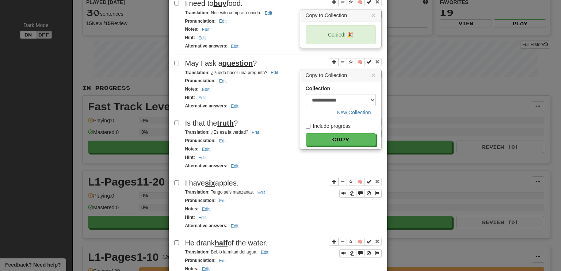
click at [341, 135] on button "Copy" at bounding box center [341, 139] width 70 height 12
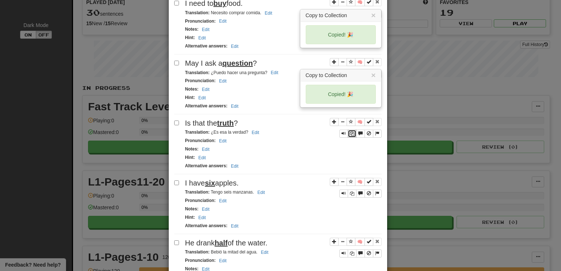
click at [350, 131] on icon "Sentence controls" at bounding box center [352, 133] width 4 height 4
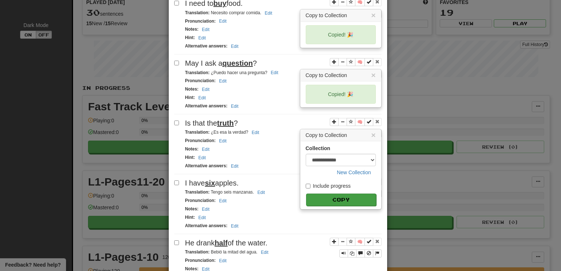
click at [352, 195] on button "Copy" at bounding box center [341, 200] width 70 height 12
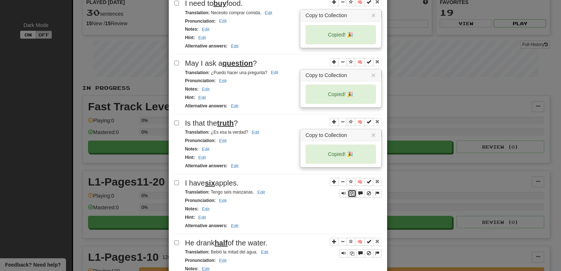
click at [351, 191] on icon "Sentence controls" at bounding box center [352, 193] width 4 height 4
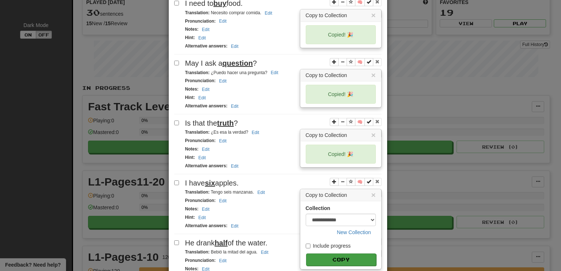
click at [352, 253] on button "Copy" at bounding box center [341, 259] width 70 height 12
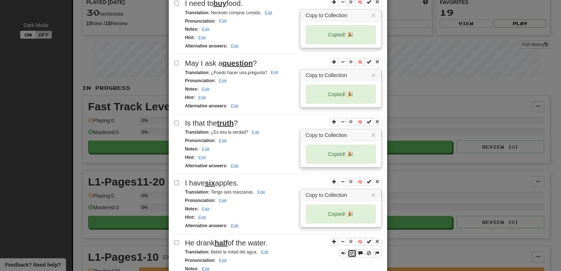
click at [350, 251] on icon "Sentence controls" at bounding box center [352, 253] width 4 height 4
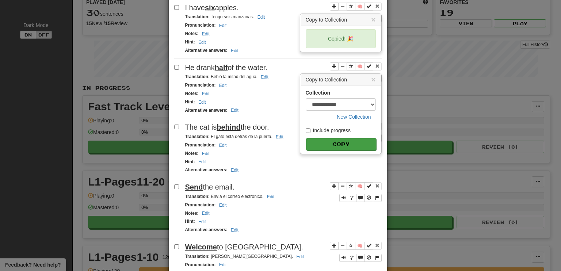
click at [343, 138] on button "Copy" at bounding box center [341, 144] width 70 height 12
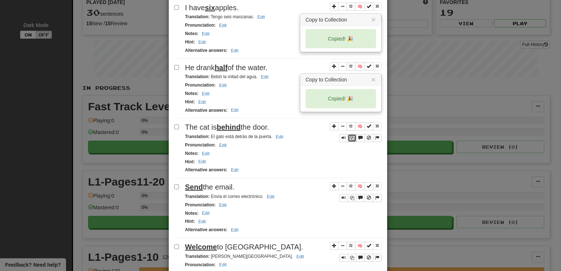
click at [349, 134] on button "Sentence controls" at bounding box center [352, 138] width 9 height 8
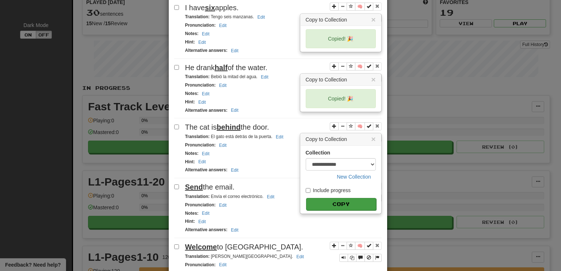
click at [345, 198] on button "Copy" at bounding box center [341, 204] width 70 height 12
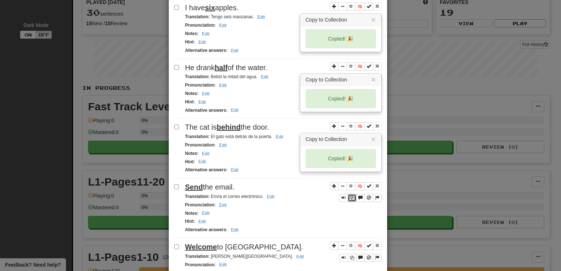
click at [350, 196] on icon "Sentence controls" at bounding box center [352, 198] width 4 height 4
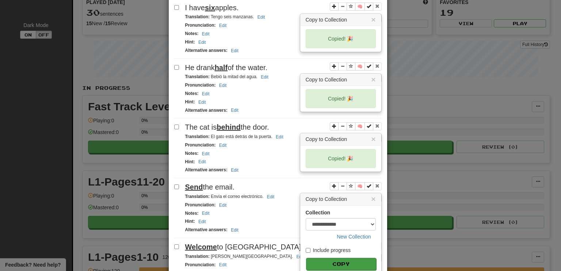
click at [343, 258] on button "Copy" at bounding box center [341, 264] width 70 height 12
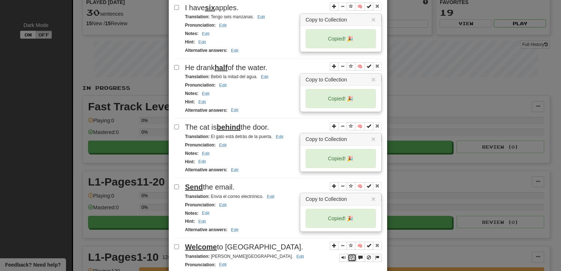
click at [350, 256] on icon "Sentence controls" at bounding box center [352, 258] width 4 height 4
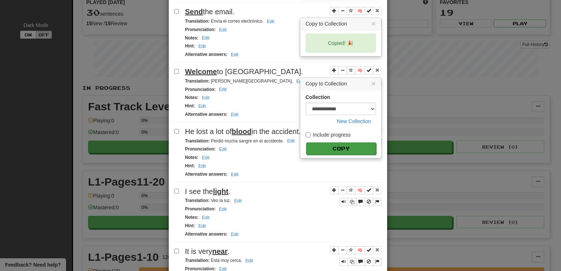
click at [340, 142] on button "Copy" at bounding box center [341, 148] width 70 height 12
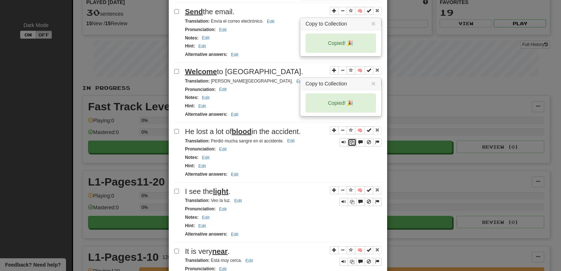
click at [352, 138] on button "Sentence controls" at bounding box center [352, 142] width 9 height 8
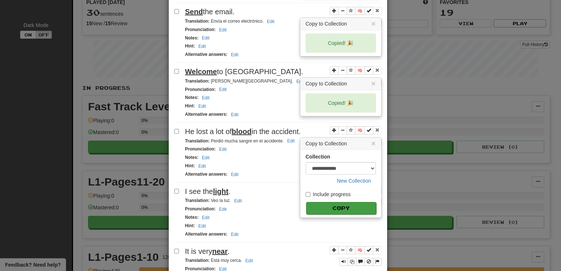
click at [343, 202] on button "Copy" at bounding box center [341, 208] width 70 height 12
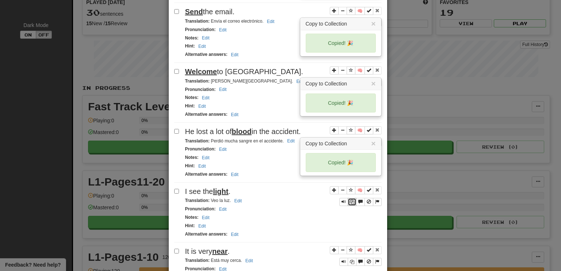
click at [352, 198] on button "Sentence controls" at bounding box center [352, 202] width 9 height 8
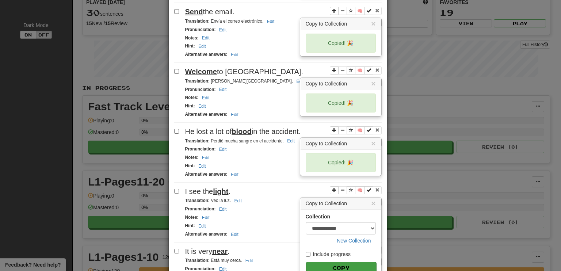
click at [354, 262] on button "Copy" at bounding box center [341, 268] width 70 height 12
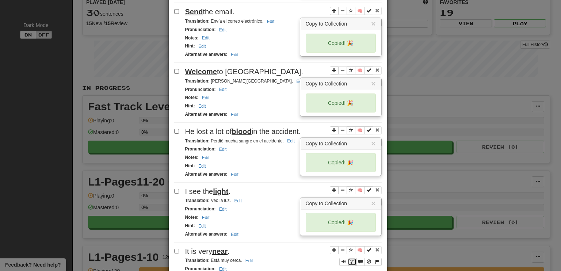
click at [351, 260] on icon "Sentence controls" at bounding box center [352, 262] width 4 height 4
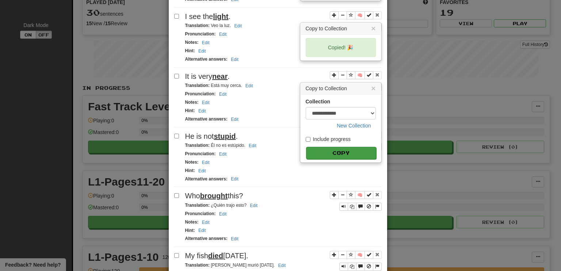
click at [355, 147] on button "Copy" at bounding box center [341, 153] width 70 height 12
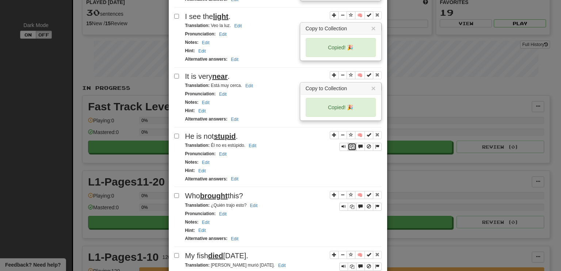
click at [351, 145] on icon "Sentence controls" at bounding box center [352, 147] width 4 height 4
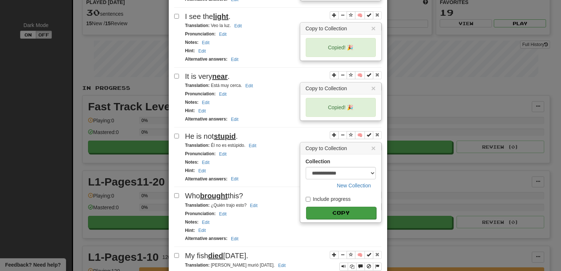
click at [345, 207] on button "Copy" at bounding box center [341, 213] width 70 height 12
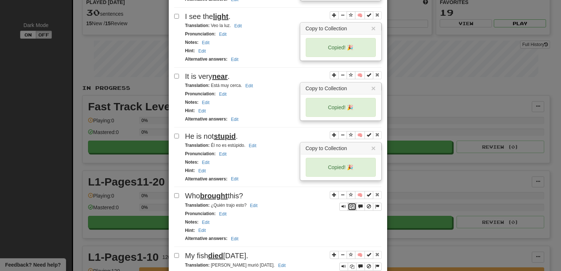
click at [351, 205] on icon "Sentence controls" at bounding box center [352, 207] width 4 height 4
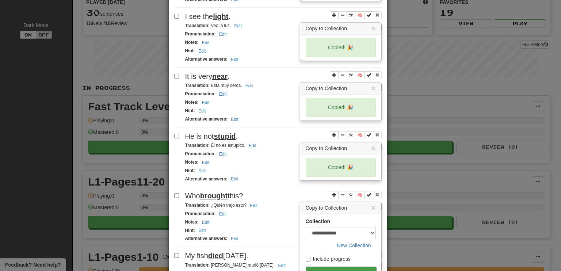
click at [336, 267] on button "Copy" at bounding box center [341, 273] width 70 height 12
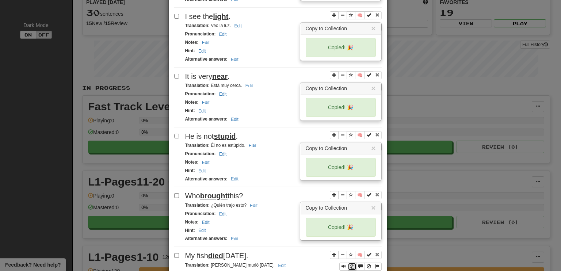
click at [352, 263] on button "Sentence controls" at bounding box center [352, 267] width 9 height 8
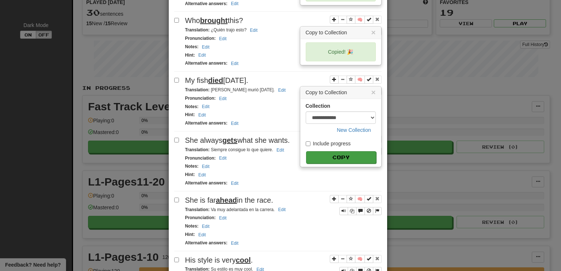
click at [332, 151] on button "Copy" at bounding box center [341, 157] width 70 height 12
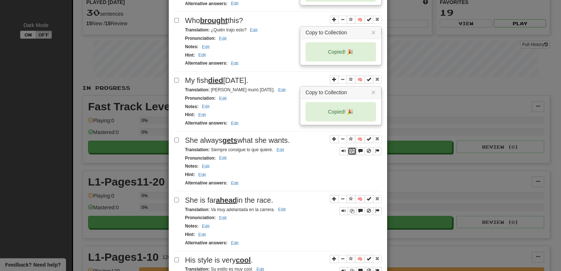
click at [348, 147] on button "Sentence controls" at bounding box center [352, 151] width 9 height 8
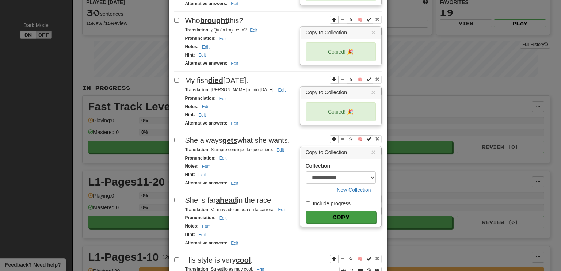
click at [344, 211] on button "Copy" at bounding box center [341, 217] width 70 height 12
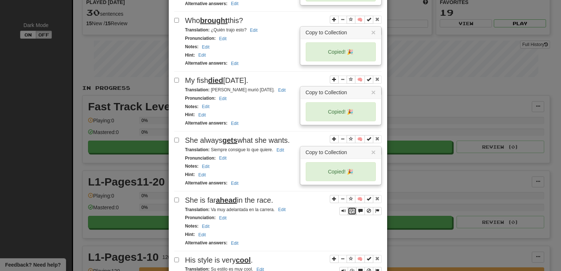
click at [350, 209] on icon "Sentence controls" at bounding box center [352, 211] width 4 height 4
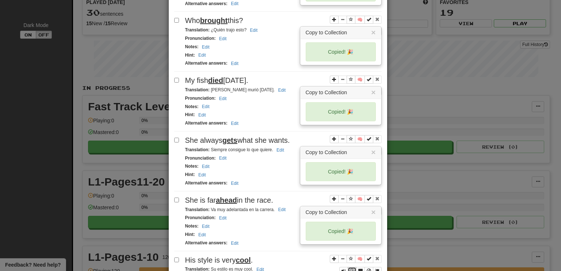
click at [352, 267] on button "Sentence controls" at bounding box center [352, 271] width 9 height 8
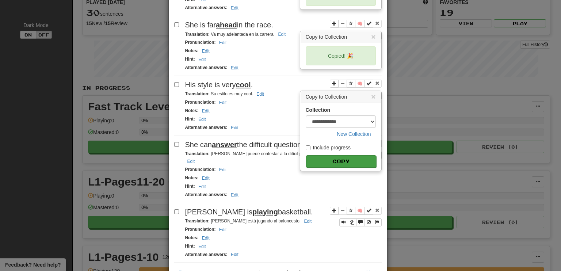
click at [326, 155] on button "Copy" at bounding box center [341, 161] width 70 height 12
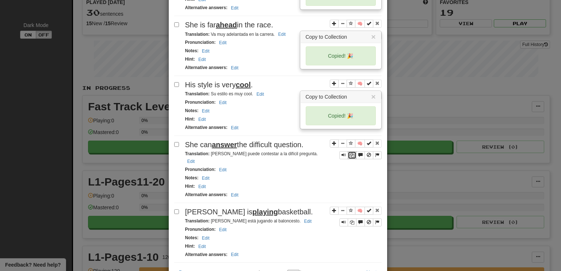
click at [350, 153] on icon "Sentence controls" at bounding box center [352, 155] width 4 height 4
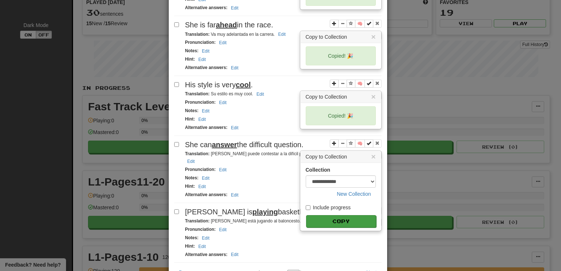
click at [351, 215] on button "Copy" at bounding box center [341, 221] width 70 height 12
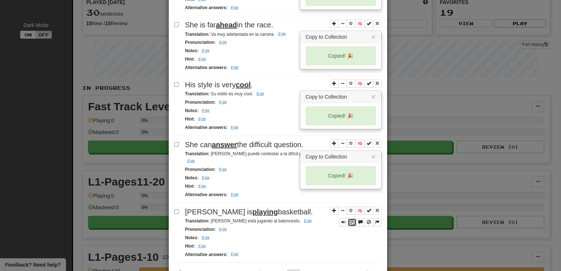
click at [348, 218] on button "Sentence controls" at bounding box center [352, 222] width 9 height 8
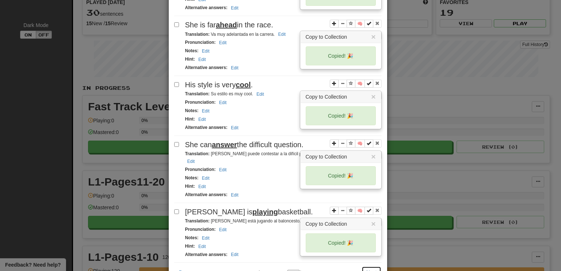
click at [373, 266] on button "Next" at bounding box center [372, 272] width 20 height 12
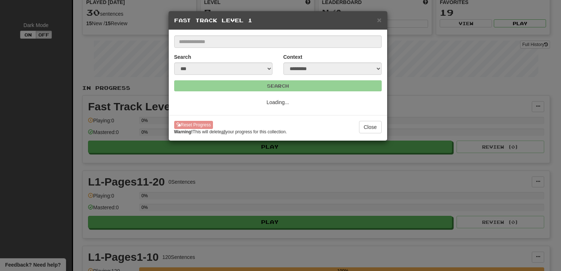
scroll to position [0, 0]
select select "**"
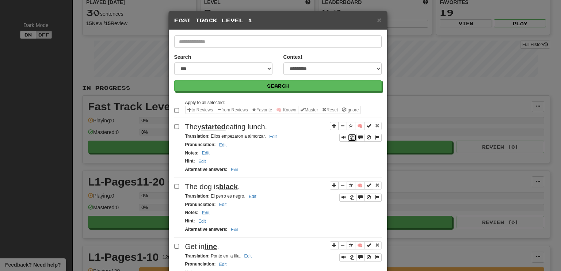
click at [350, 138] on icon "Sentence controls" at bounding box center [352, 137] width 4 height 4
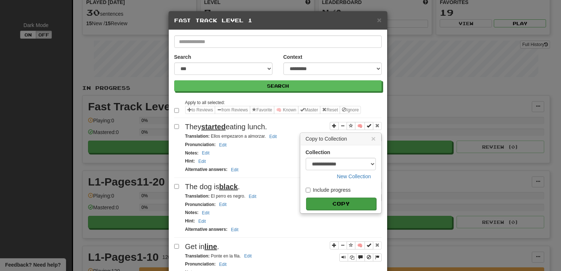
click at [339, 204] on button "Copy" at bounding box center [341, 204] width 70 height 12
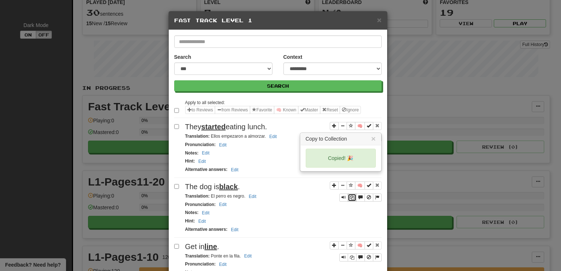
click at [350, 195] on icon "Sentence controls" at bounding box center [352, 197] width 4 height 4
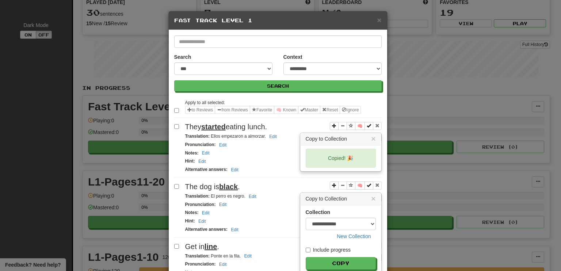
click at [346, 257] on button "Copy" at bounding box center [341, 263] width 70 height 12
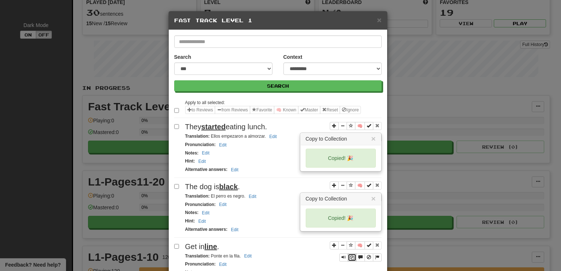
click at [350, 255] on icon "Sentence controls" at bounding box center [352, 257] width 4 height 4
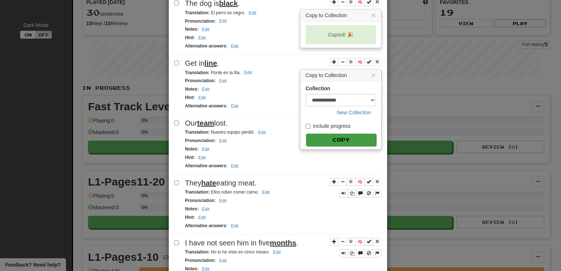
click at [345, 134] on button "Copy" at bounding box center [341, 140] width 70 height 12
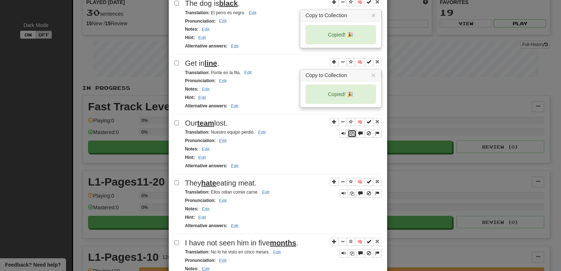
click at [348, 130] on button "Sentence controls" at bounding box center [352, 134] width 9 height 8
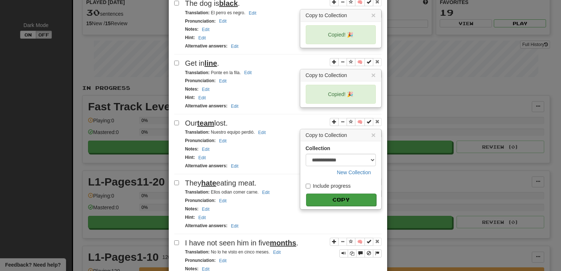
click at [335, 195] on button "Copy" at bounding box center [341, 200] width 70 height 12
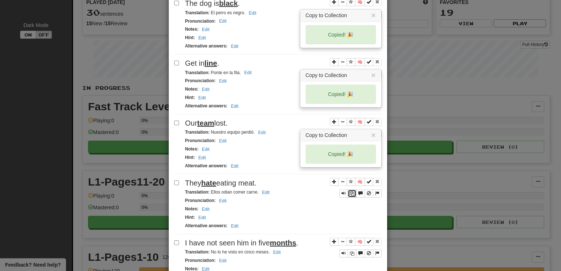
click at [350, 191] on icon "Sentence controls" at bounding box center [352, 193] width 4 height 4
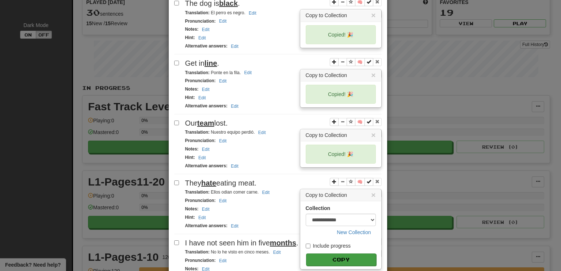
click at [340, 253] on button "Copy" at bounding box center [341, 259] width 70 height 12
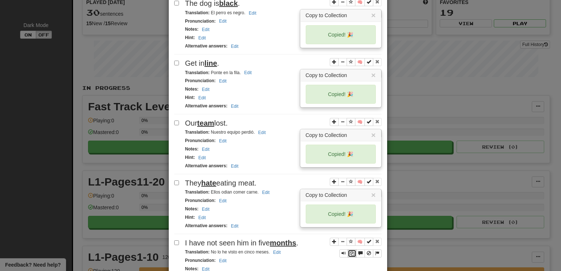
click at [351, 251] on icon "Sentence controls" at bounding box center [352, 253] width 4 height 4
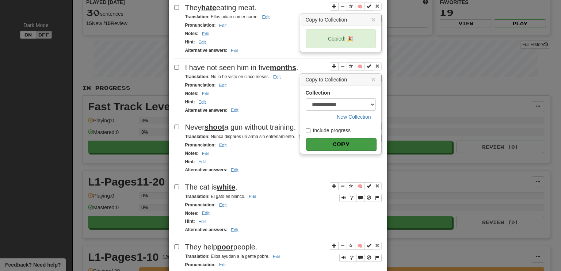
click at [336, 138] on button "Copy" at bounding box center [341, 144] width 70 height 12
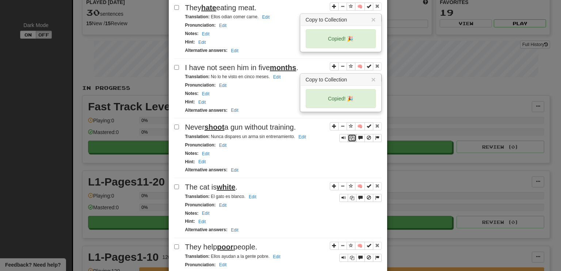
click at [350, 136] on icon "Sentence controls" at bounding box center [352, 138] width 4 height 4
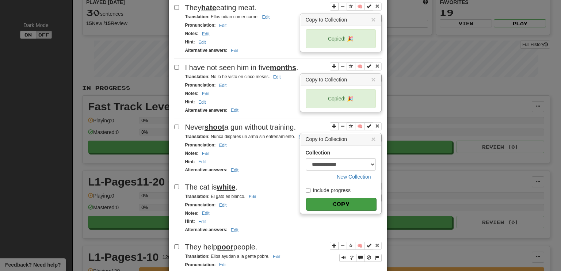
click at [339, 198] on button "Copy" at bounding box center [341, 204] width 70 height 12
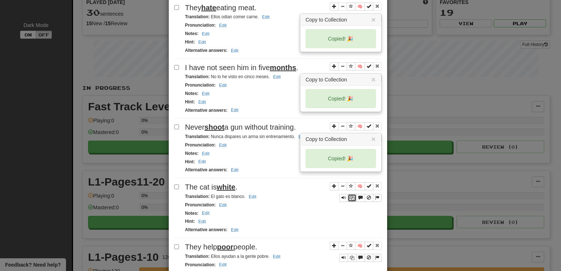
click at [351, 196] on icon "Sentence controls" at bounding box center [352, 198] width 4 height 4
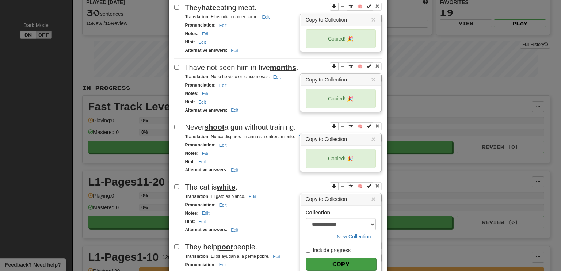
click at [343, 258] on button "Copy" at bounding box center [341, 264] width 70 height 12
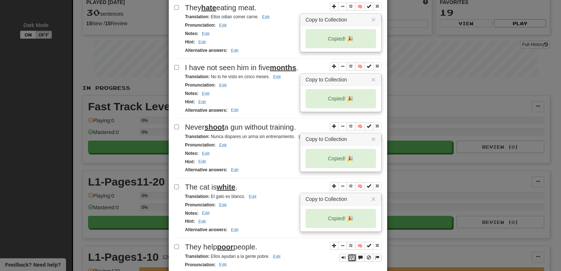
click at [351, 256] on icon "Sentence controls" at bounding box center [352, 258] width 4 height 4
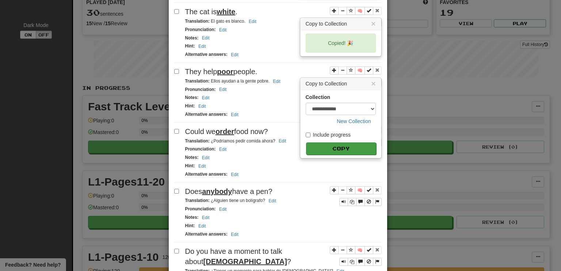
click at [332, 142] on button "Copy" at bounding box center [341, 148] width 70 height 12
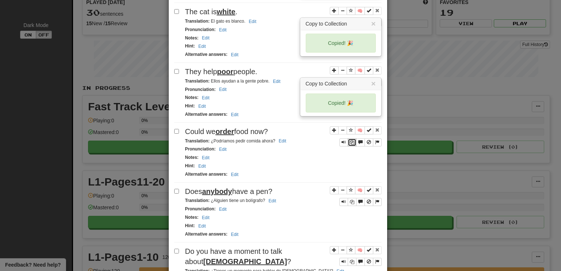
click at [351, 138] on button "Sentence controls" at bounding box center [352, 142] width 9 height 8
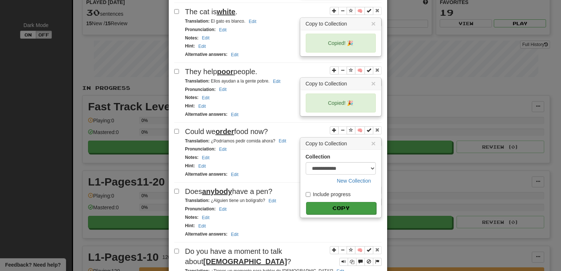
click at [351, 202] on button "Copy" at bounding box center [341, 208] width 70 height 12
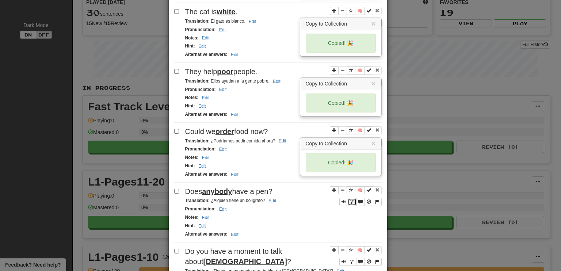
click at [351, 200] on icon "Sentence controls" at bounding box center [352, 202] width 4 height 4
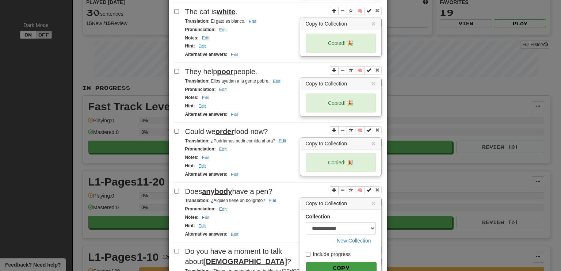
click at [326, 262] on button "Copy" at bounding box center [341, 268] width 70 height 12
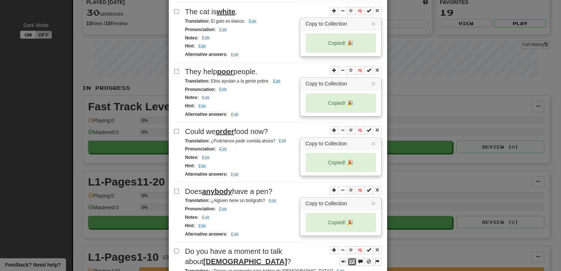
click at [348, 258] on button "Sentence controls" at bounding box center [352, 262] width 9 height 8
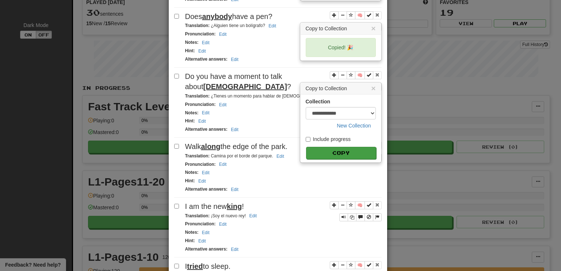
click at [335, 147] on button "Copy" at bounding box center [341, 153] width 70 height 12
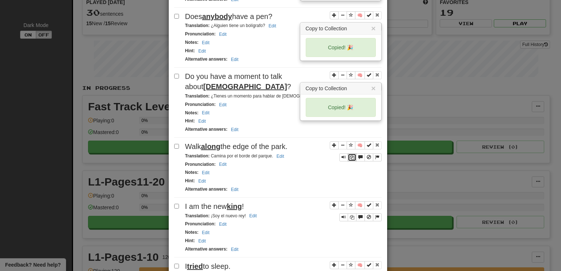
click at [351, 155] on icon "Sentence controls" at bounding box center [352, 157] width 4 height 4
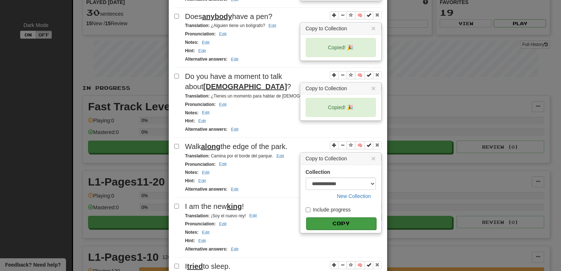
click at [346, 217] on button "Copy" at bounding box center [341, 223] width 70 height 12
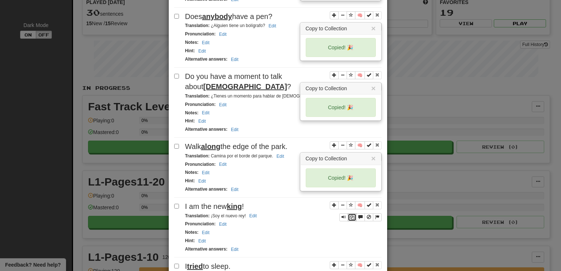
click at [350, 215] on icon "Sentence controls" at bounding box center [352, 217] width 4 height 4
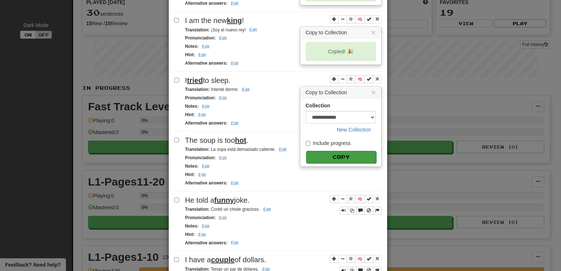
click at [332, 151] on button "Copy" at bounding box center [341, 157] width 70 height 12
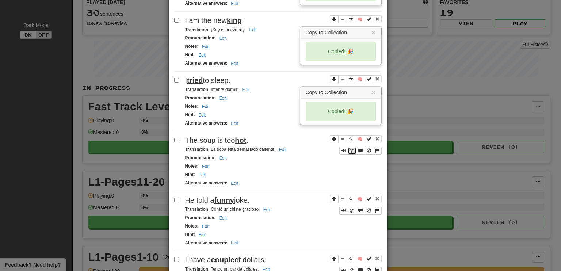
click at [348, 147] on button "Sentence controls" at bounding box center [352, 151] width 9 height 8
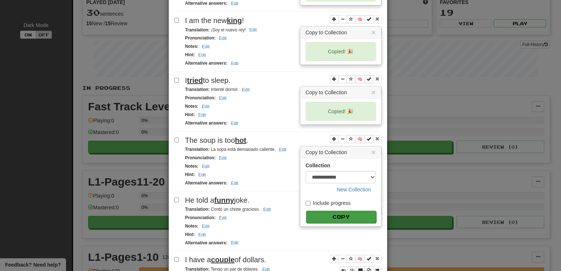
click at [316, 211] on button "Copy" at bounding box center [341, 217] width 70 height 12
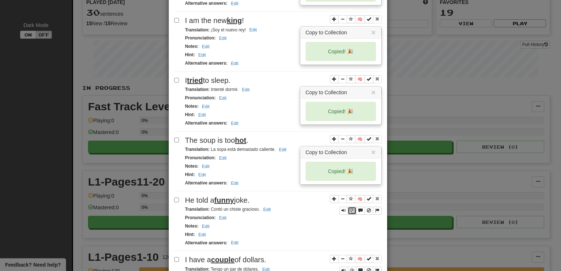
click at [351, 209] on icon "Sentence controls" at bounding box center [352, 211] width 4 height 4
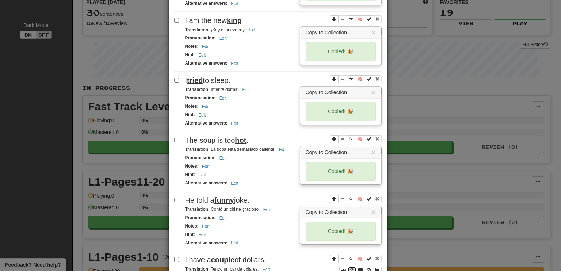
click at [351, 268] on icon "Sentence controls" at bounding box center [352, 270] width 4 height 4
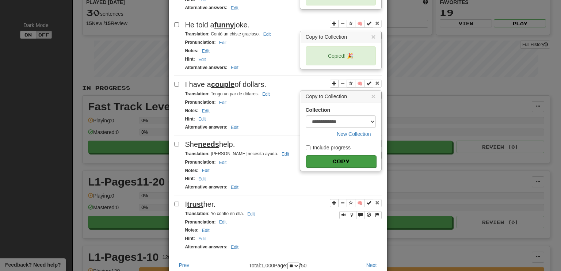
click at [343, 155] on button "Copy" at bounding box center [341, 161] width 70 height 12
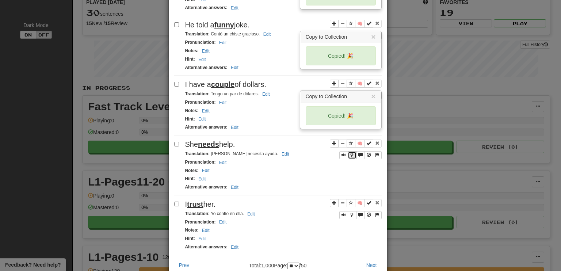
click at [348, 151] on button "Sentence controls" at bounding box center [352, 155] width 9 height 8
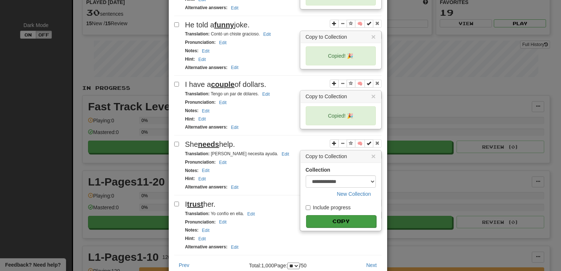
click at [337, 215] on button "Copy" at bounding box center [341, 221] width 70 height 12
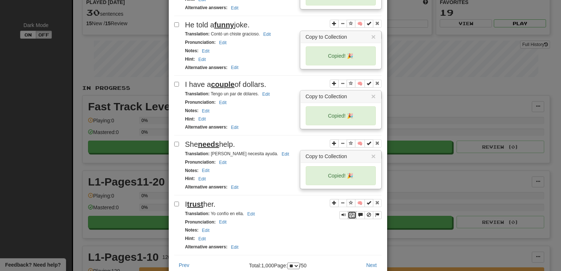
click at [349, 211] on button "Sentence controls" at bounding box center [352, 215] width 9 height 8
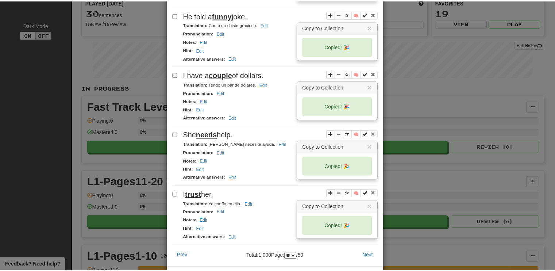
scroll to position [1088, 0]
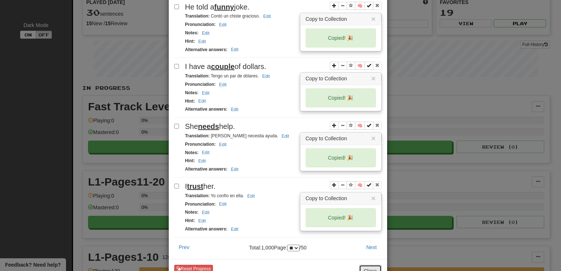
click at [363, 265] on button "Close" at bounding box center [370, 271] width 23 height 12
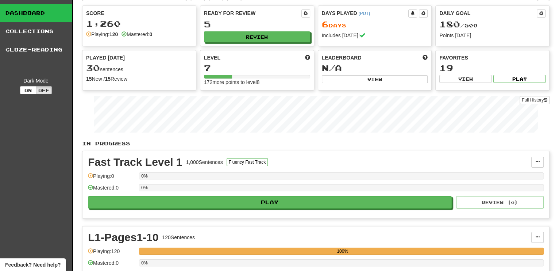
scroll to position [0, 0]
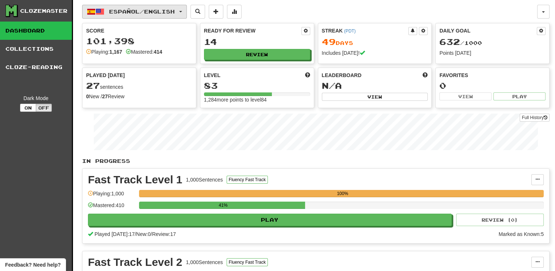
click at [166, 8] on button "Español / English" at bounding box center [134, 12] width 105 height 14
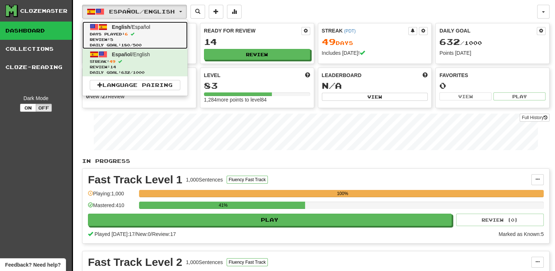
click at [138, 24] on span "English / Español" at bounding box center [131, 27] width 38 height 6
